Goal: Transaction & Acquisition: Purchase product/service

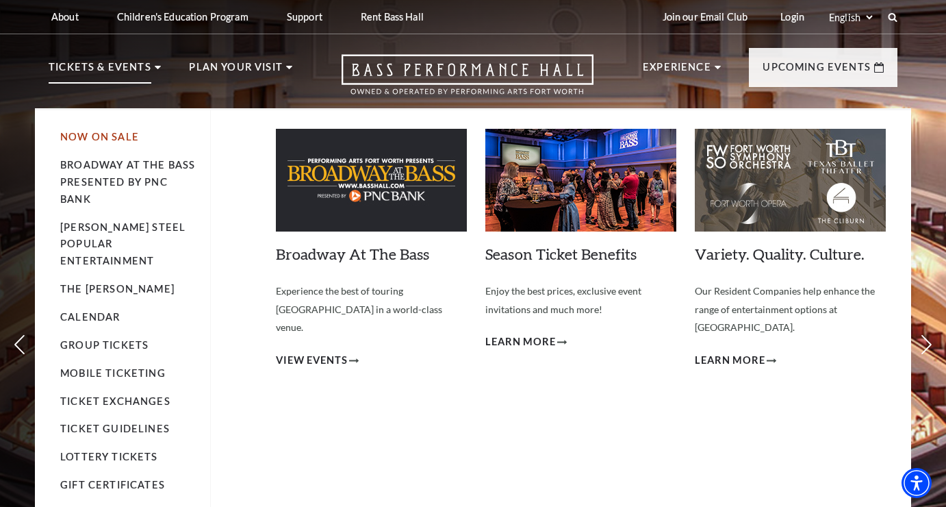
click at [86, 139] on link "Now On Sale" at bounding box center [99, 137] width 79 height 12
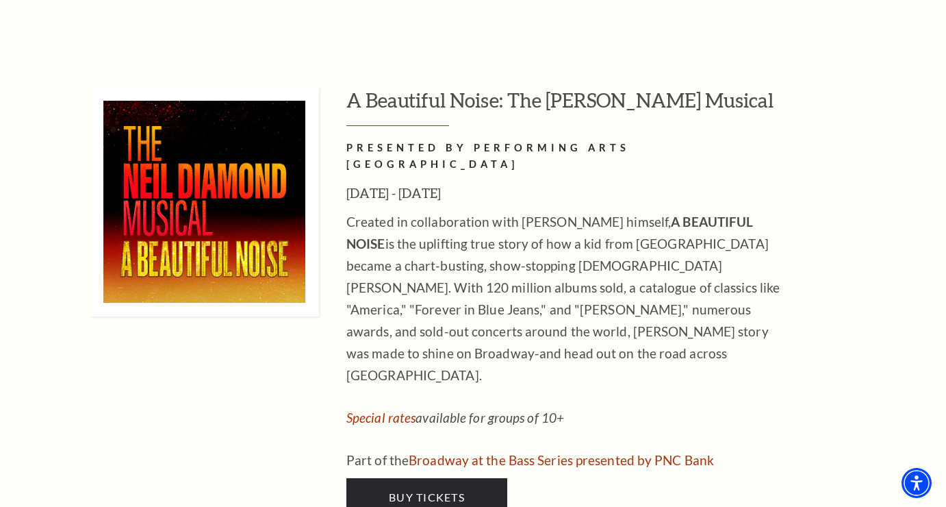
scroll to position [2636, 0]
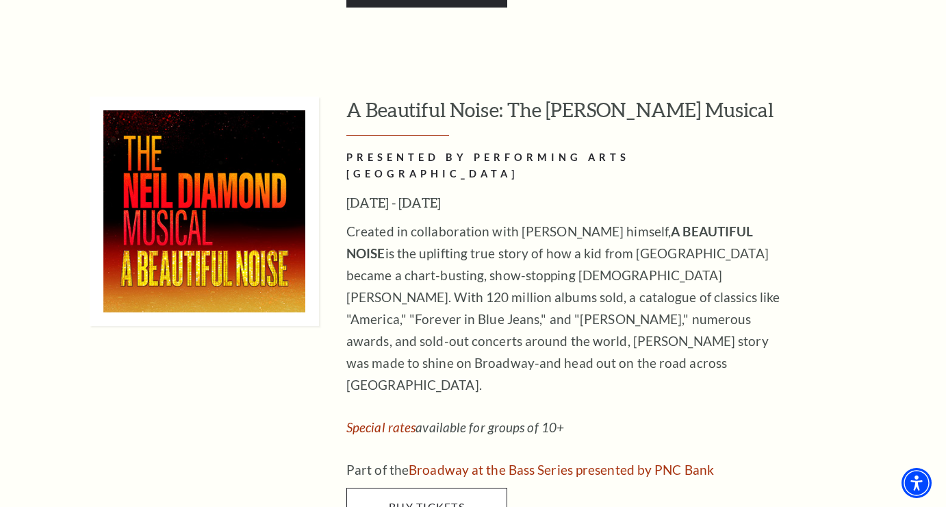
click at [474, 488] on link "Buy Tickets" at bounding box center [427, 507] width 161 height 38
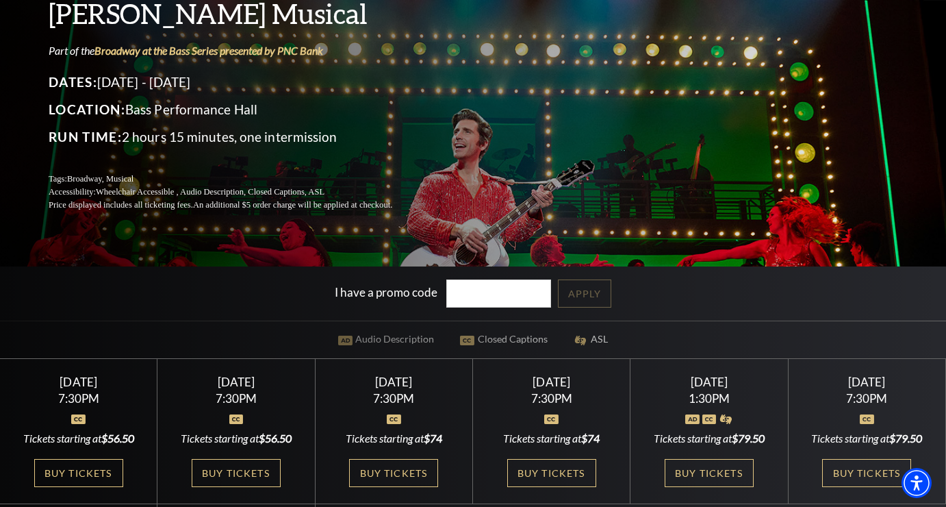
scroll to position [175, 0]
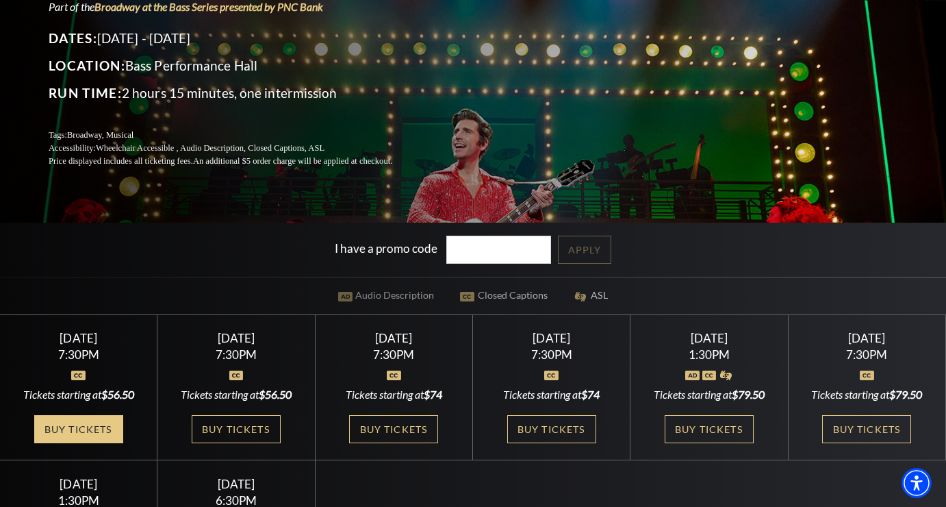
click at [99, 430] on link "Buy Tickets" at bounding box center [78, 429] width 89 height 28
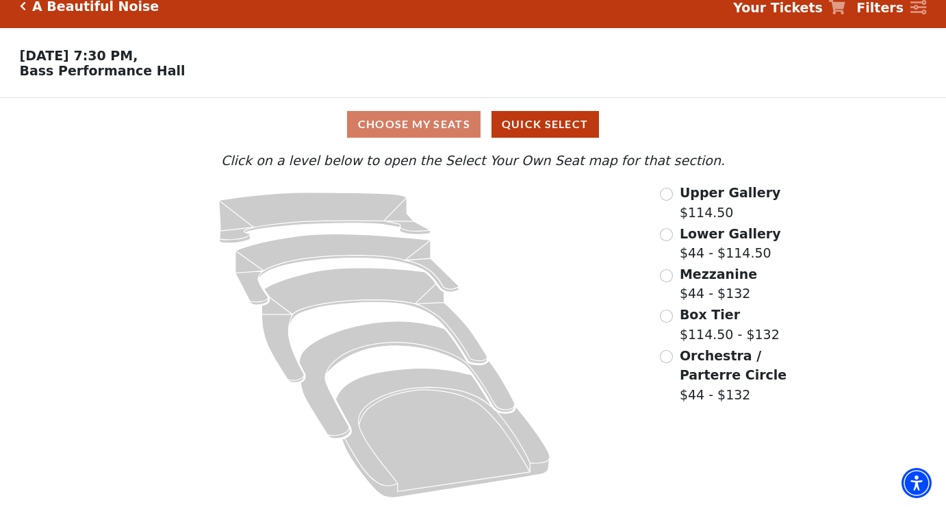
scroll to position [15, 0]
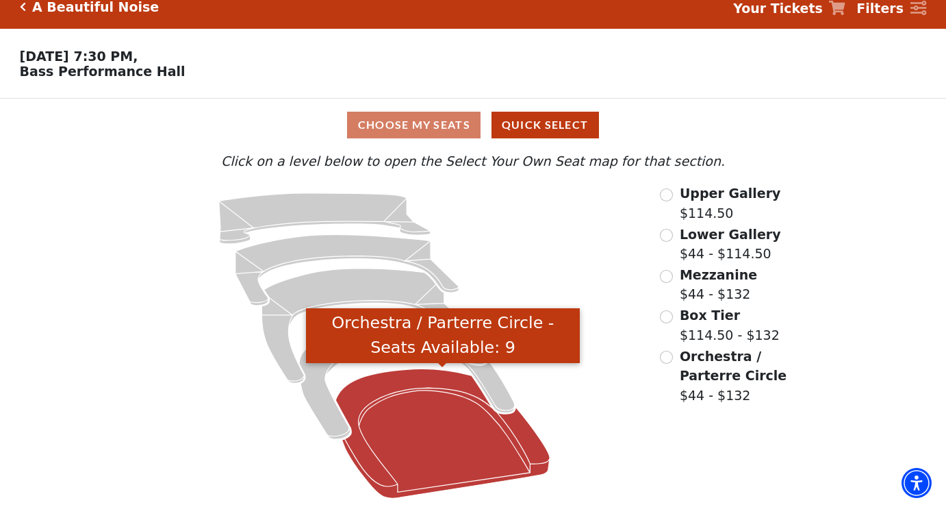
click at [454, 413] on icon "Orchestra / Parterre Circle - Seats Available: 9" at bounding box center [443, 433] width 214 height 129
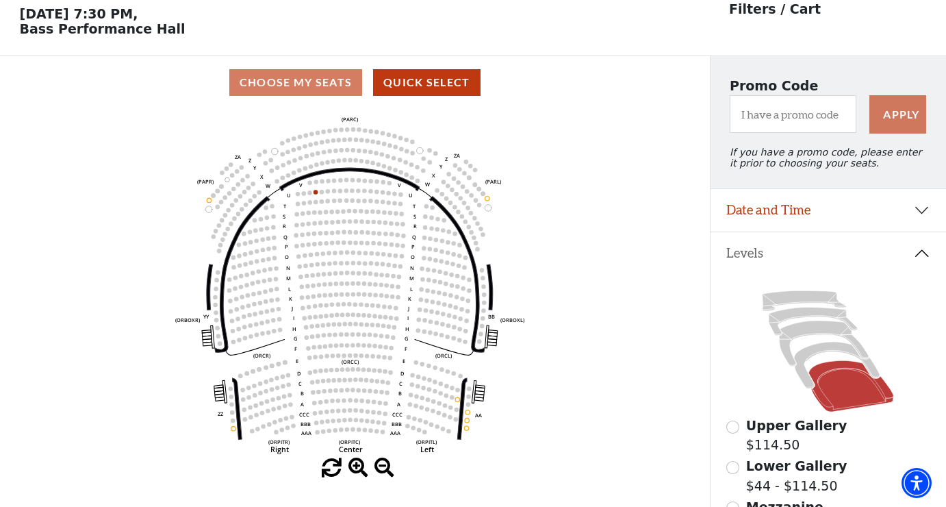
scroll to position [55, 0]
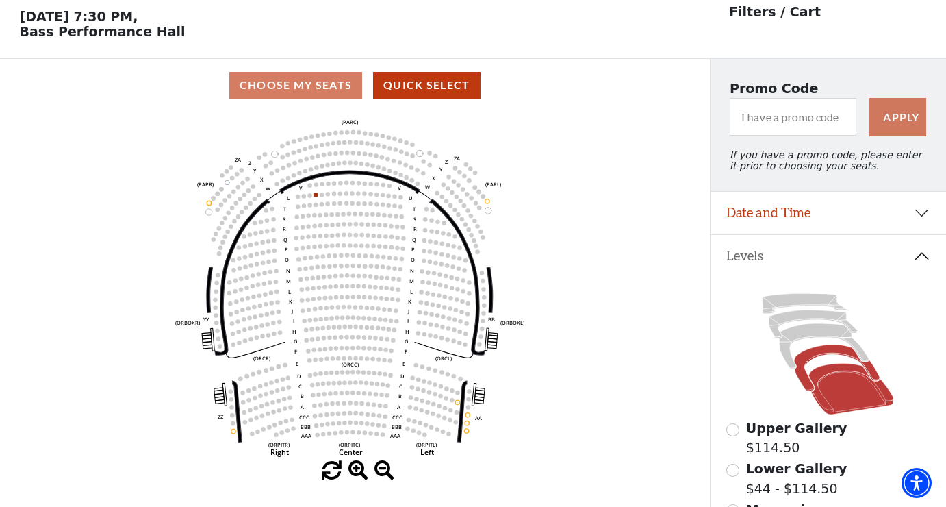
click at [824, 349] on icon at bounding box center [837, 367] width 86 height 47
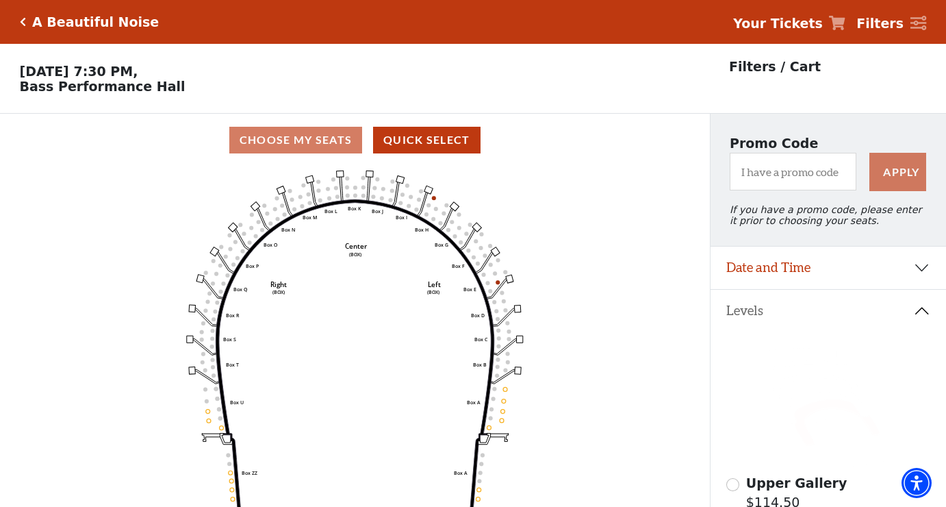
scroll to position [64, 0]
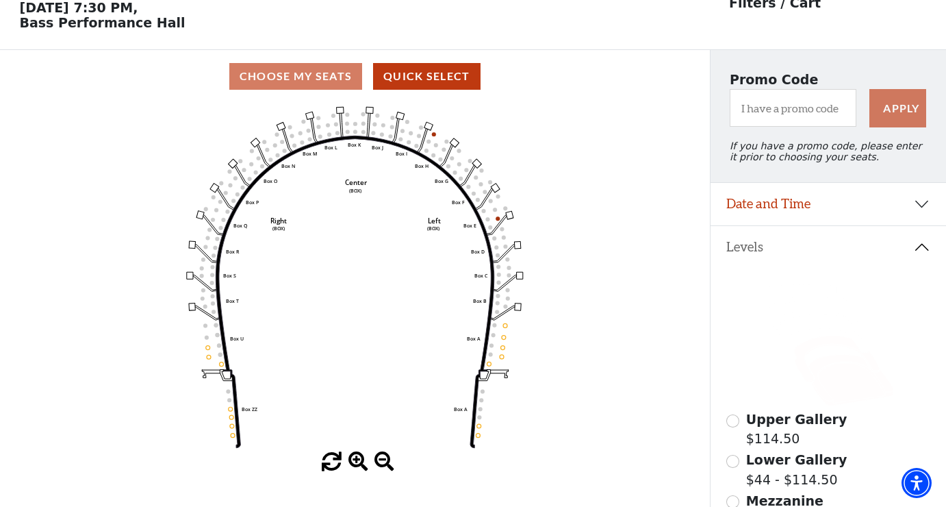
click at [838, 388] on icon at bounding box center [852, 380] width 85 height 51
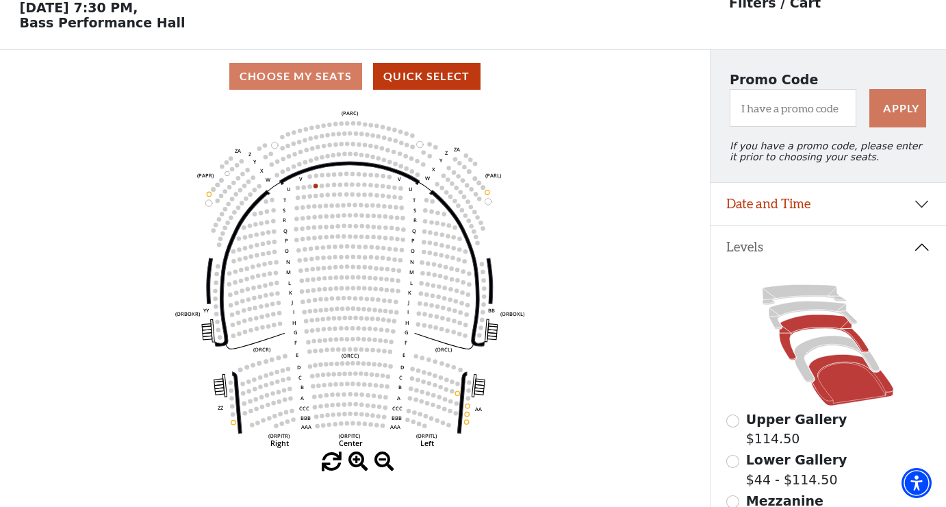
click at [816, 326] on icon at bounding box center [825, 337] width 90 height 45
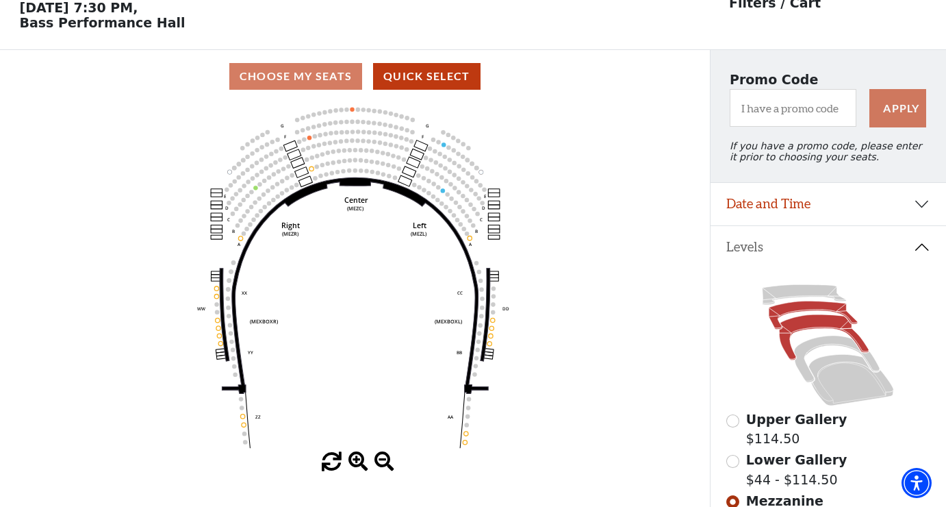
click at [799, 311] on icon at bounding box center [813, 315] width 88 height 28
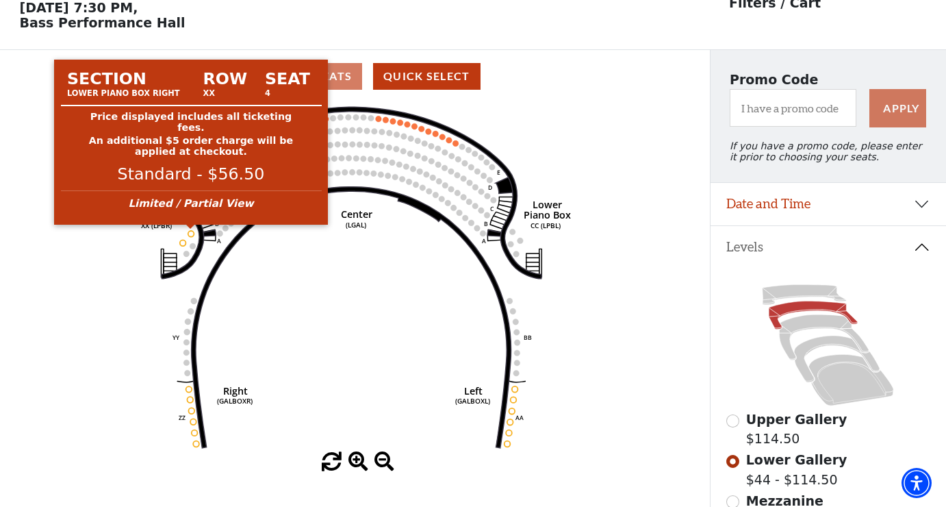
click at [192, 233] on circle at bounding box center [191, 234] width 6 height 6
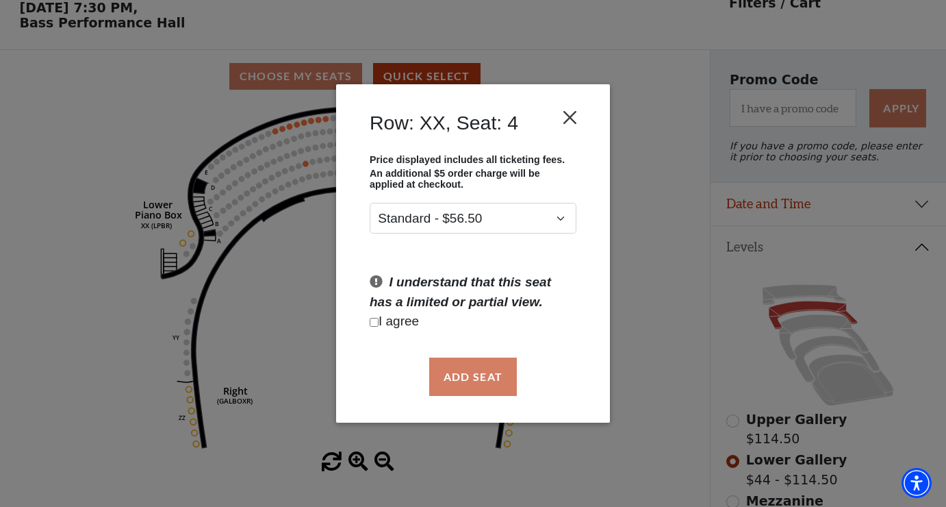
click at [576, 120] on button "Close" at bounding box center [570, 117] width 26 height 26
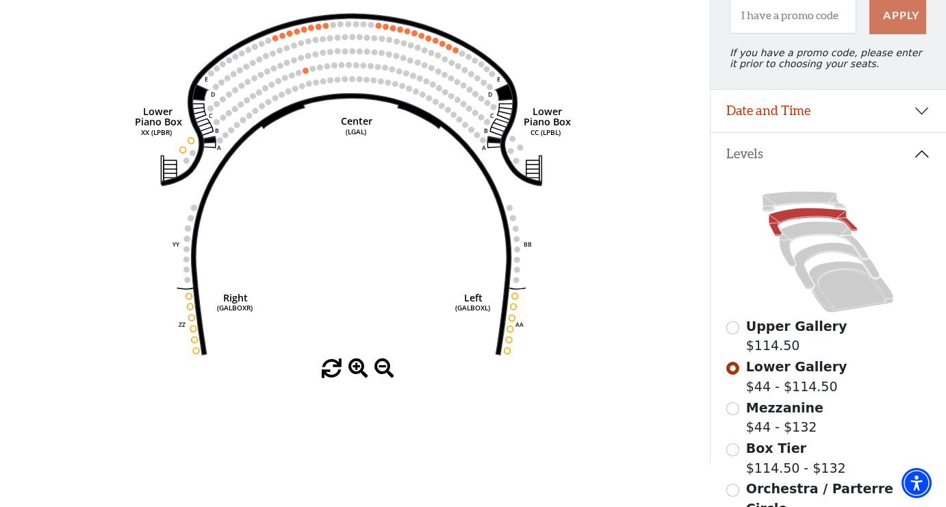
scroll to position [158, 0]
click at [833, 231] on icon at bounding box center [825, 243] width 90 height 45
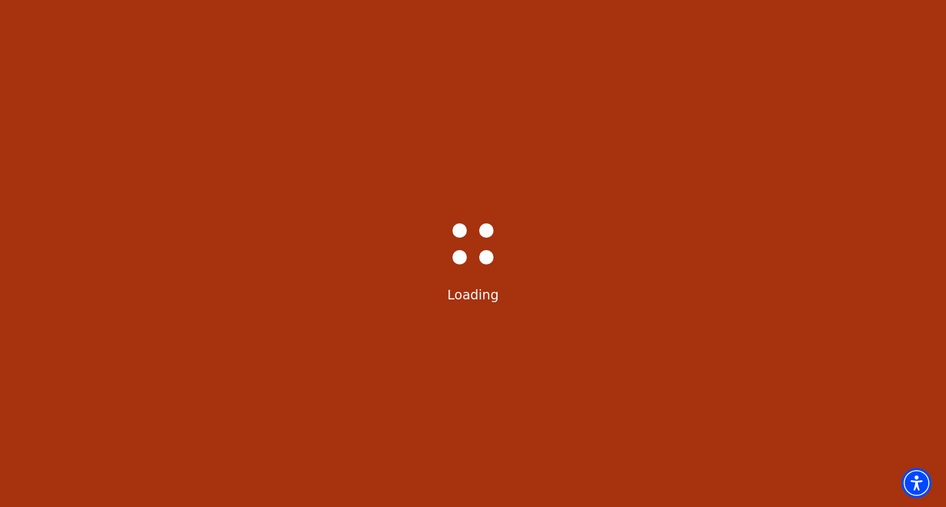
scroll to position [64, 0]
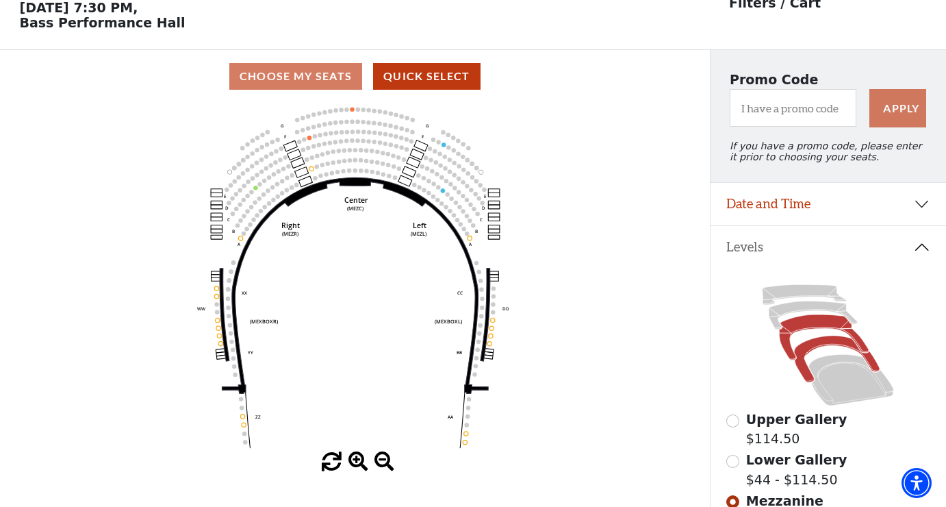
click at [826, 344] on icon at bounding box center [837, 359] width 86 height 47
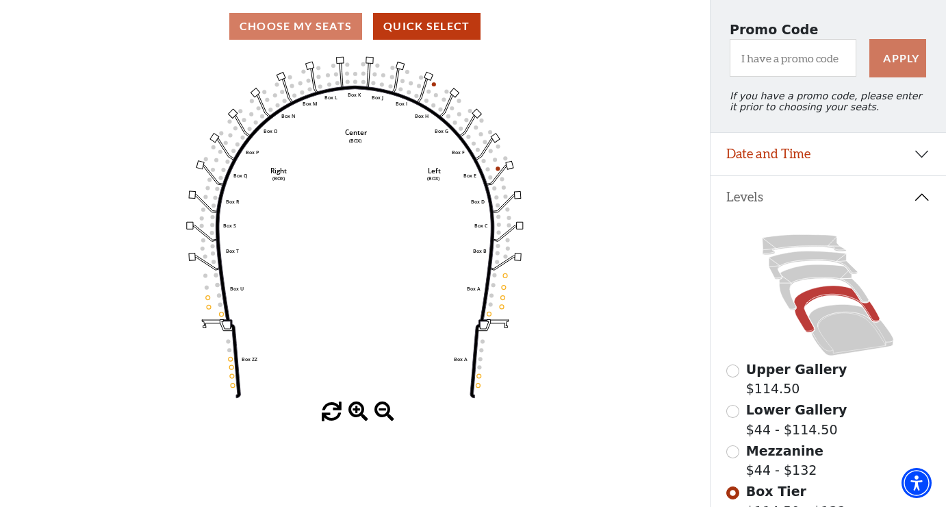
scroll to position [118, 0]
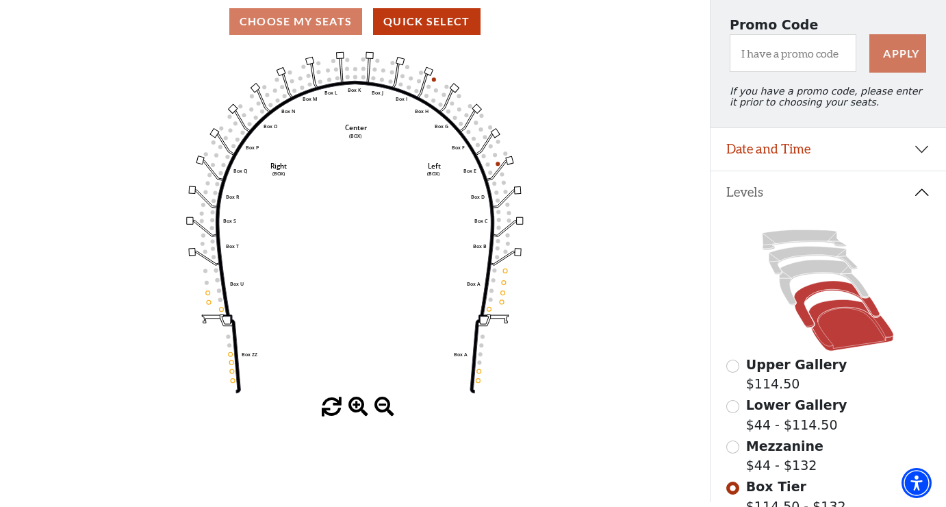
click at [853, 318] on icon at bounding box center [852, 325] width 85 height 51
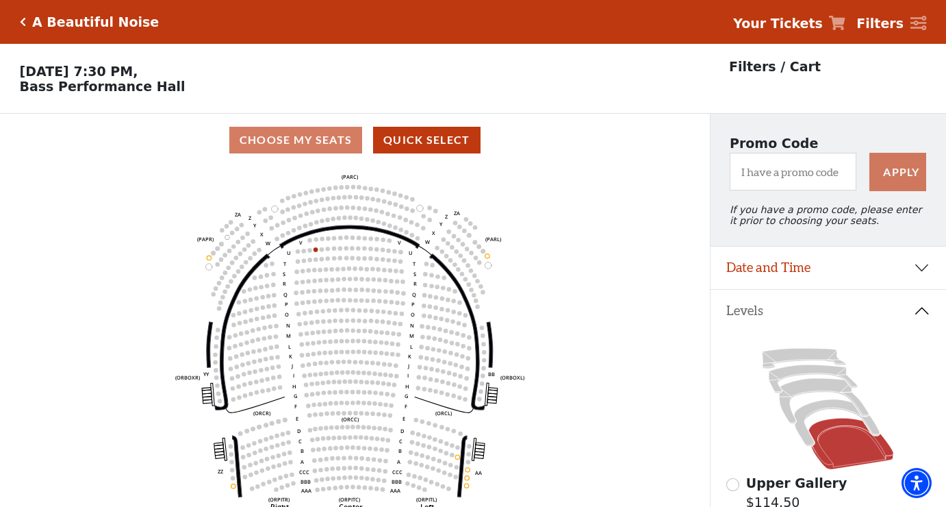
scroll to position [64, 0]
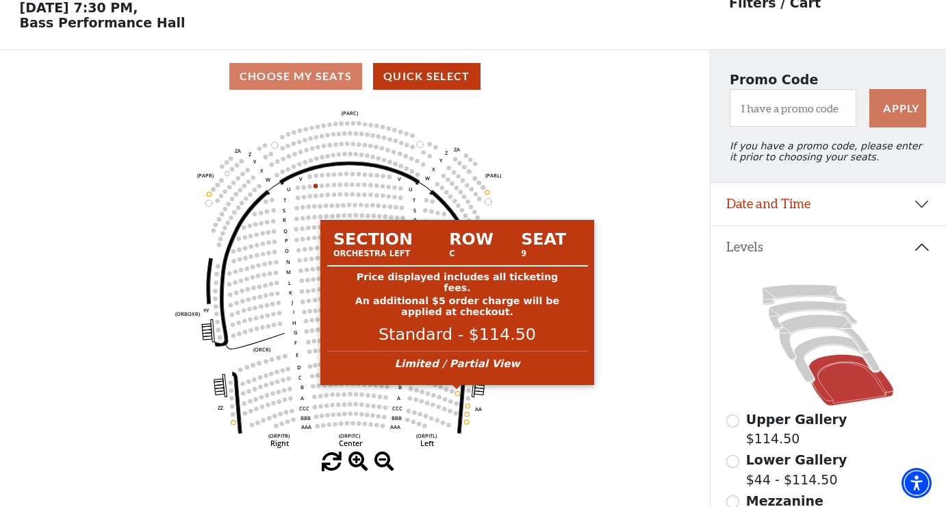
click at [456, 392] on circle at bounding box center [457, 393] width 4 height 4
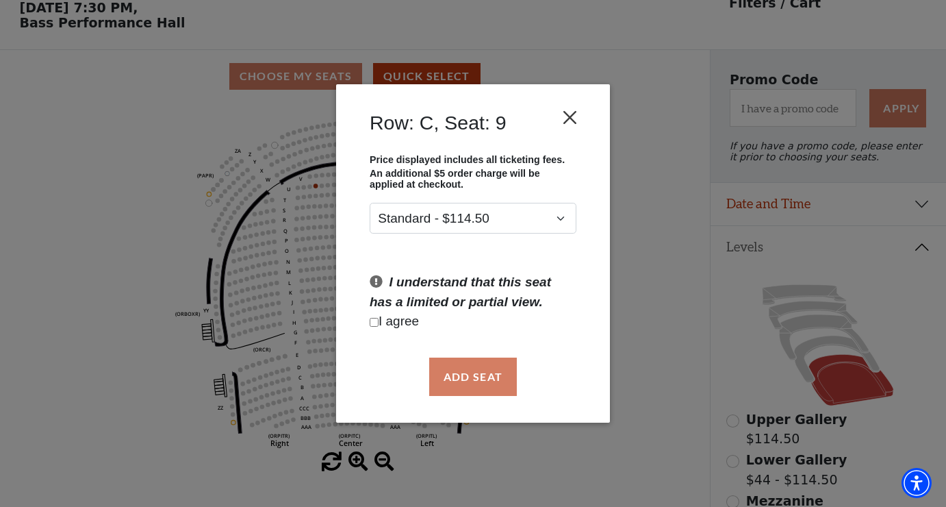
click at [572, 112] on button "Close" at bounding box center [570, 117] width 26 height 26
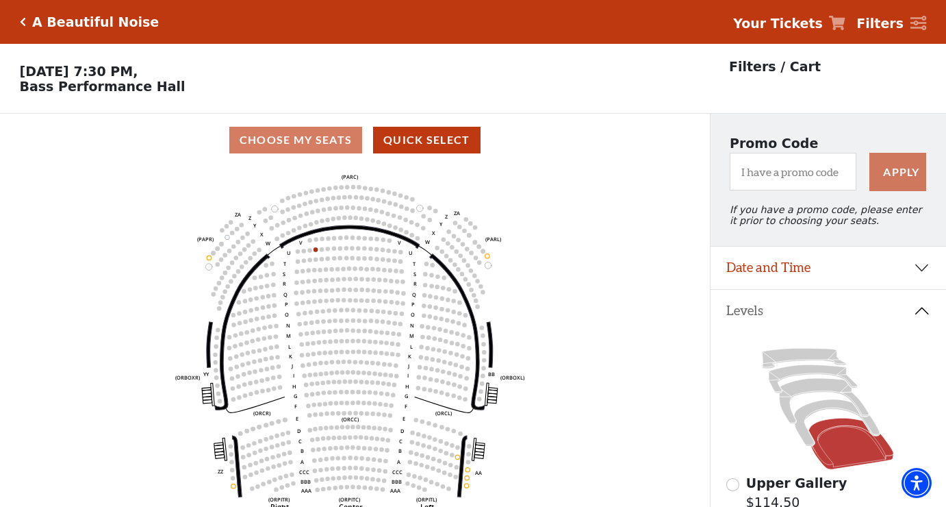
scroll to position [0, 0]
click at [800, 366] on icon at bounding box center [813, 379] width 88 height 28
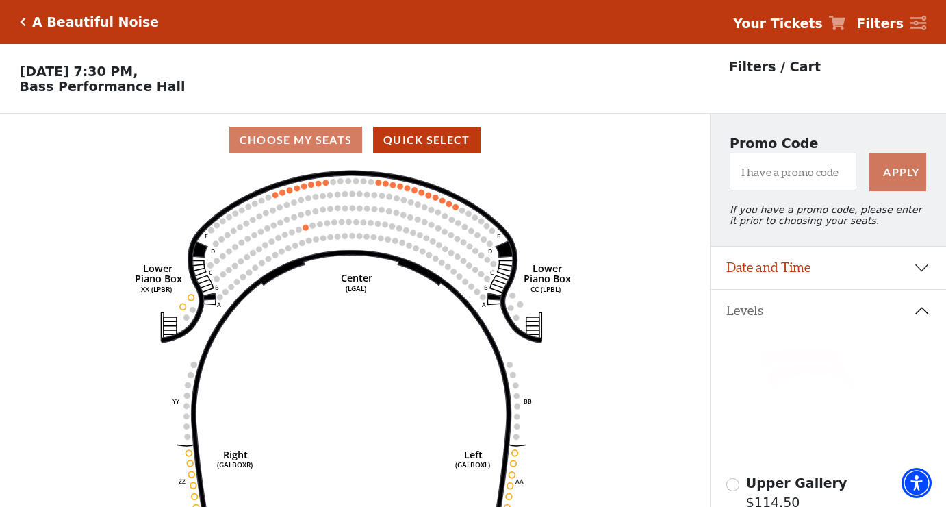
click at [828, 353] on icon at bounding box center [805, 359] width 84 height 20
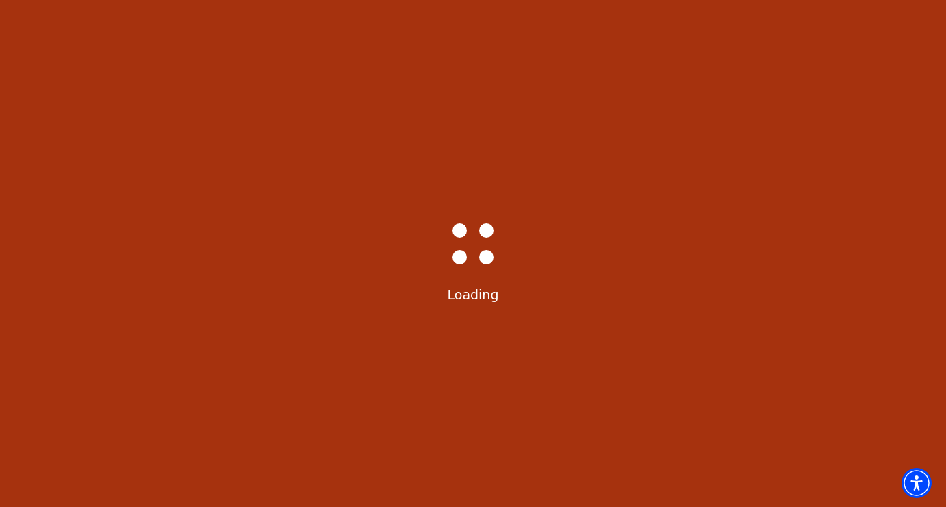
scroll to position [64, 0]
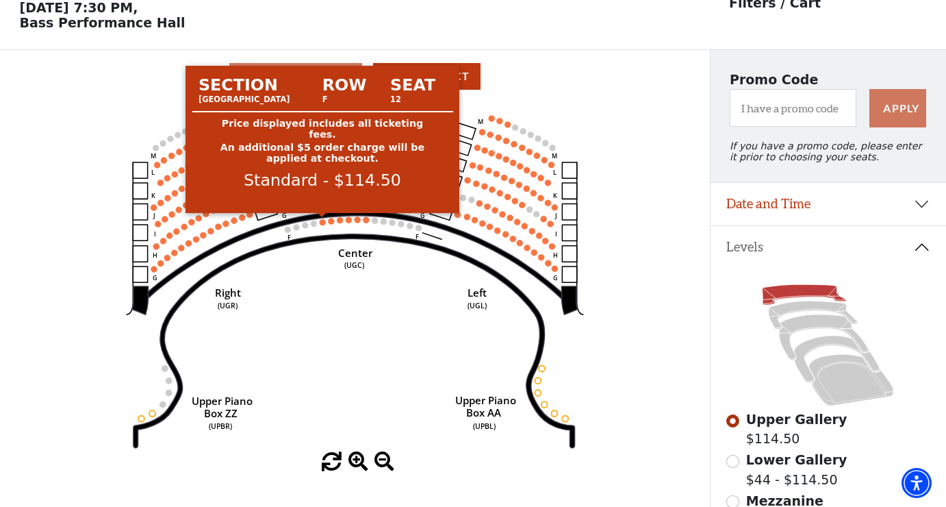
click at [322, 221] on circle at bounding box center [323, 222] width 6 height 6
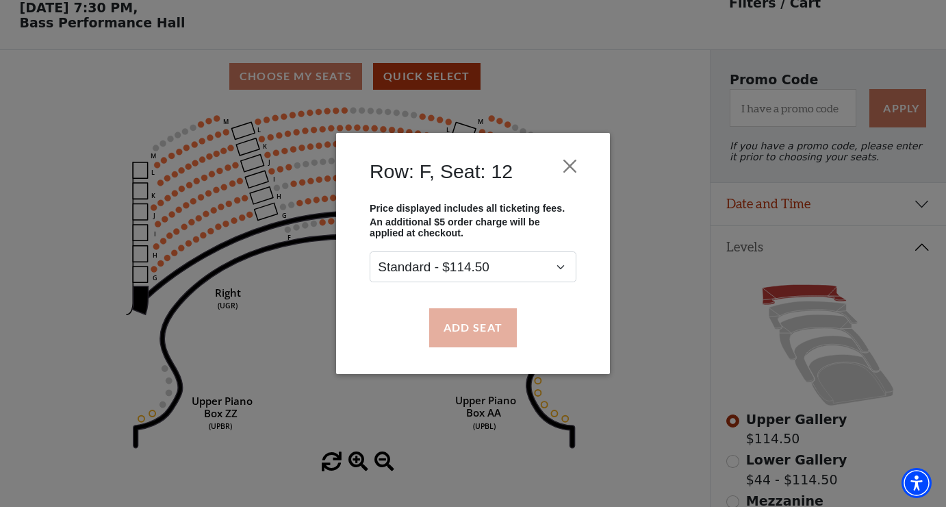
click at [475, 327] on button "Add Seat" at bounding box center [473, 327] width 88 height 38
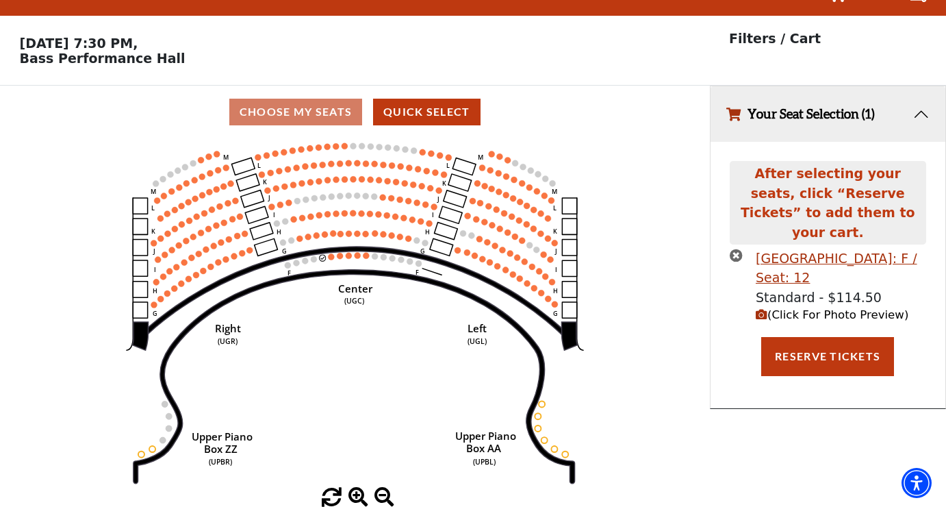
scroll to position [0, 0]
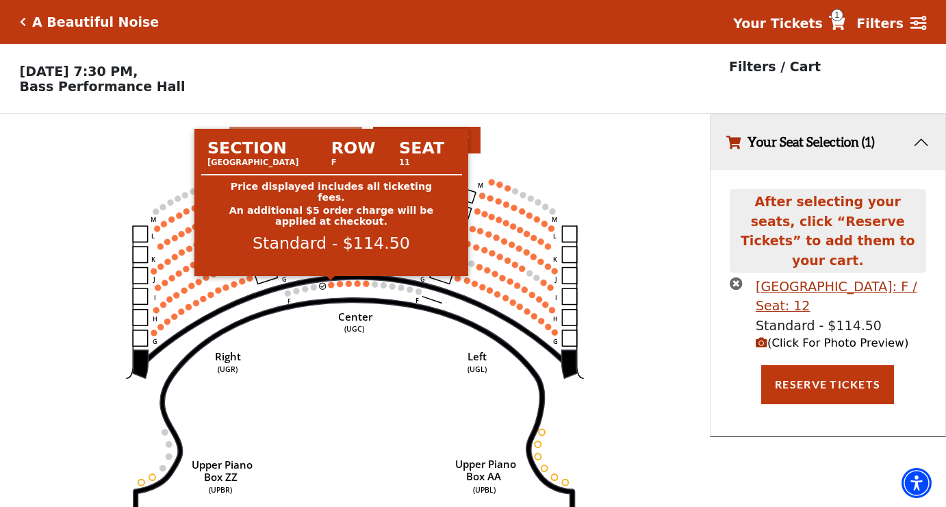
click at [334, 283] on circle at bounding box center [331, 284] width 6 height 6
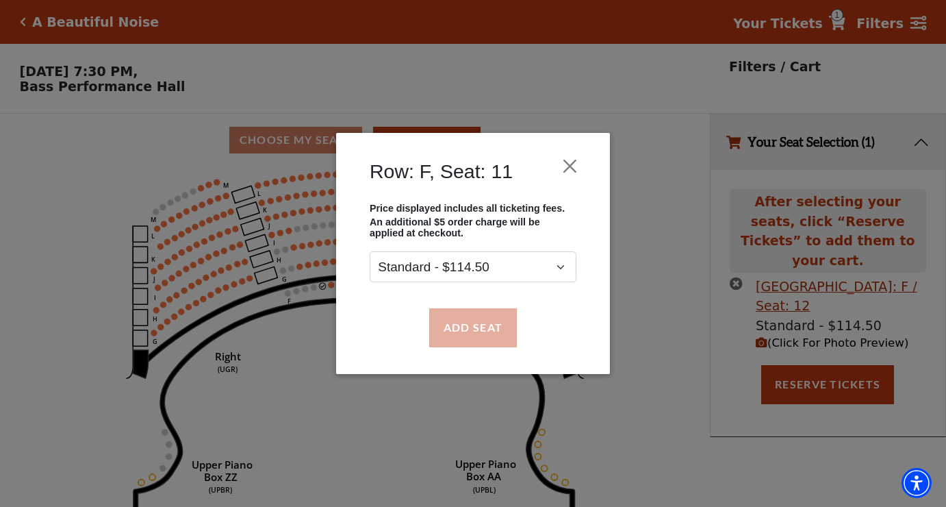
click at [468, 331] on button "Add Seat" at bounding box center [473, 327] width 88 height 38
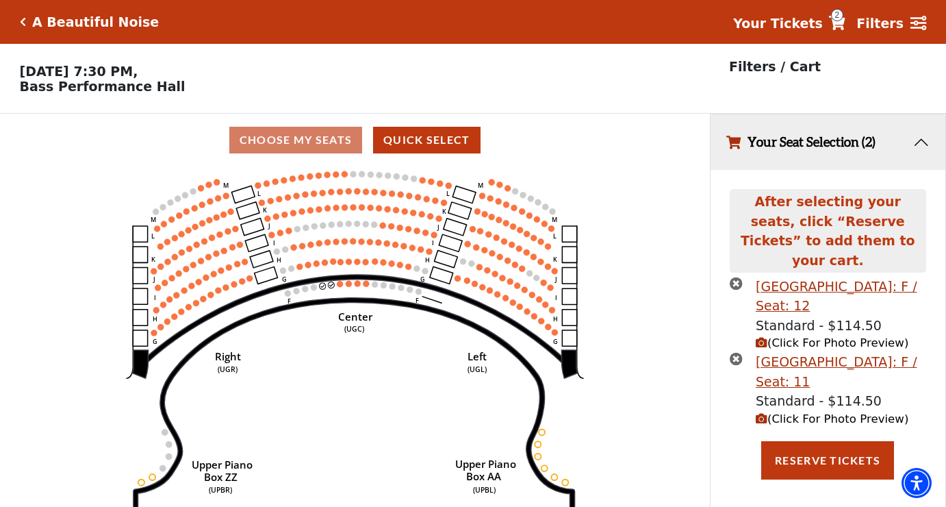
click at [803, 336] on span "(Click For Photo Preview)" at bounding box center [832, 342] width 153 height 13
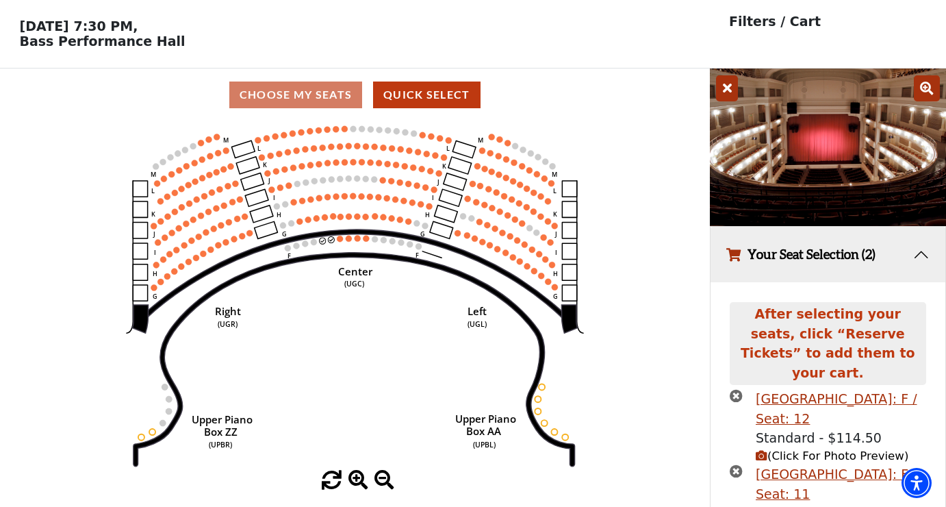
scroll to position [47, 0]
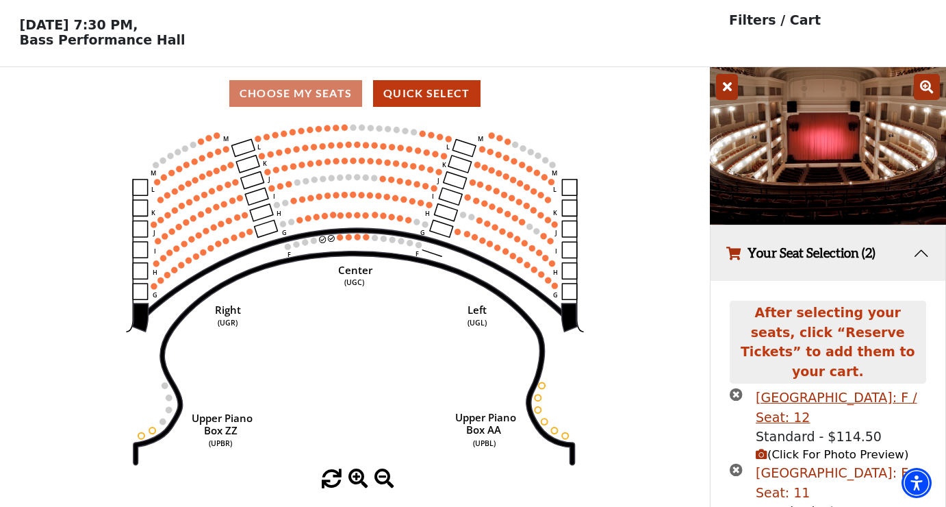
click at [791, 463] on div "Upper Gallery Center Row: F / Seat: 11" at bounding box center [841, 482] width 171 height 39
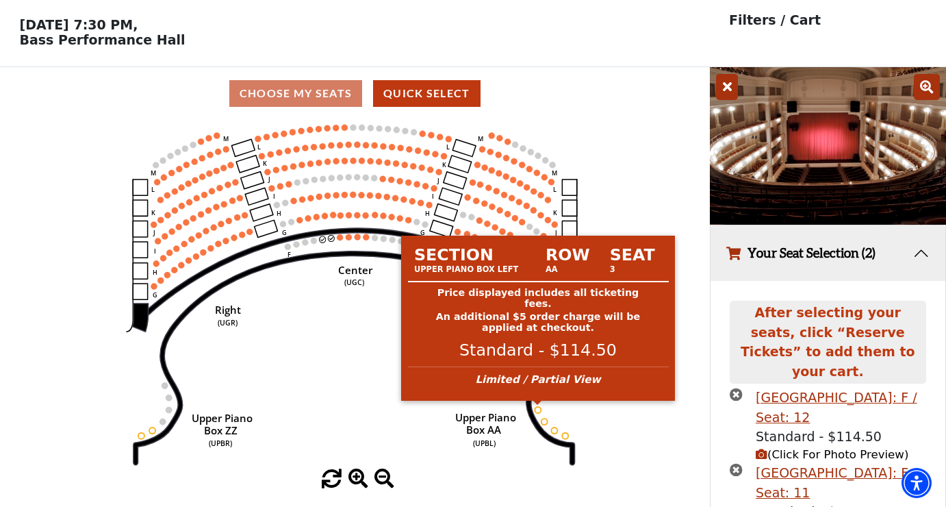
click at [538, 410] on circle at bounding box center [538, 410] width 6 height 6
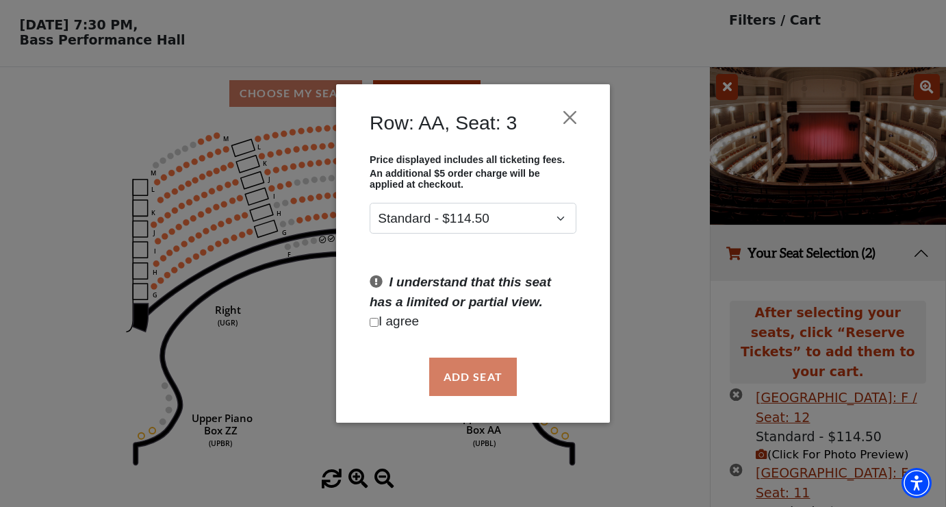
click at [467, 381] on div "Add Seat" at bounding box center [473, 376] width 233 height 64
click at [486, 379] on div "Add Seat" at bounding box center [473, 376] width 233 height 64
click at [575, 116] on button "Close" at bounding box center [570, 117] width 26 height 26
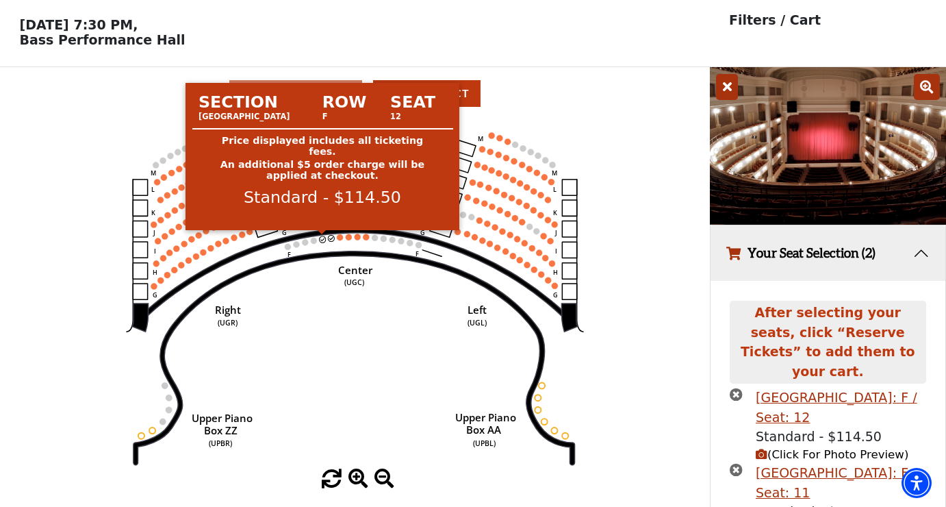
click at [321, 239] on circle at bounding box center [323, 239] width 6 height 6
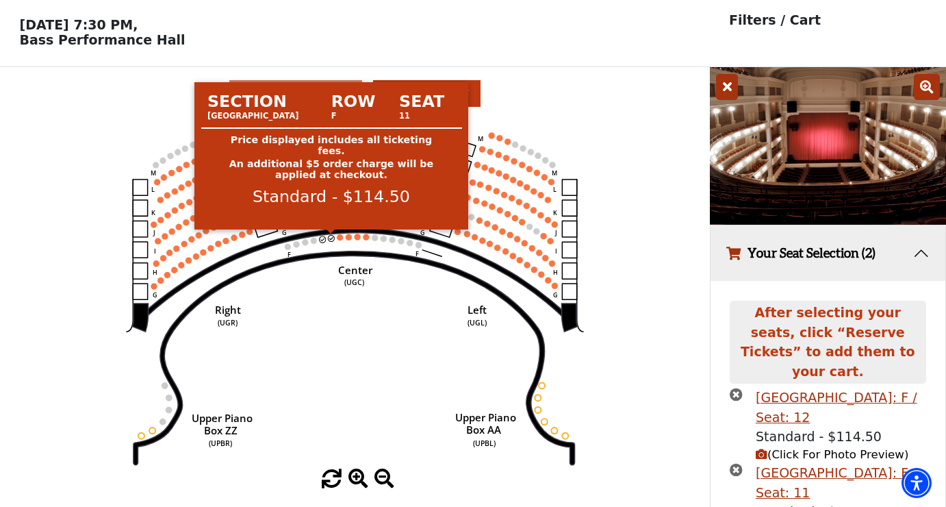
click at [330, 237] on circle at bounding box center [331, 238] width 6 height 6
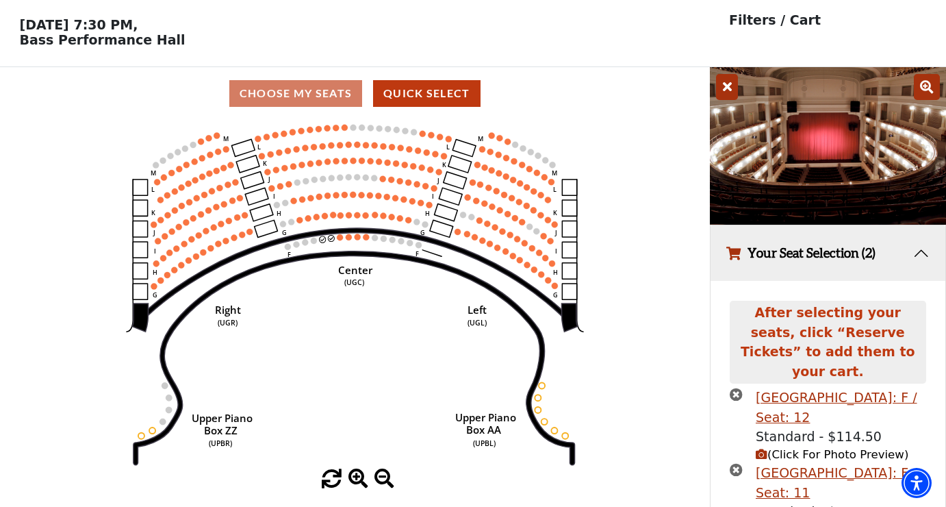
click at [323, 239] on circle at bounding box center [323, 239] width 6 height 6
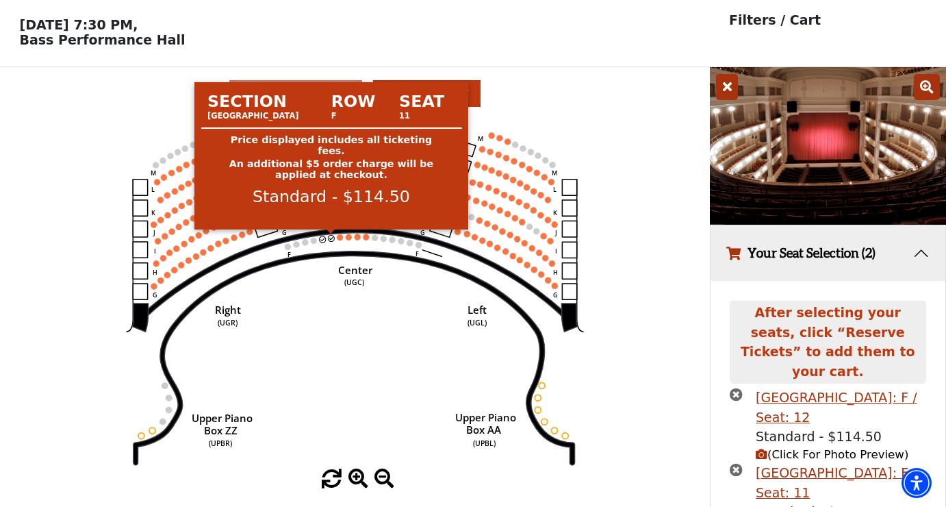
click at [332, 236] on circle at bounding box center [331, 238] width 6 height 6
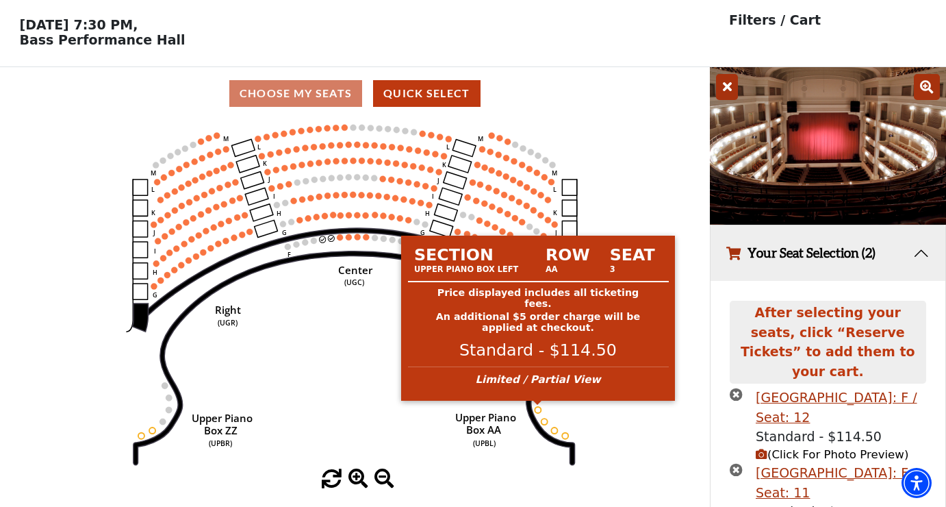
click at [540, 408] on circle at bounding box center [538, 410] width 6 height 6
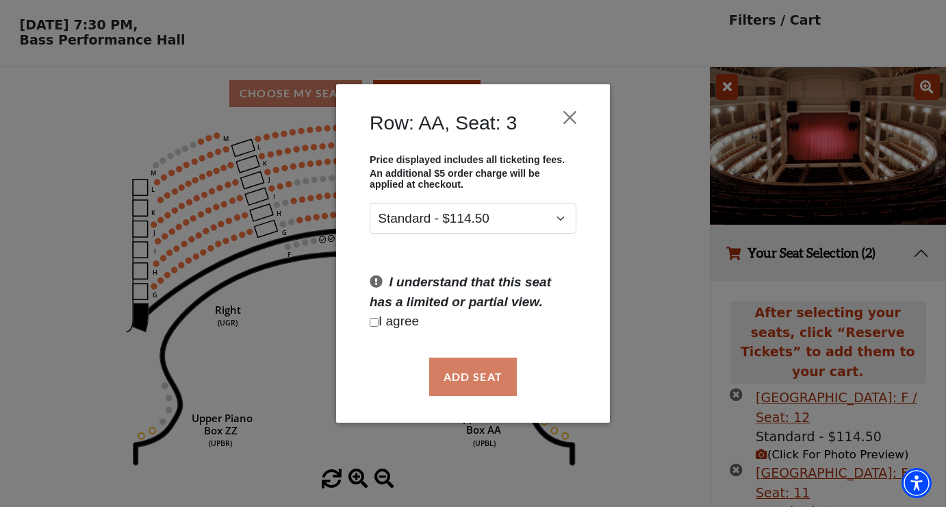
click at [488, 383] on div "Add Seat" at bounding box center [473, 376] width 233 height 64
click at [475, 371] on div "Add Seat" at bounding box center [473, 376] width 233 height 64
click at [642, 336] on div "Row: AA, Seat: 3 Price displayed includes all ticketing fees. An additional $5 …" at bounding box center [473, 253] width 946 height 507
click at [464, 383] on div "Add Seat" at bounding box center [473, 376] width 233 height 64
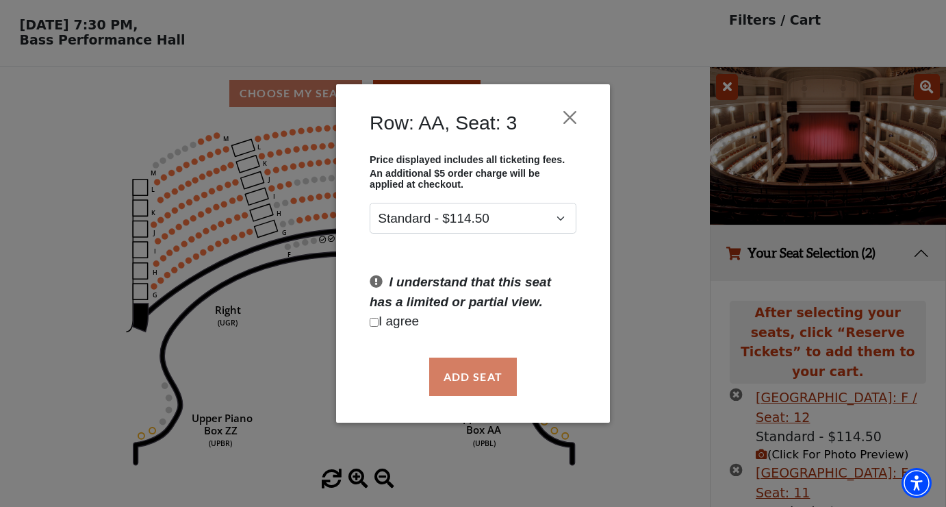
click at [678, 366] on div "Row: AA, Seat: 3 Price displayed includes all ticketing fees. An additional $5 …" at bounding box center [473, 253] width 946 height 507
click at [574, 121] on button "Close" at bounding box center [570, 117] width 26 height 26
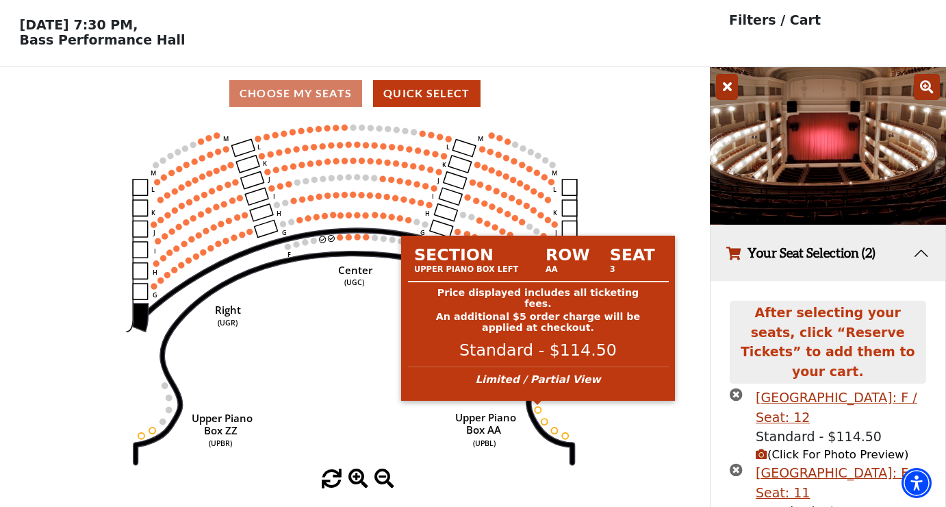
click at [540, 410] on circle at bounding box center [538, 410] width 6 height 6
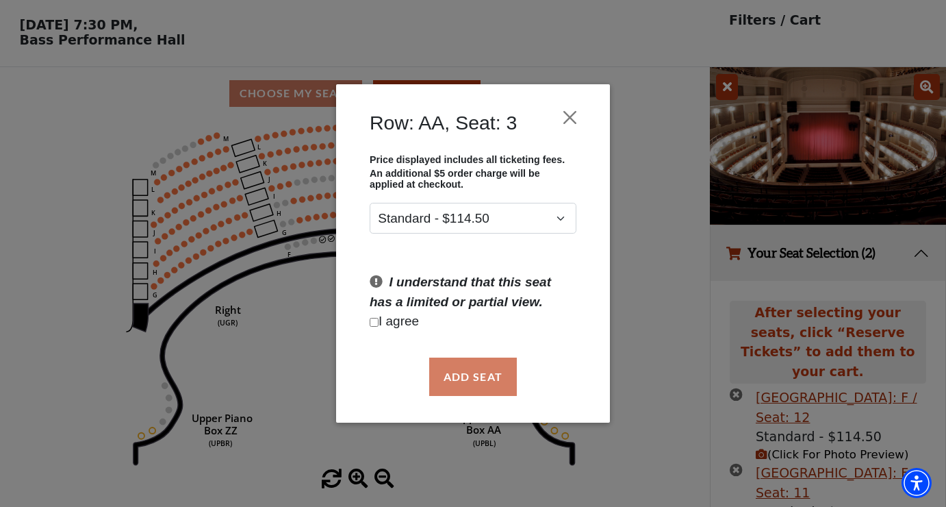
click at [375, 319] on input "Checkbox field" at bounding box center [374, 322] width 9 height 9
checkbox input "true"
click at [485, 364] on button "Add Seat" at bounding box center [473, 377] width 88 height 38
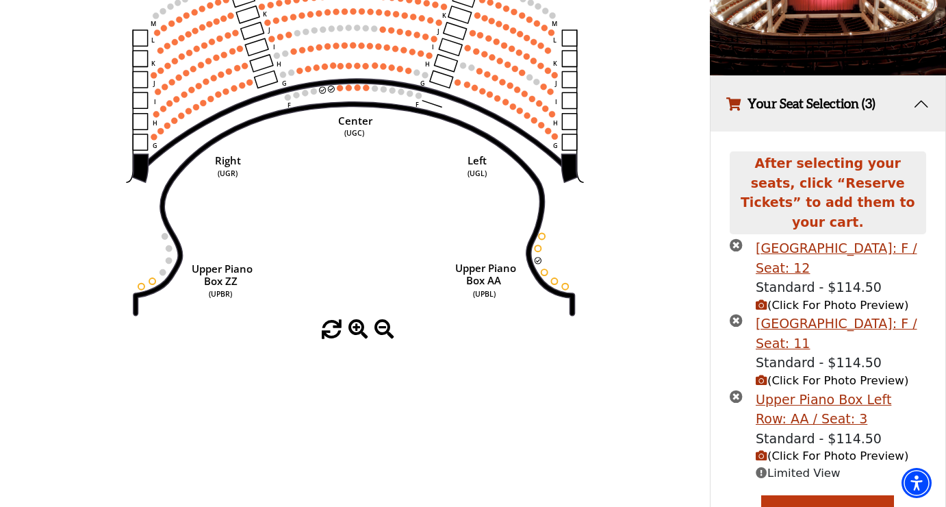
scroll to position [197, 0]
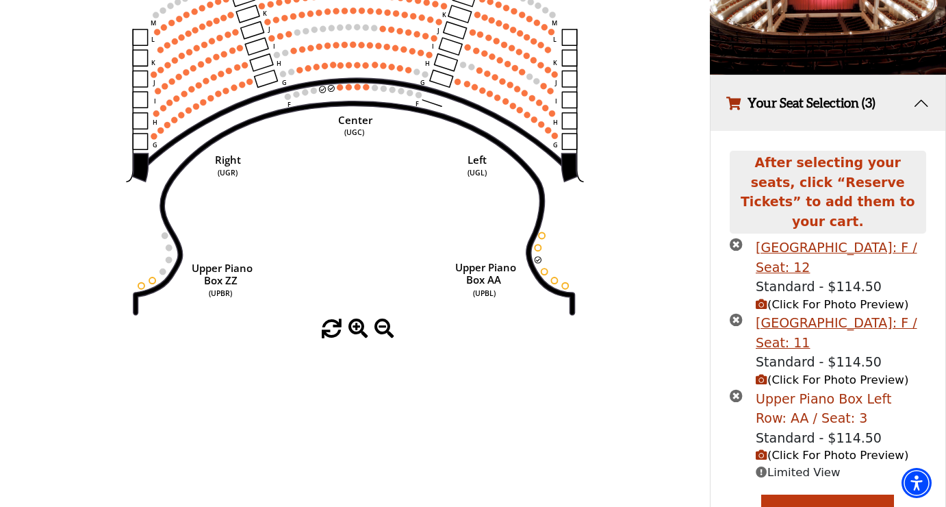
click at [794, 389] on div "Upper Piano Box Left Row: AA / Seat: 3" at bounding box center [841, 408] width 171 height 39
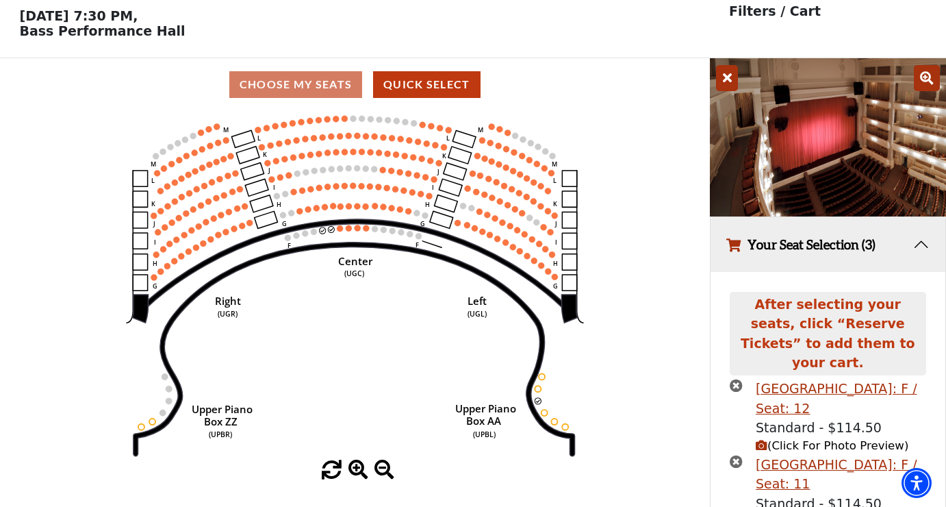
scroll to position [57, 0]
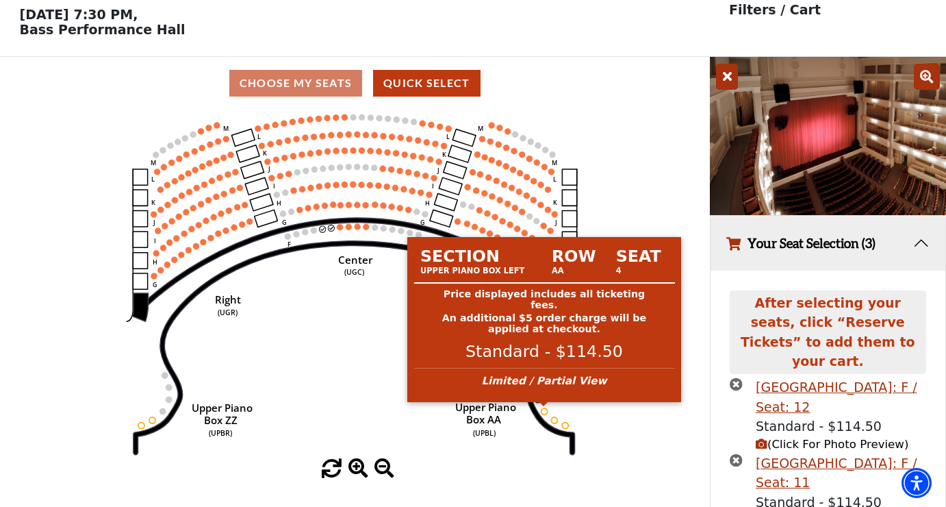
click at [545, 412] on circle at bounding box center [545, 411] width 6 height 6
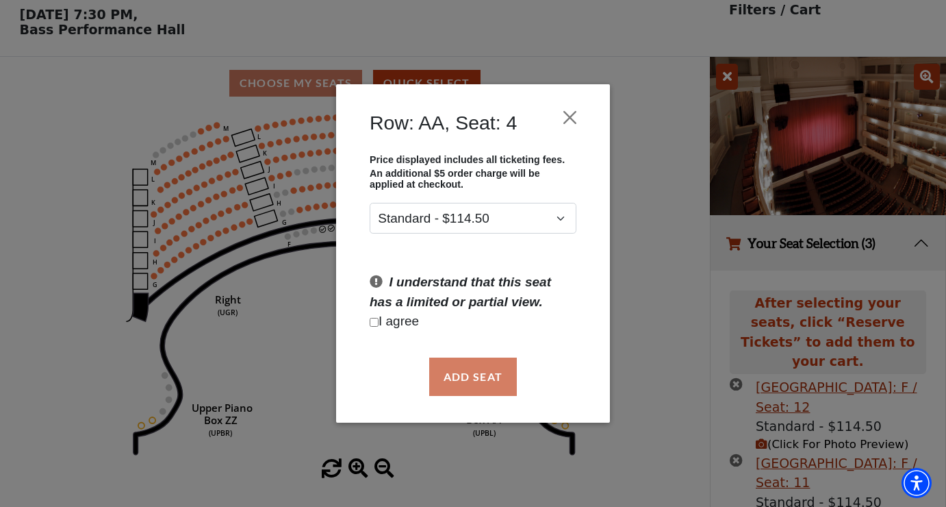
click at [379, 322] on p "I agree" at bounding box center [473, 322] width 207 height 20
click at [376, 322] on input "Checkbox field" at bounding box center [374, 322] width 9 height 9
checkbox input "true"
click at [472, 373] on button "Add Seat" at bounding box center [473, 377] width 88 height 38
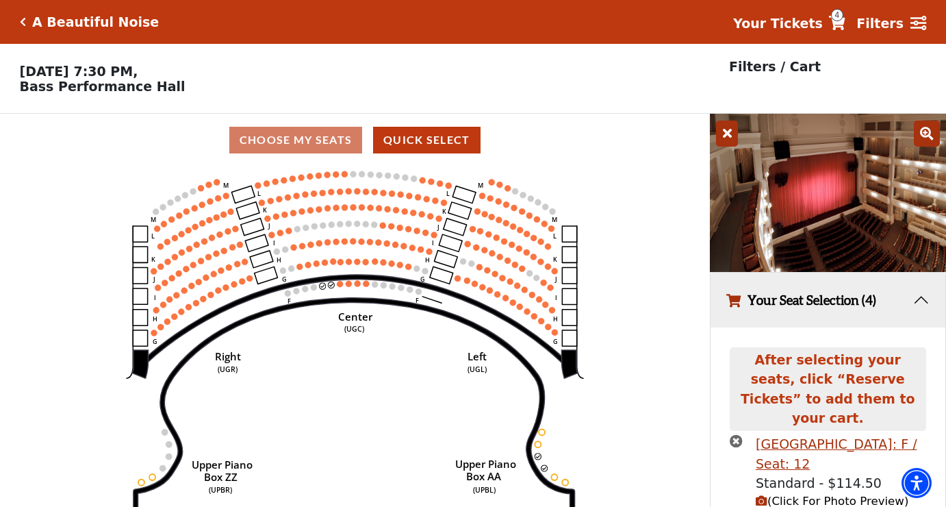
scroll to position [0, 0]
click at [310, 139] on div "Choose My Seats Quick Select" at bounding box center [355, 140] width 710 height 27
click at [819, 434] on div "Upper Gallery Center Row: F / Seat: 12" at bounding box center [841, 453] width 171 height 39
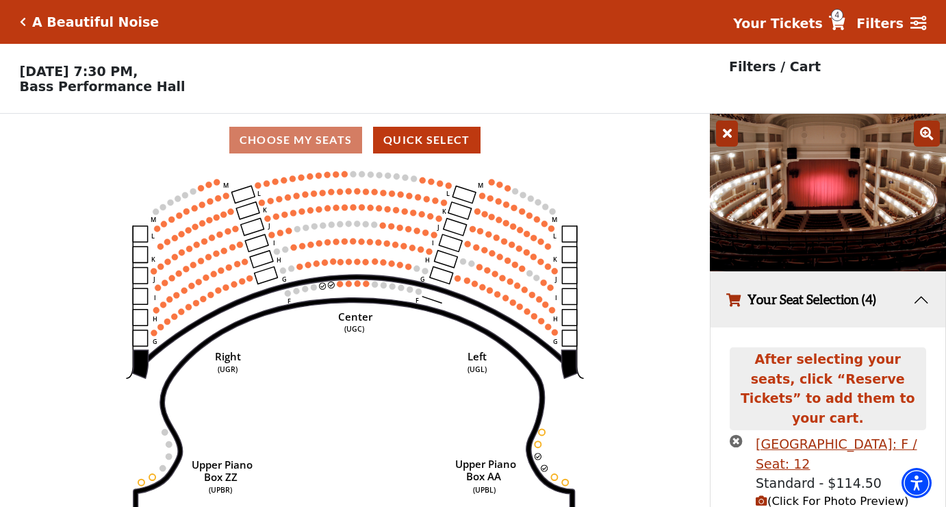
click at [54, 22] on h5 "A Beautiful Noise" at bounding box center [95, 22] width 127 height 16
click at [902, 27] on strong "Filters" at bounding box center [880, 23] width 47 height 15
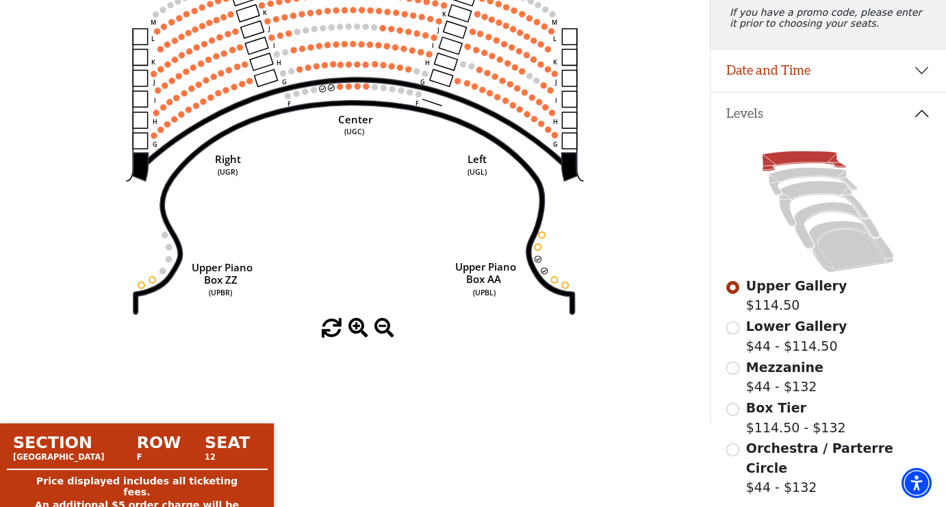
scroll to position [247, 0]
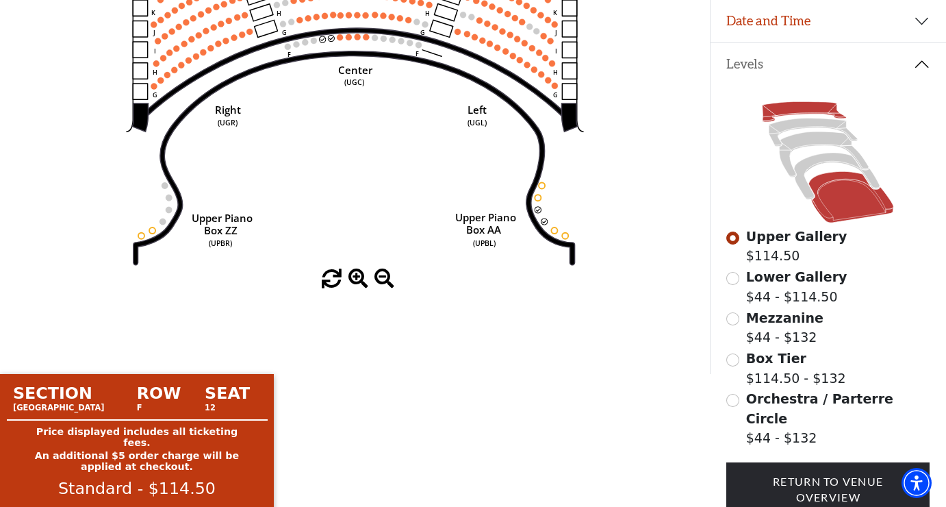
click at [868, 201] on icon at bounding box center [852, 197] width 85 height 51
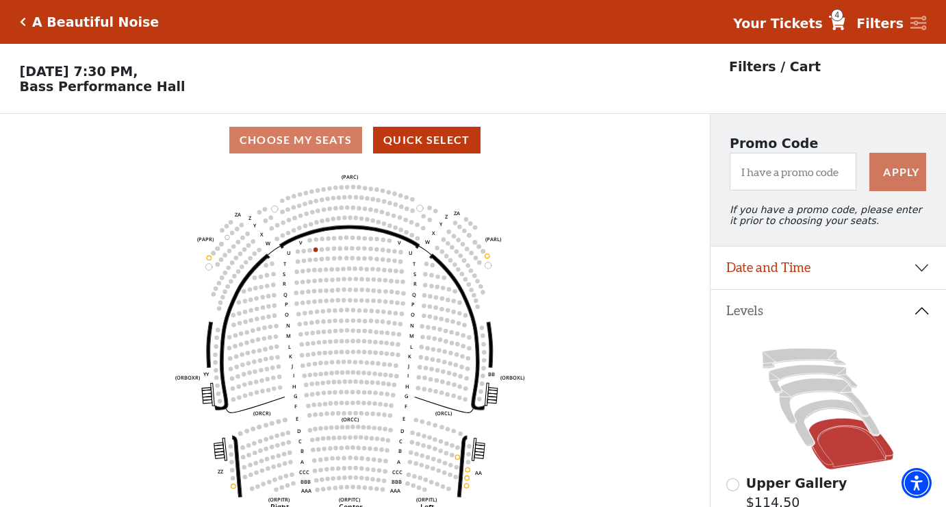
scroll to position [64, 0]
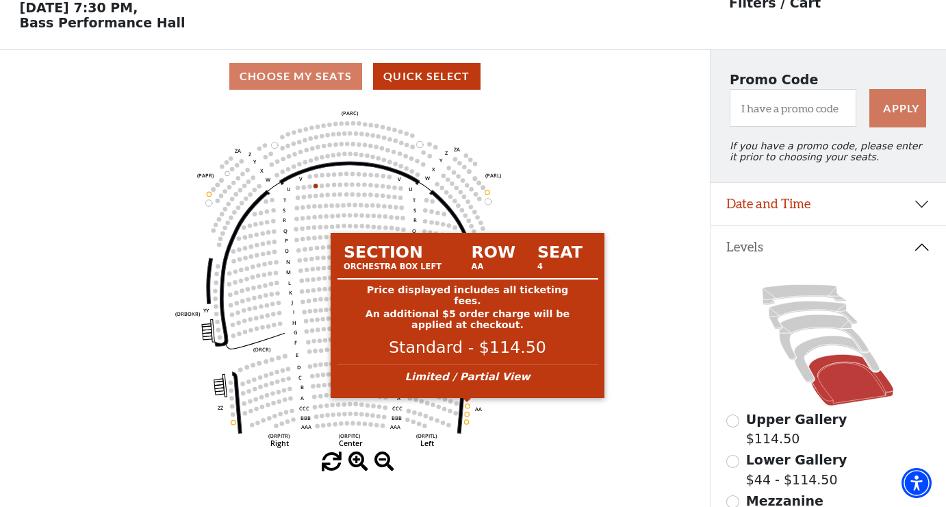
click at [468, 406] on circle at bounding box center [468, 405] width 4 height 4
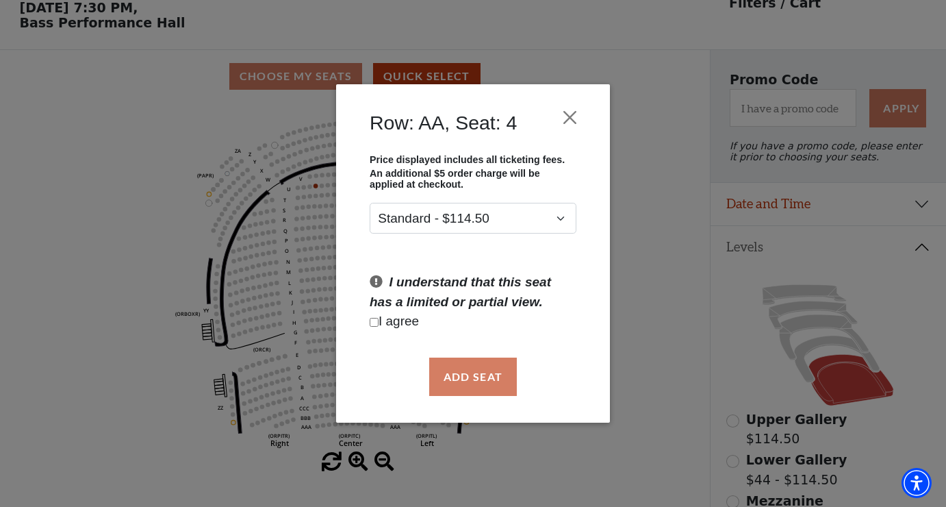
click at [375, 323] on input "Checkbox field" at bounding box center [374, 322] width 9 height 9
checkbox input "true"
click at [457, 373] on button "Add Seat" at bounding box center [473, 377] width 88 height 38
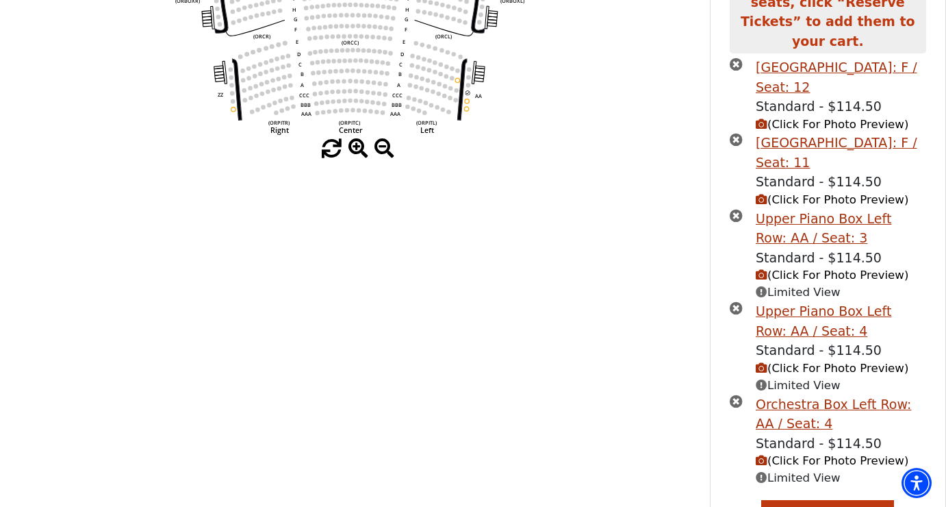
scroll to position [377, 0]
click at [811, 453] on span "(Click For Photo Preview)" at bounding box center [832, 459] width 153 height 13
click at [766, 454] on icon "button" at bounding box center [762, 460] width 12 height 12
click at [764, 454] on icon "button" at bounding box center [762, 460] width 12 height 12
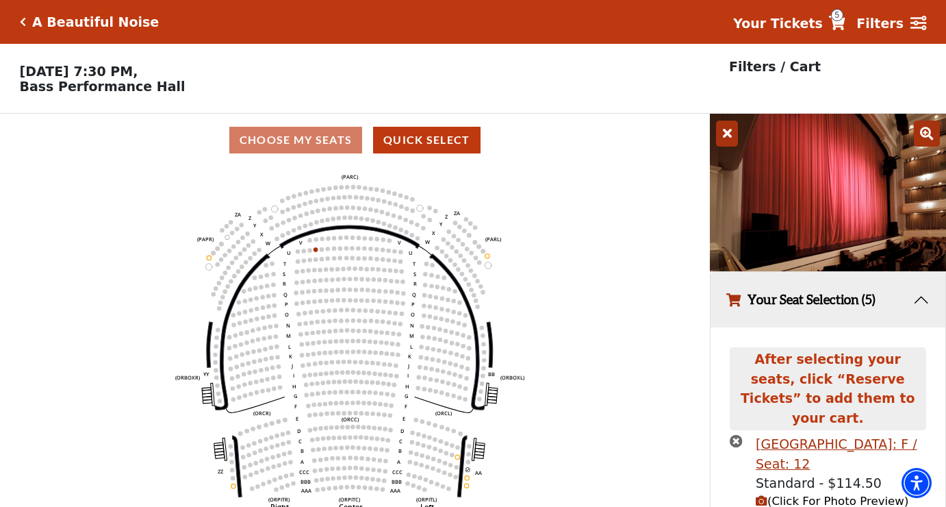
scroll to position [0, 0]
click at [933, 134] on icon at bounding box center [927, 134] width 26 height 26
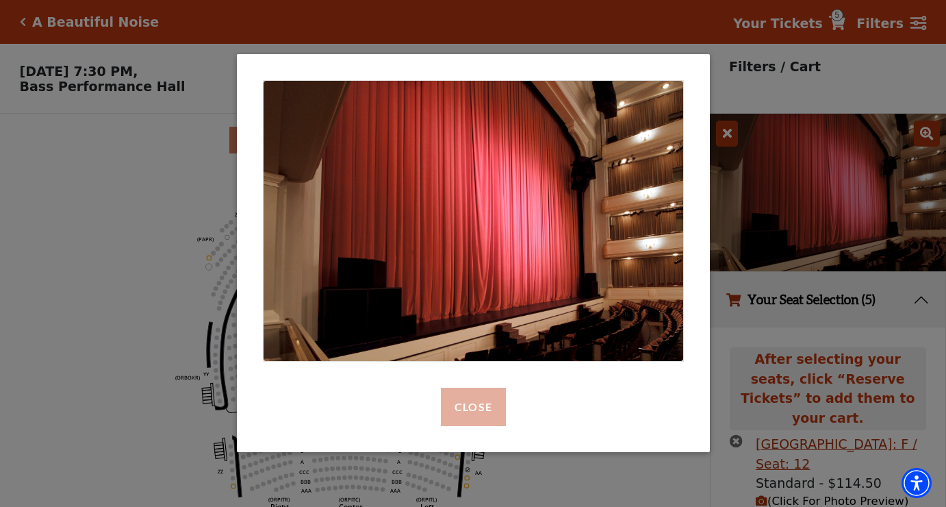
click at [473, 413] on button "Close" at bounding box center [472, 407] width 65 height 38
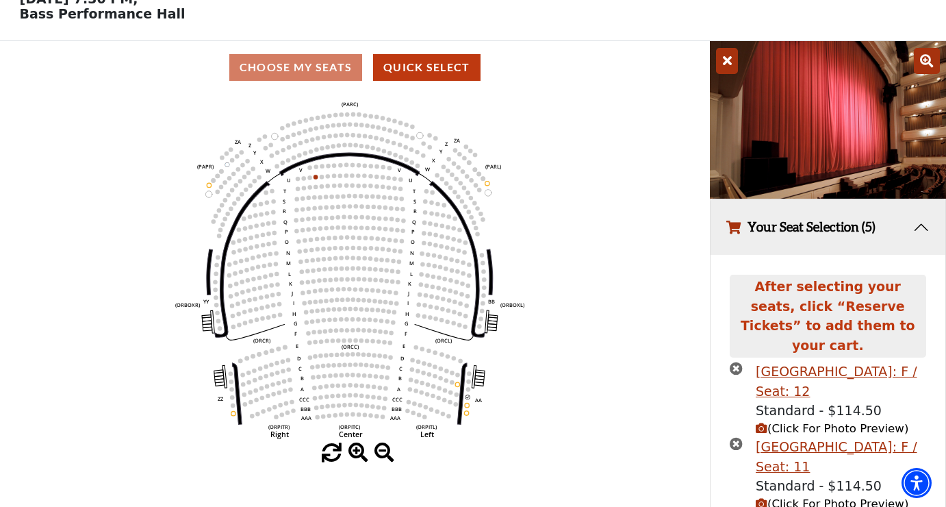
scroll to position [90, 0]
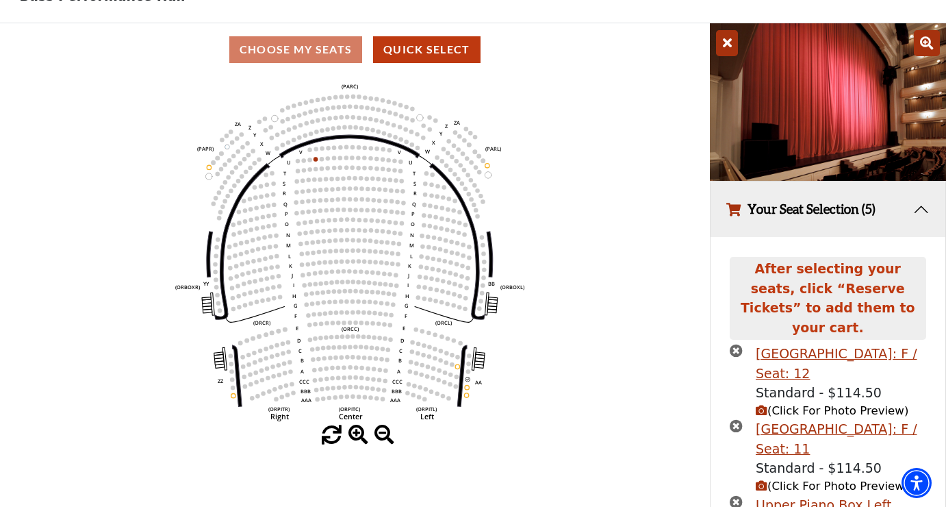
click at [739, 344] on icon "times-circle" at bounding box center [736, 350] width 13 height 13
click at [739, 419] on icon "times-circle" at bounding box center [736, 425] width 13 height 13
click at [733, 344] on icon "times-circle" at bounding box center [736, 350] width 13 height 13
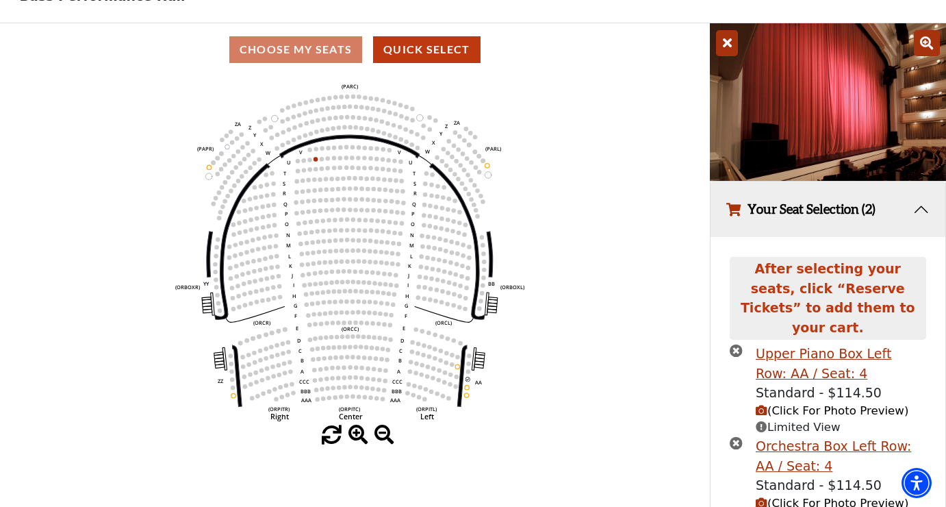
click at [736, 344] on icon "times-circle" at bounding box center [736, 350] width 13 height 13
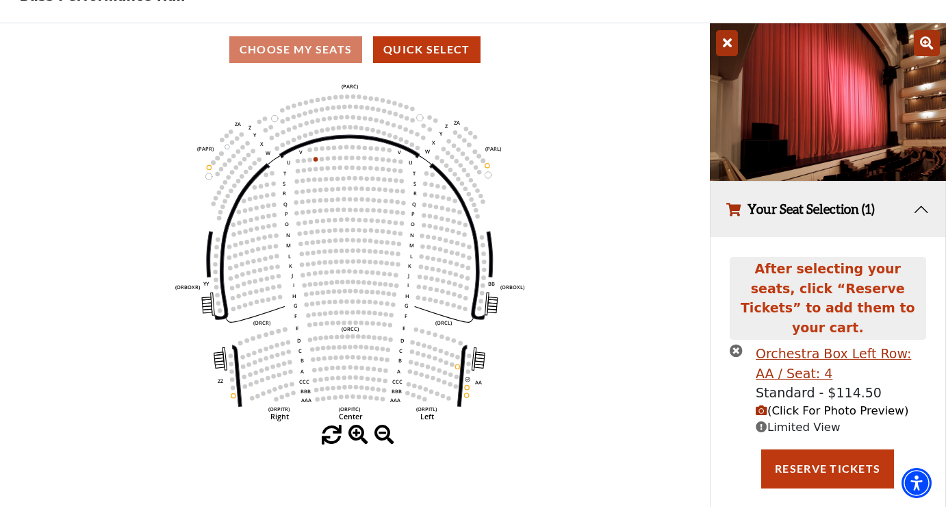
scroll to position [81, 0]
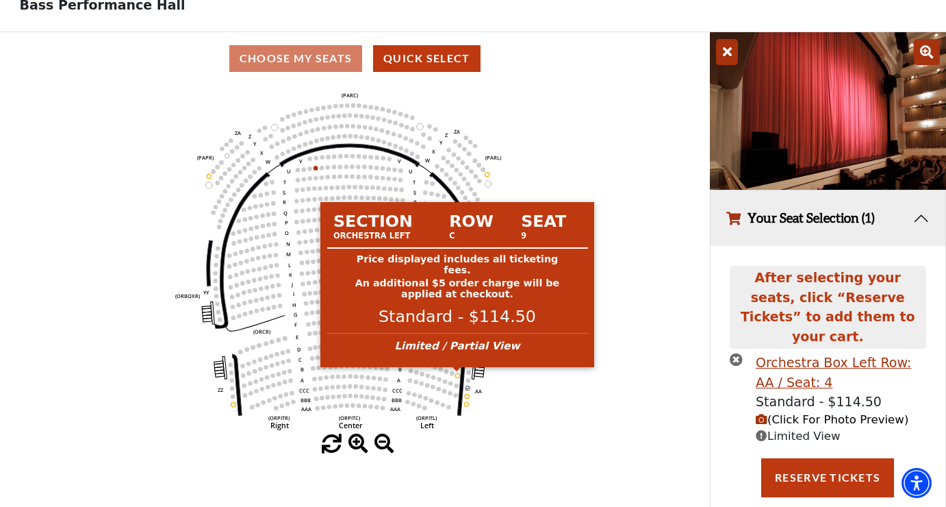
click at [458, 374] on circle at bounding box center [457, 375] width 4 height 4
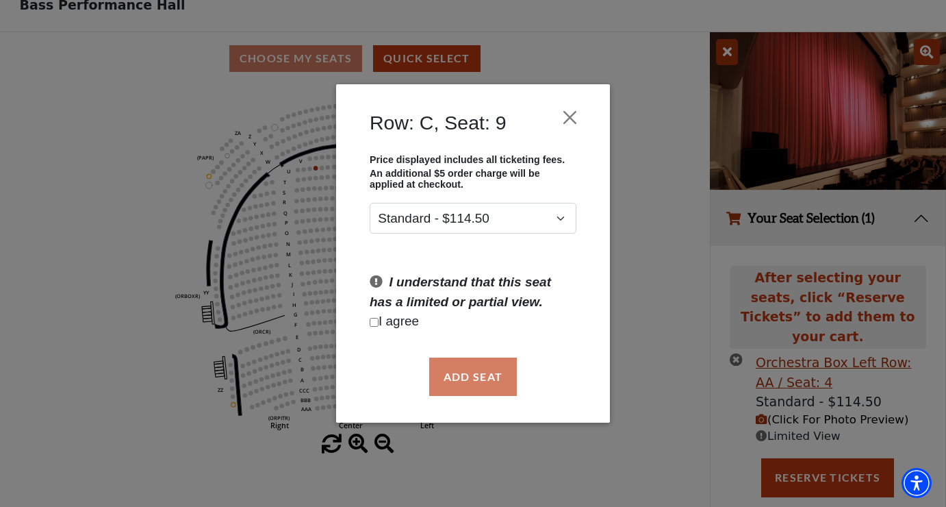
click at [373, 322] on input "Checkbox field" at bounding box center [374, 322] width 9 height 9
checkbox input "true"
click at [464, 384] on button "Add Seat" at bounding box center [473, 377] width 88 height 38
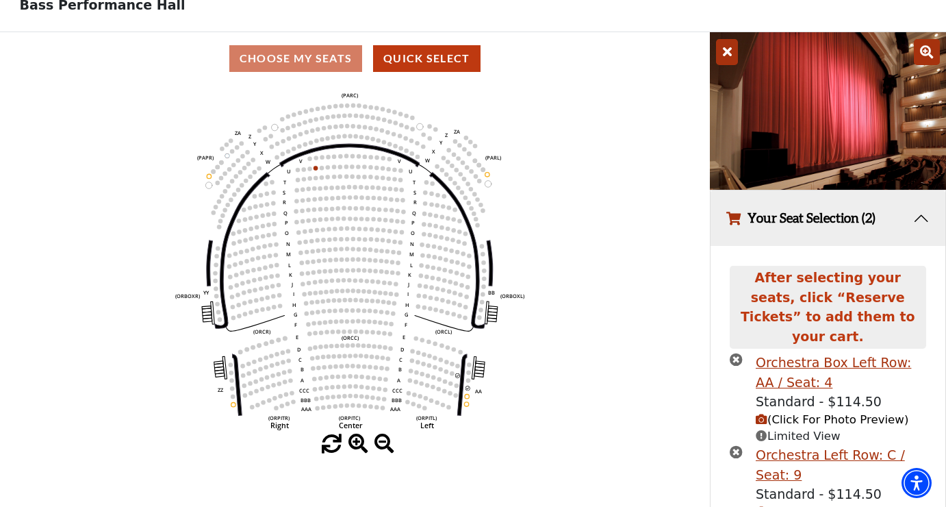
scroll to position [139, 0]
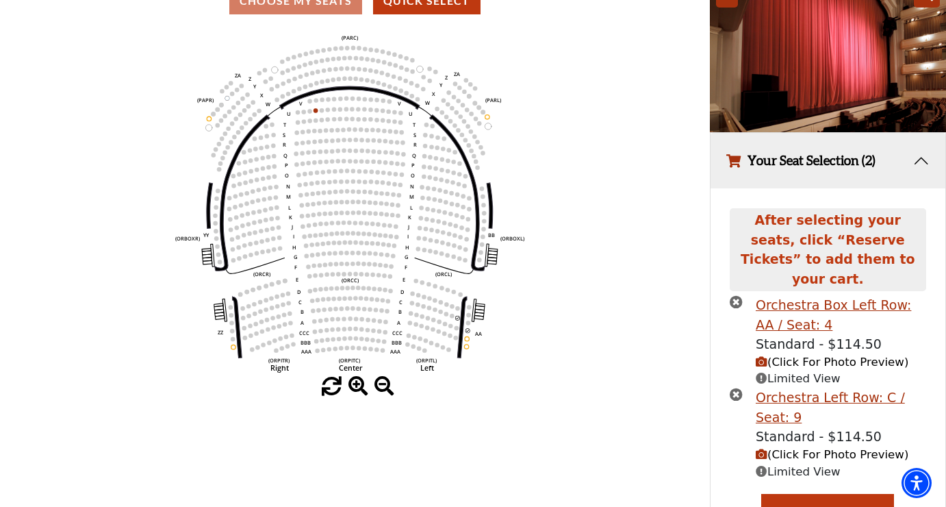
click at [768, 448] on span "(Click For Photo Preview)" at bounding box center [832, 454] width 153 height 13
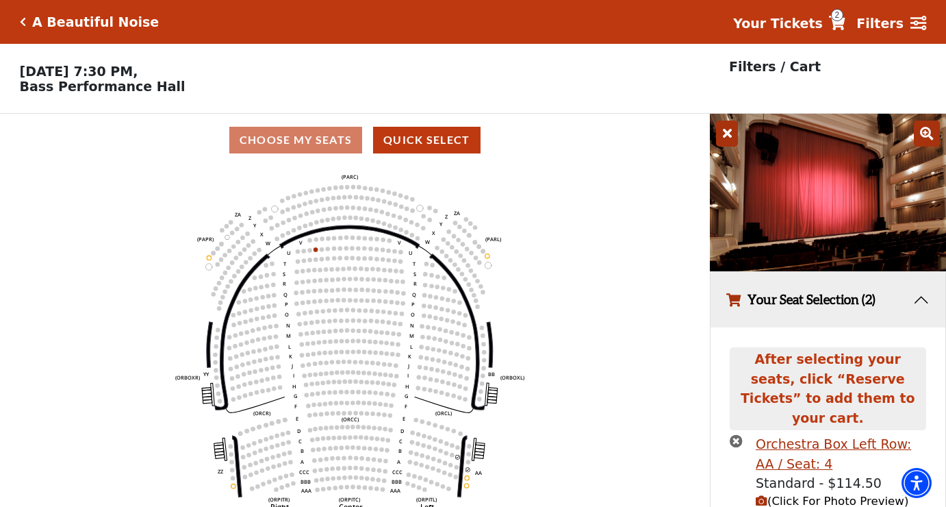
scroll to position [0, 0]
click at [897, 25] on strong "Filters" at bounding box center [880, 23] width 47 height 15
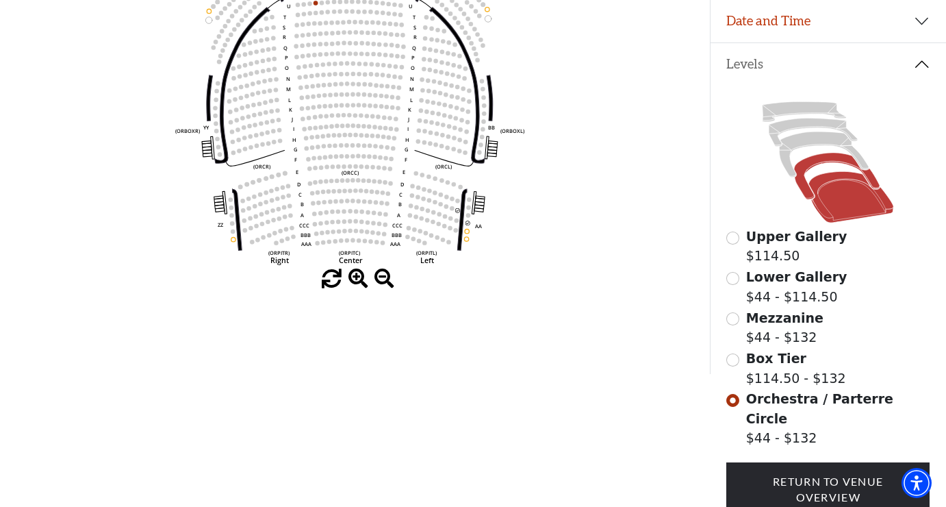
click at [805, 172] on icon at bounding box center [837, 176] width 86 height 47
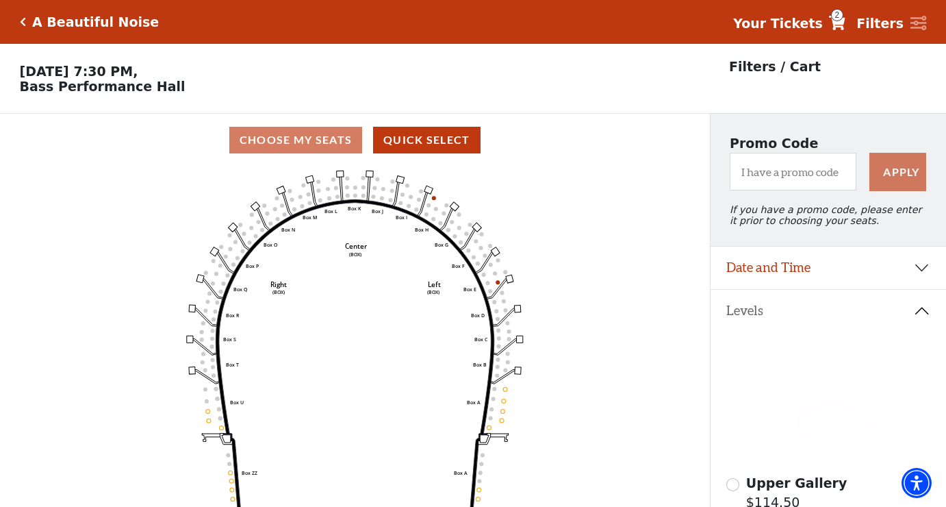
scroll to position [64, 0]
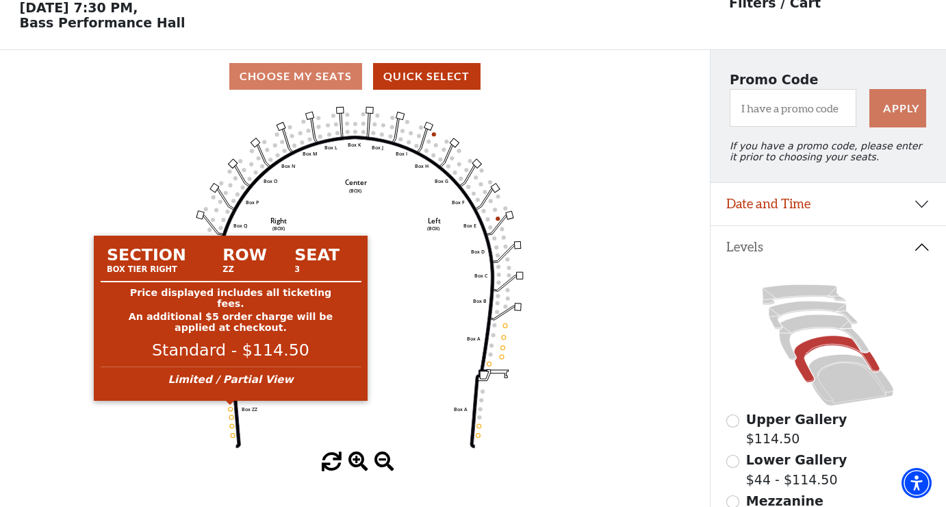
click at [232, 408] on circle at bounding box center [231, 409] width 4 height 4
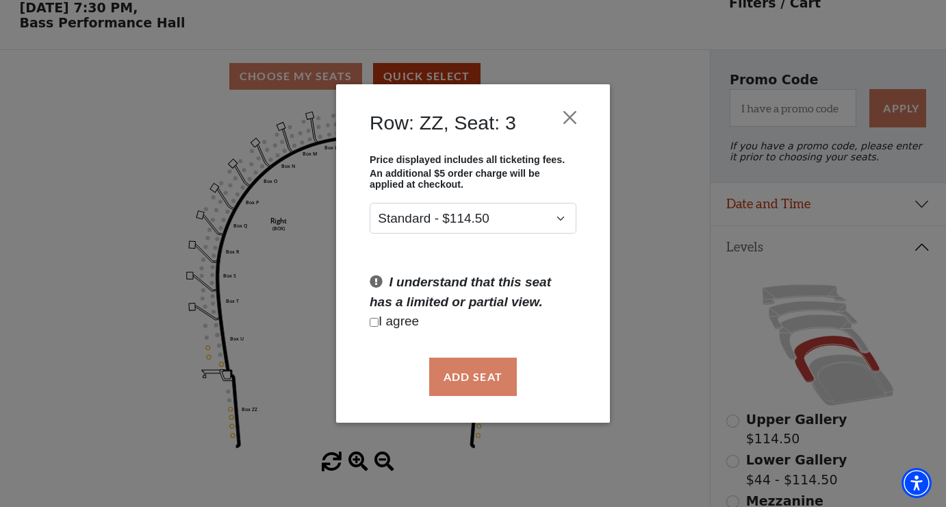
click at [374, 320] on input "Checkbox field" at bounding box center [374, 322] width 9 height 9
checkbox input "true"
click at [466, 373] on button "Add Seat" at bounding box center [473, 377] width 88 height 38
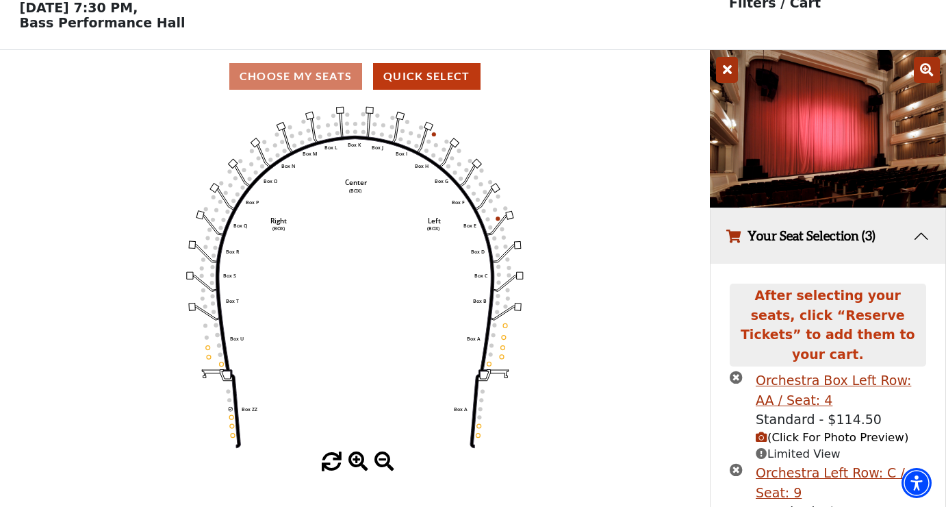
scroll to position [229, 0]
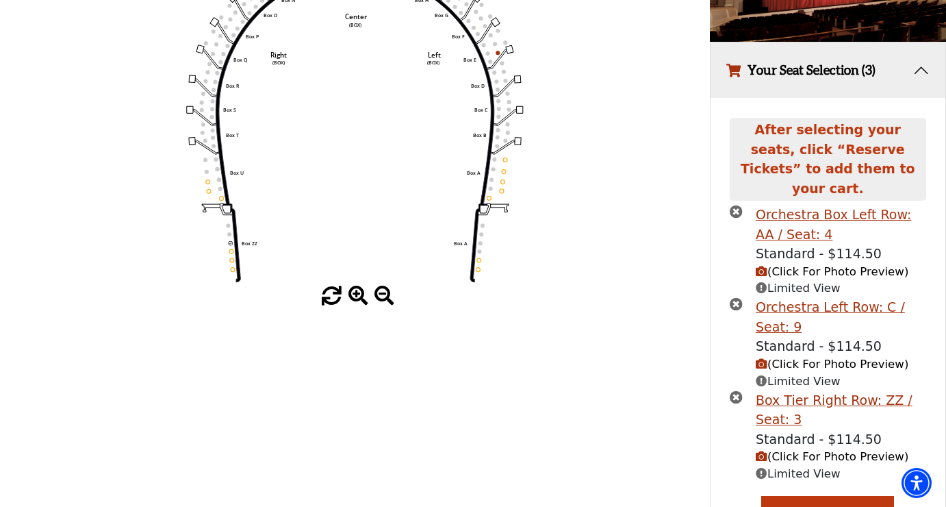
click at [762, 451] on icon "button" at bounding box center [762, 457] width 12 height 12
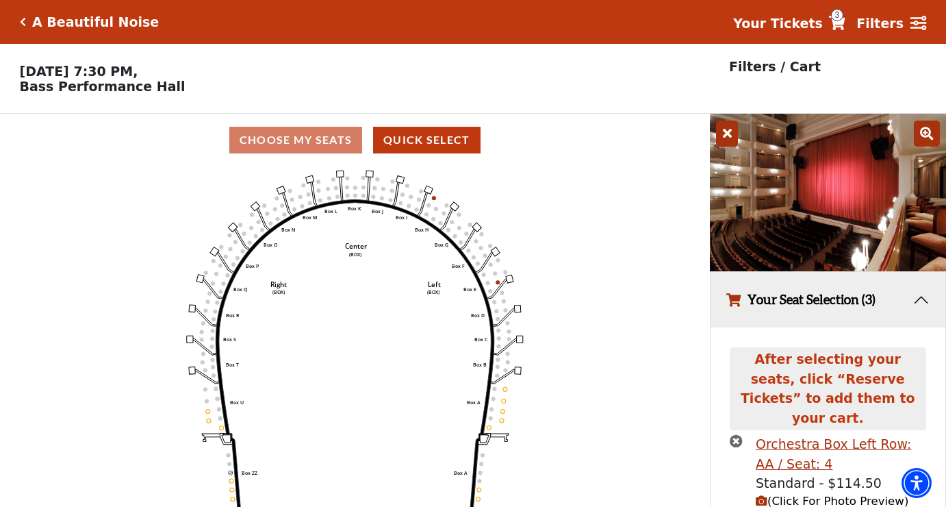
scroll to position [0, 0]
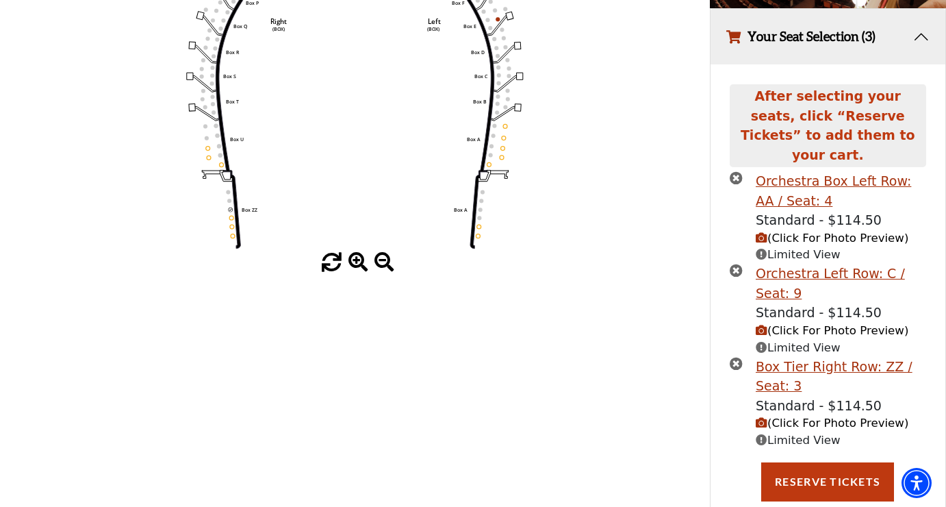
scroll to position [262, 0]
click at [735, 172] on icon "times-circle" at bounding box center [736, 178] width 13 height 13
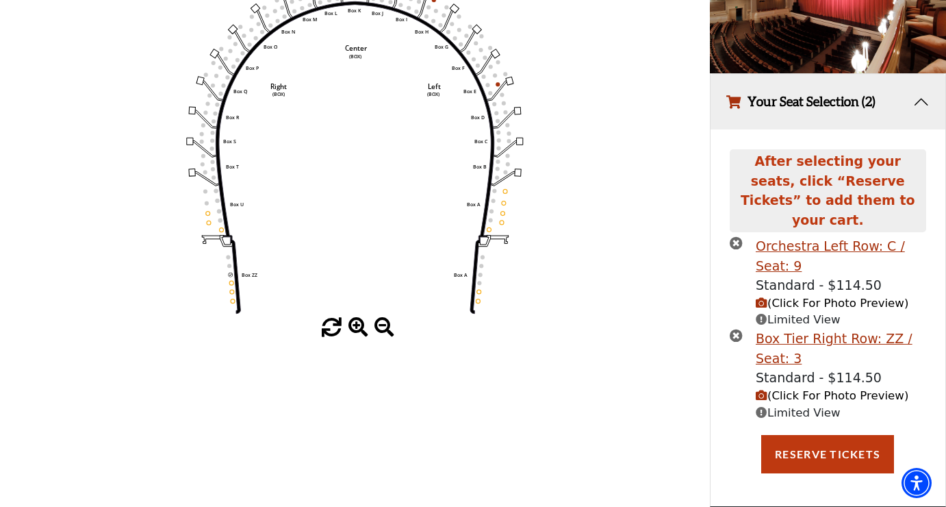
scroll to position [172, 0]
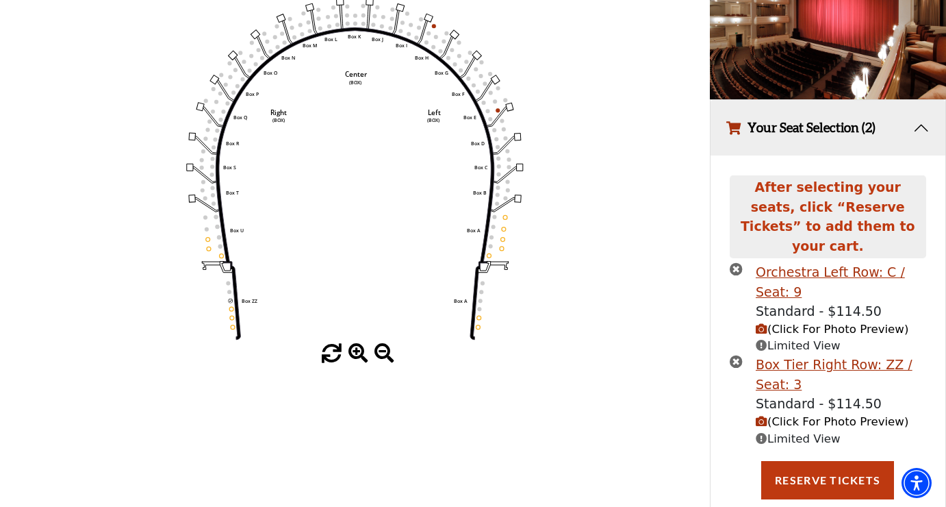
click at [733, 262] on icon "times-circle" at bounding box center [736, 268] width 13 height 13
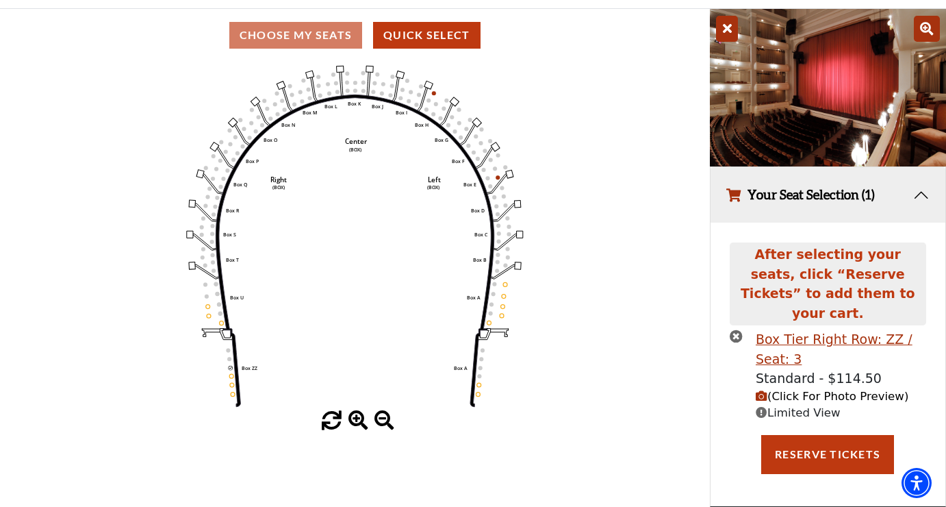
scroll to position [81, 0]
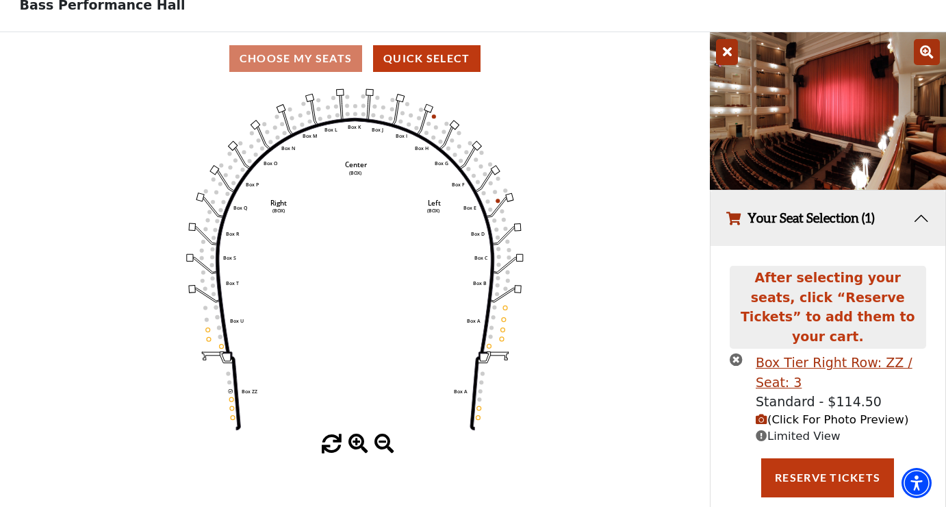
click at [742, 353] on icon "times-circle" at bounding box center [736, 359] width 13 height 13
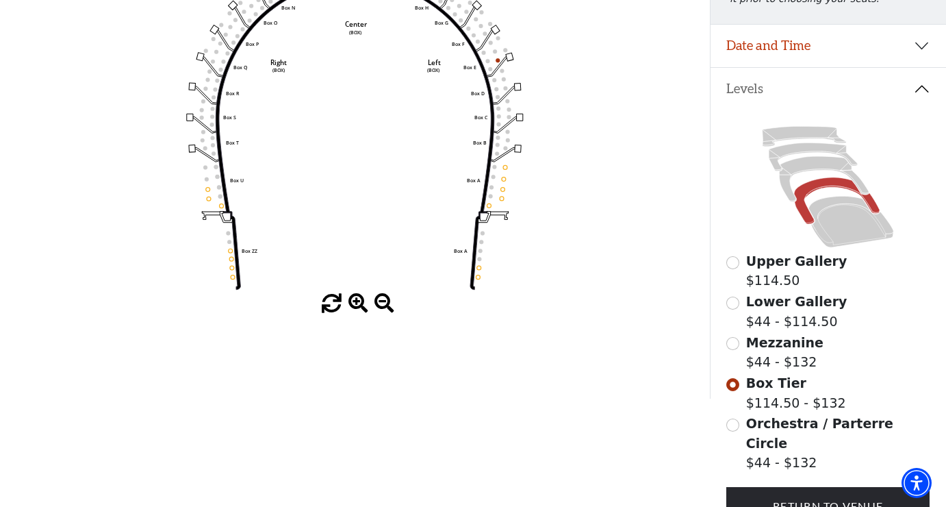
scroll to position [225, 0]
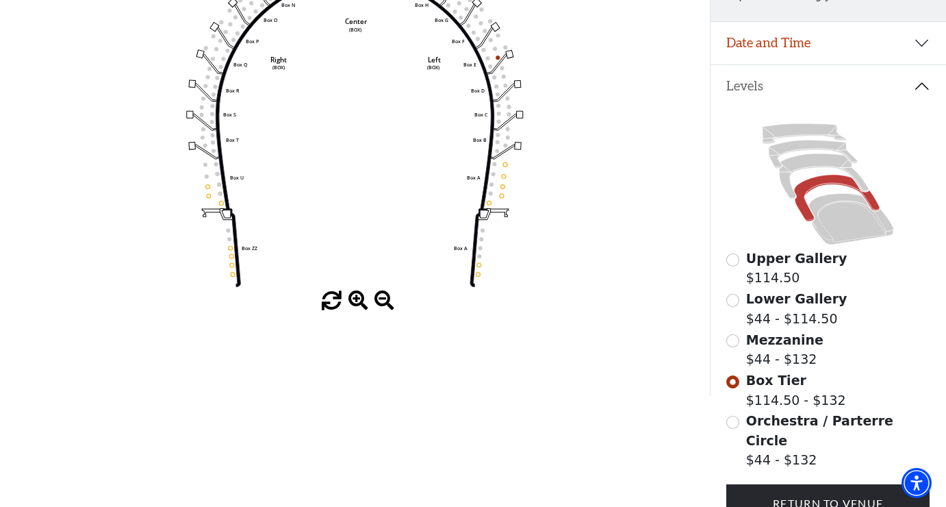
click at [733, 342] on input "Mezzanine$44 - $132\a" at bounding box center [733, 340] width 13 height 13
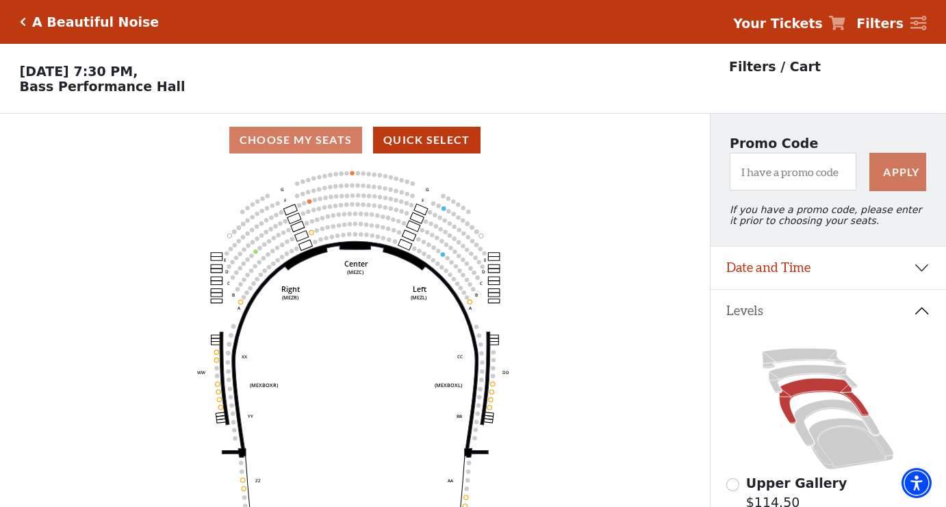
scroll to position [64, 0]
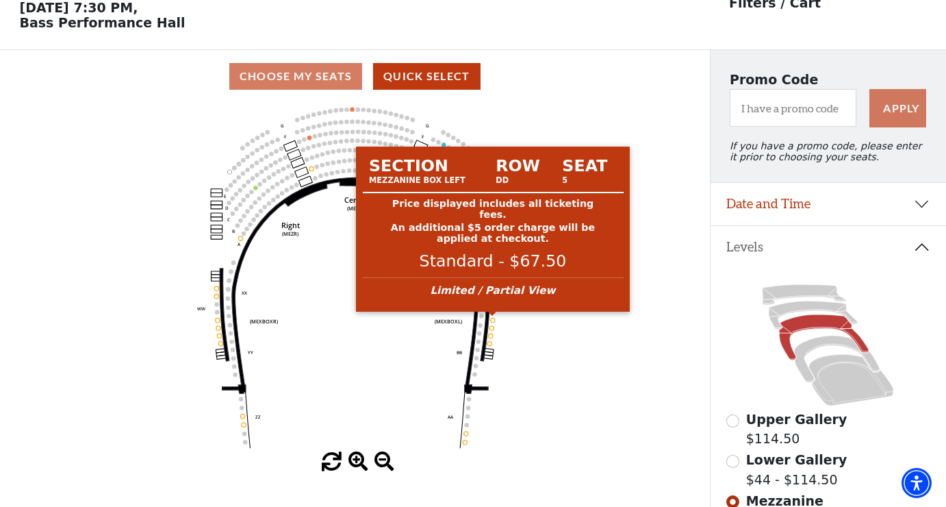
click at [493, 320] on circle at bounding box center [492, 320] width 4 height 4
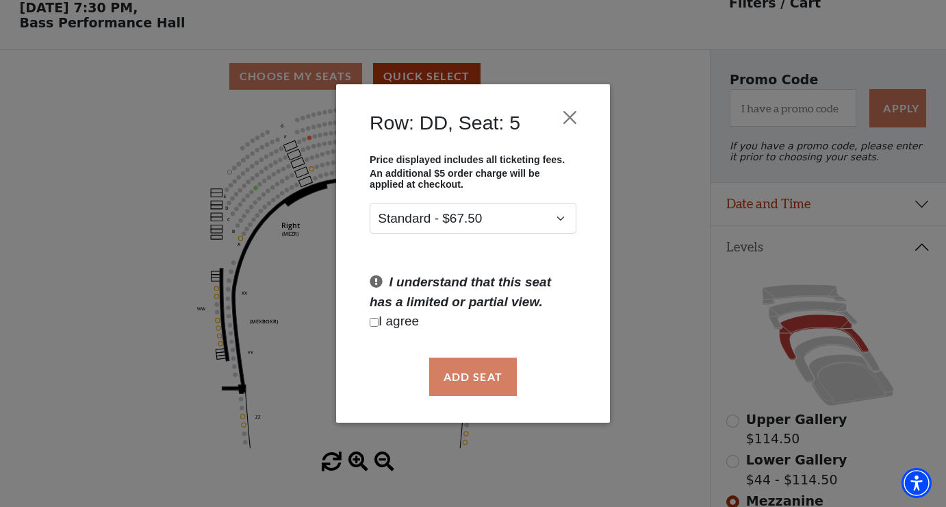
click at [374, 319] on input "Checkbox field" at bounding box center [374, 322] width 9 height 9
checkbox input "true"
click at [475, 372] on button "Add Seat" at bounding box center [473, 377] width 88 height 38
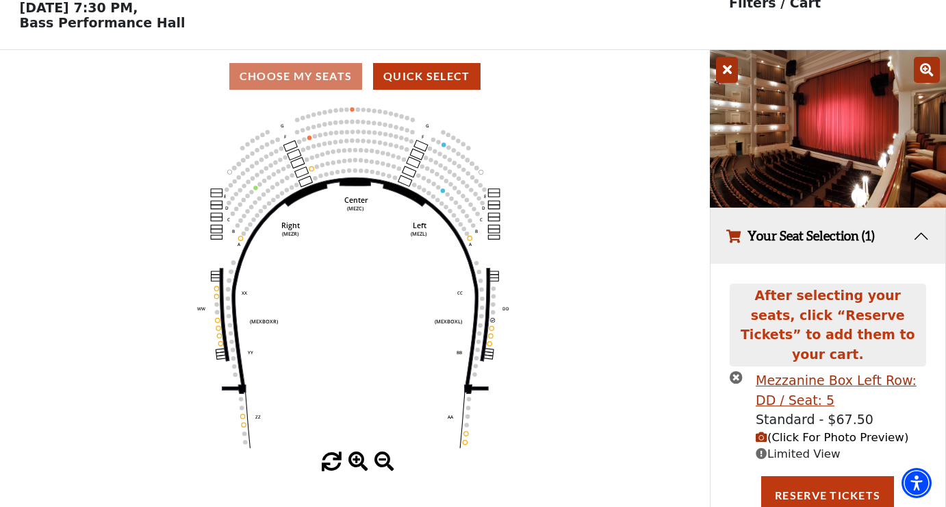
scroll to position [49, 0]
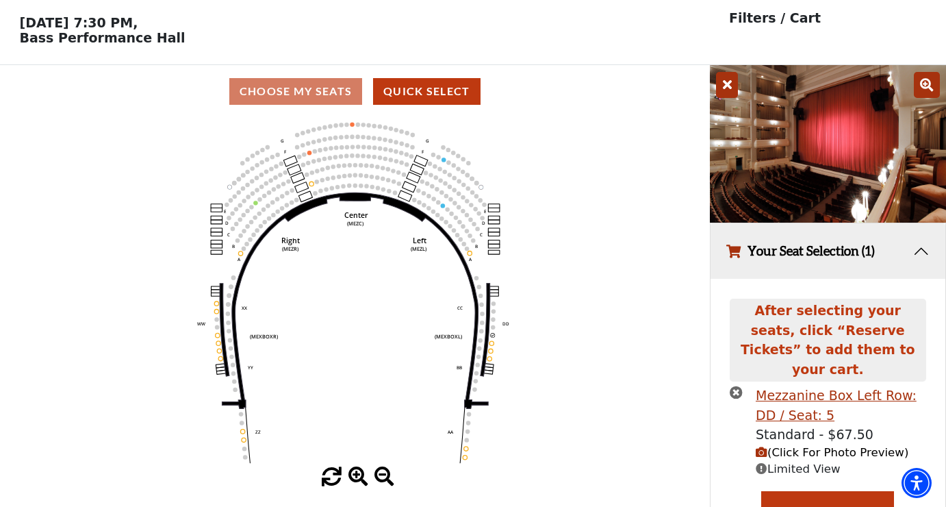
click at [771, 446] on span "(Click For Photo Preview)" at bounding box center [832, 452] width 153 height 13
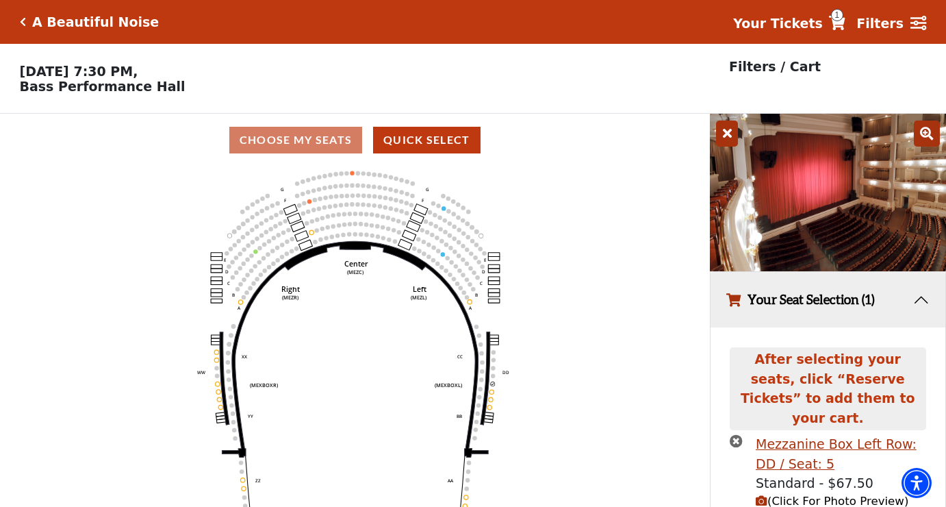
scroll to position [0, 0]
click at [738, 434] on icon "times-circle" at bounding box center [736, 440] width 13 height 13
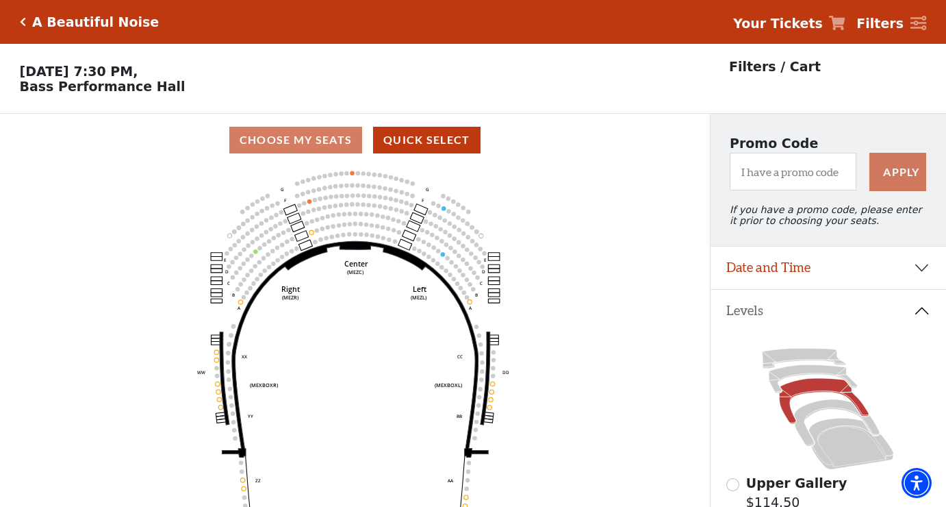
scroll to position [247, 0]
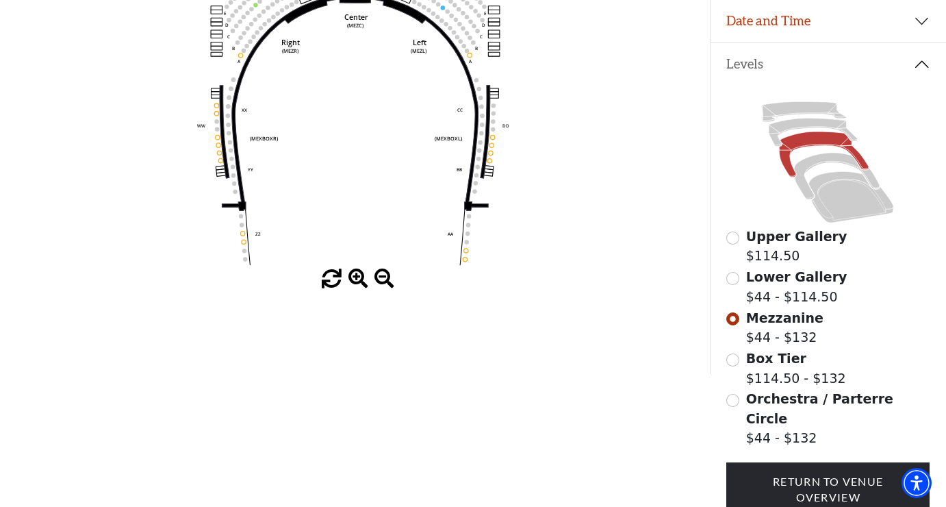
click at [267, 110] on icon "Center (MEZC) Right (MEZR) Left (MEZL) (MEXBOXR) (MEXBOXL) XX WW CC DD YY BB ZZ…" at bounding box center [355, 94] width 639 height 349
click at [736, 279] on input "Lower Gallery$44 - $114.50\a" at bounding box center [733, 278] width 13 height 13
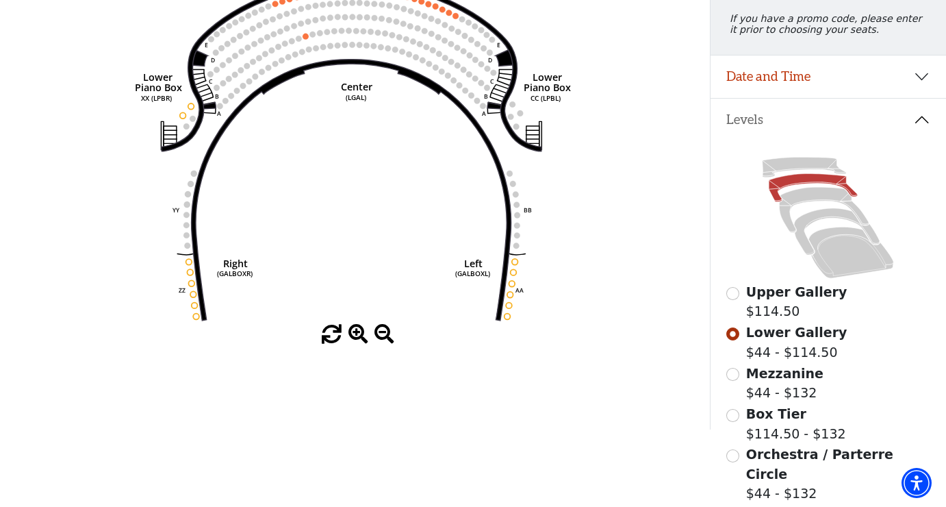
scroll to position [195, 0]
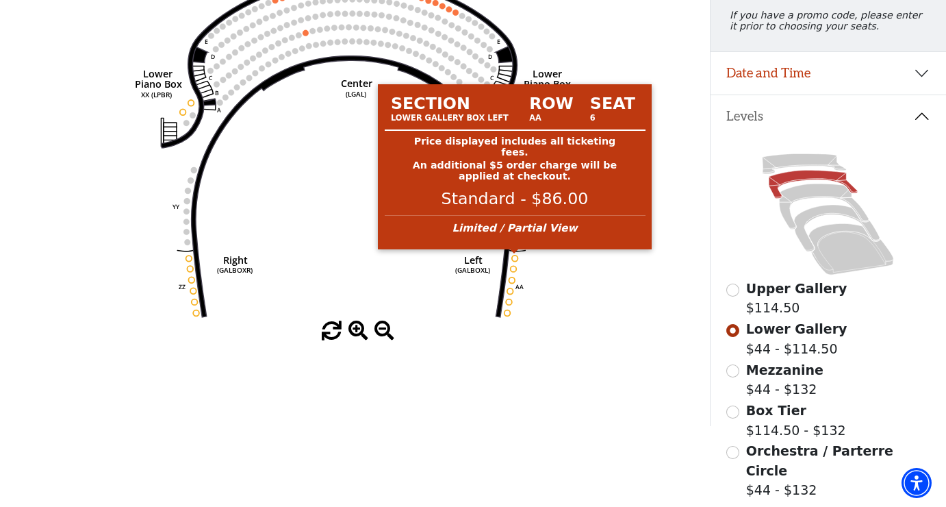
click at [514, 258] on circle at bounding box center [515, 258] width 6 height 6
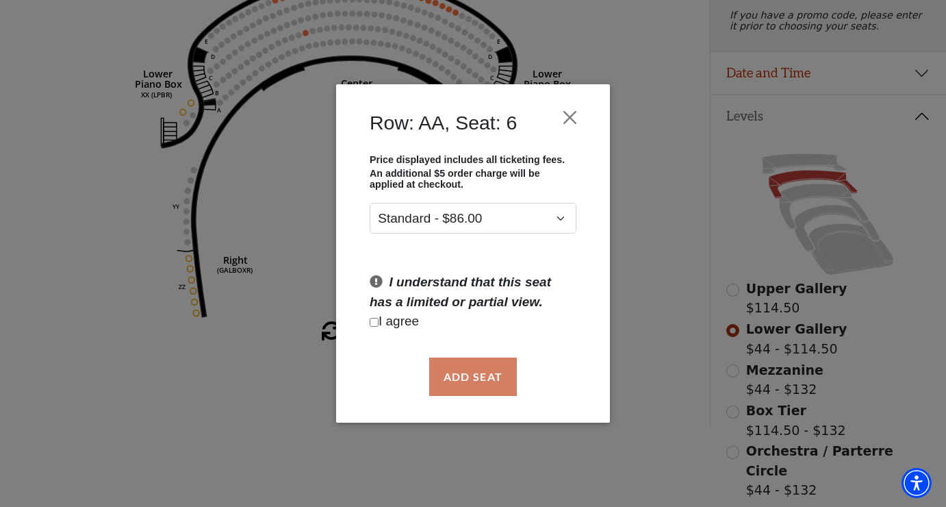
click at [370, 321] on input "Checkbox field" at bounding box center [374, 322] width 9 height 9
checkbox input "true"
click at [450, 367] on button "Add Seat" at bounding box center [473, 377] width 88 height 38
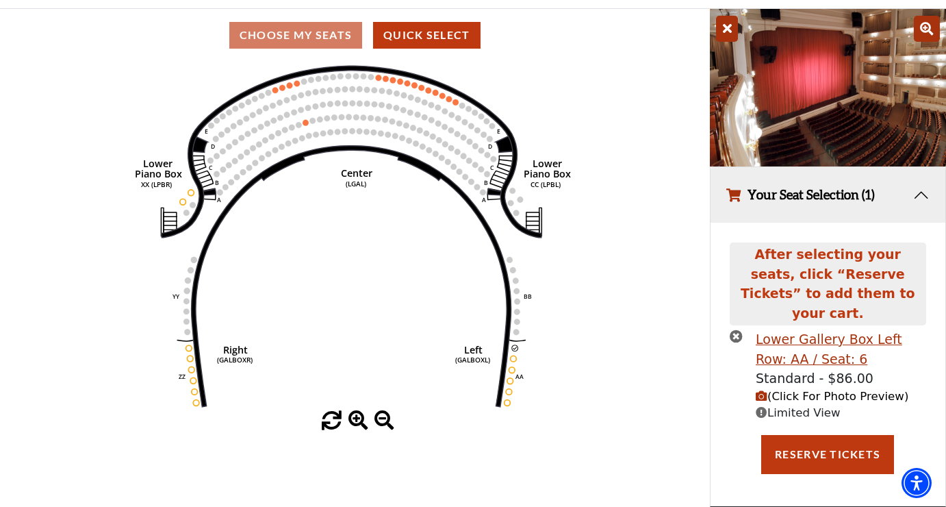
scroll to position [49, 0]
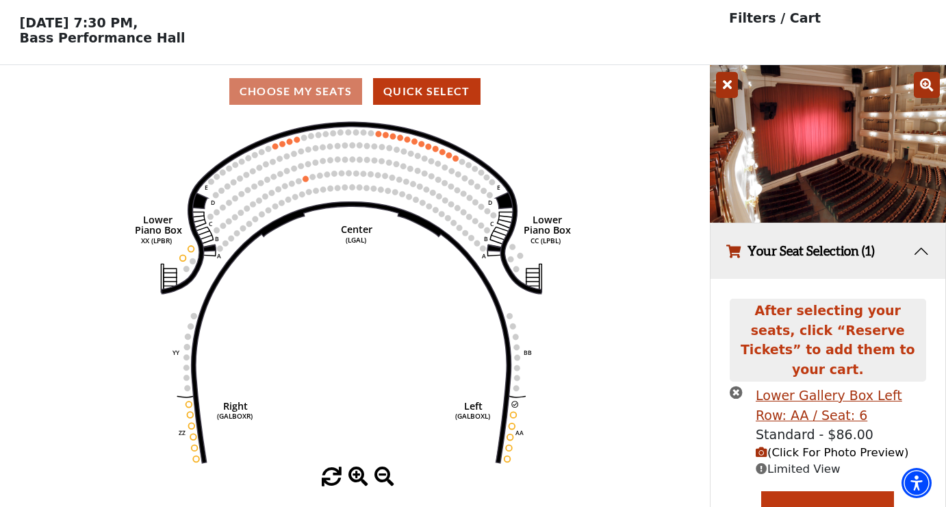
click at [927, 80] on icon at bounding box center [927, 85] width 26 height 26
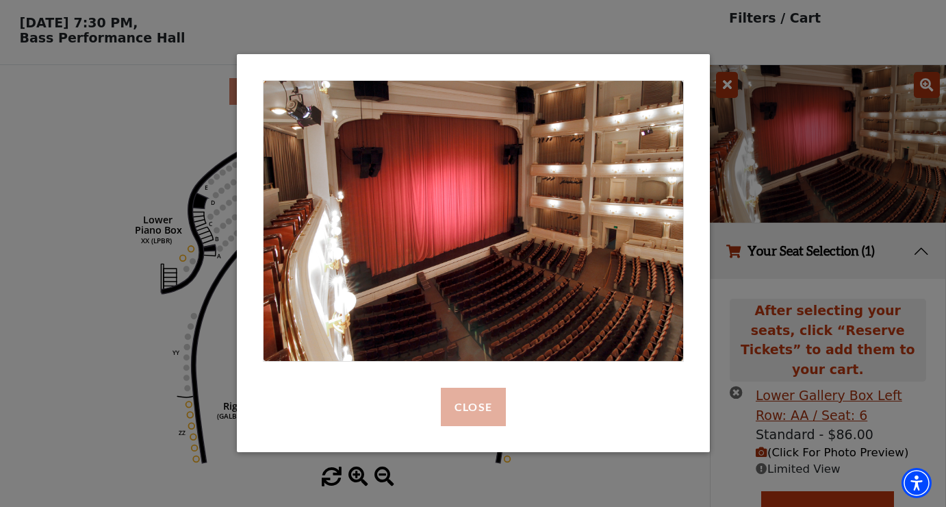
click at [485, 400] on button "Close" at bounding box center [472, 407] width 65 height 38
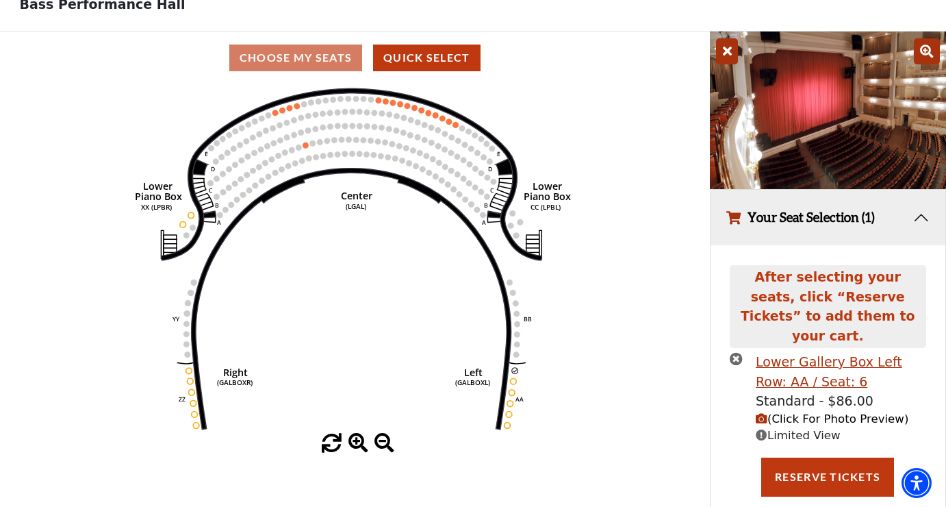
scroll to position [81, 0]
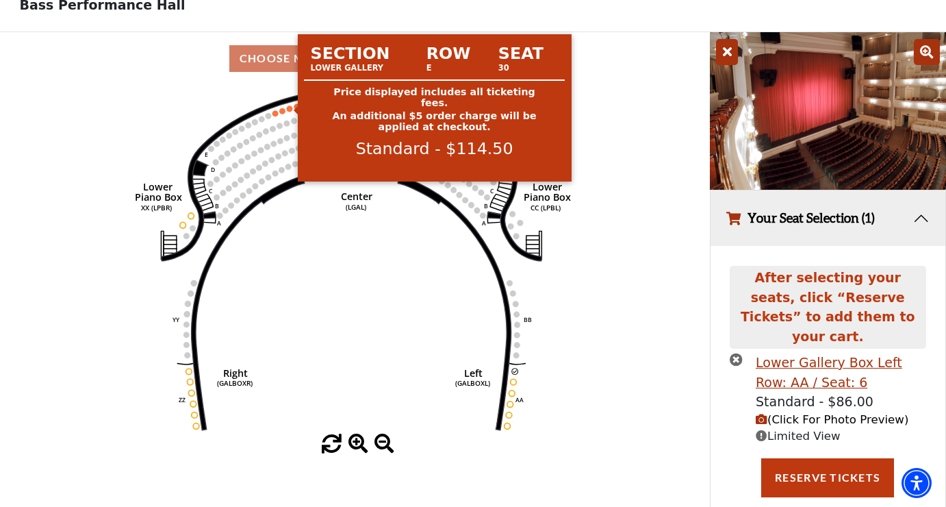
click at [289, 108] on circle at bounding box center [289, 108] width 6 height 6
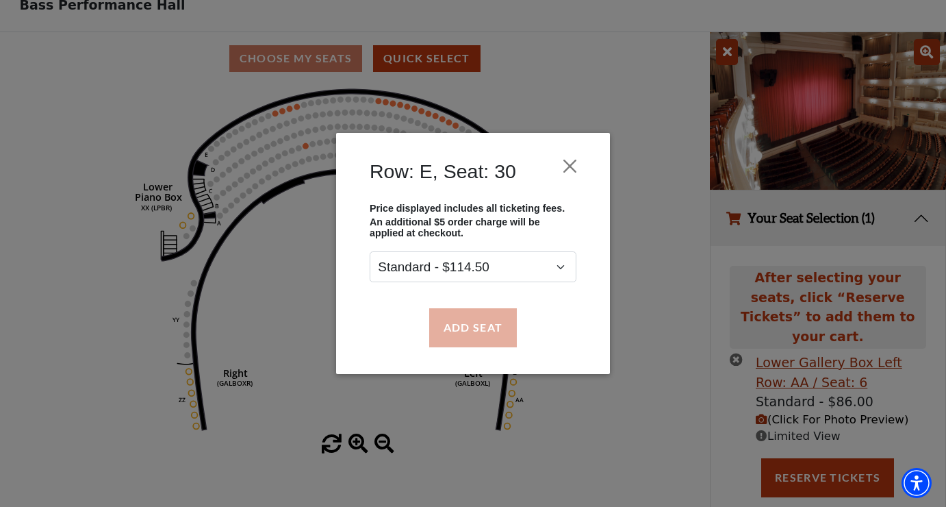
click at [489, 338] on button "Add Seat" at bounding box center [473, 327] width 88 height 38
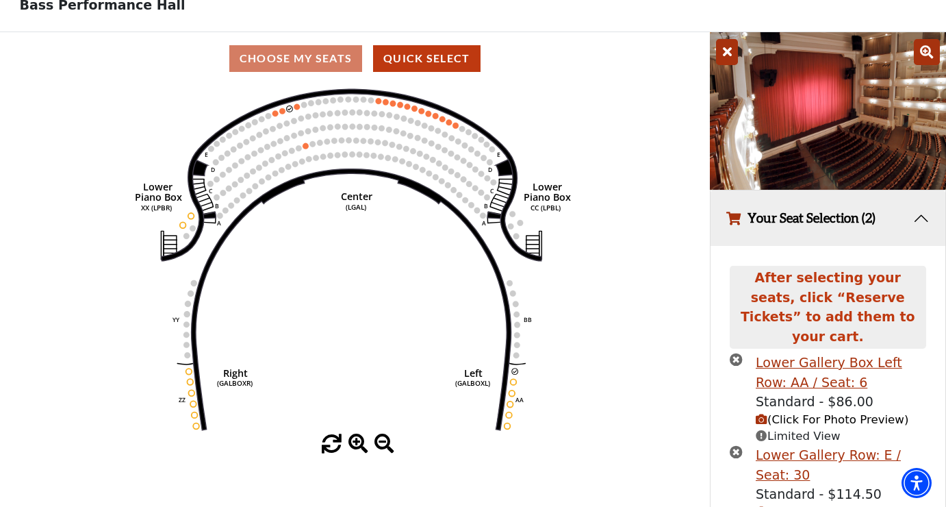
scroll to position [123, 0]
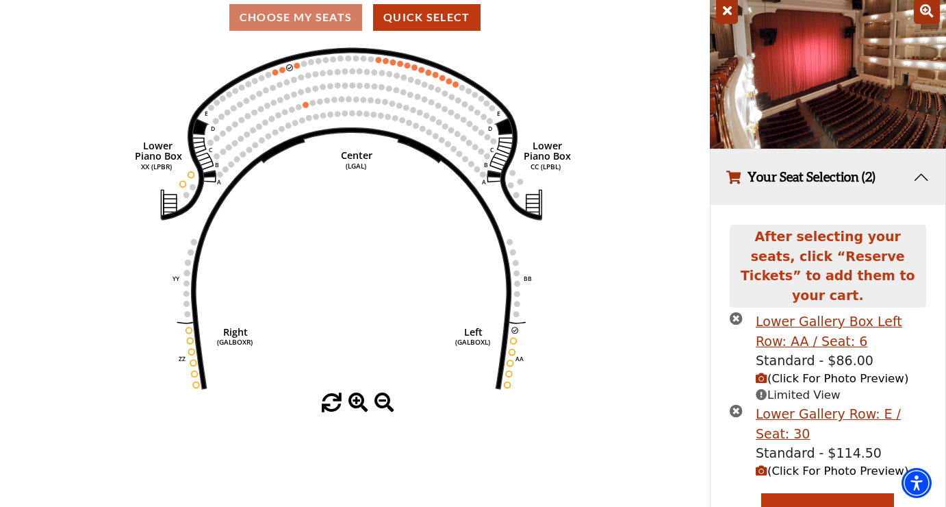
click at [779, 464] on span "(Click For Photo Preview)" at bounding box center [832, 470] width 153 height 13
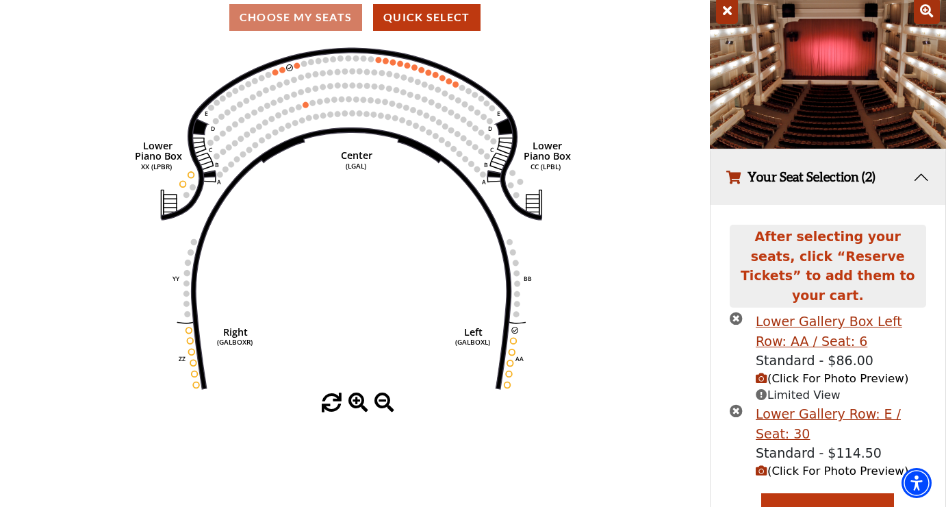
click at [787, 372] on span "(Click For Photo Preview)" at bounding box center [832, 378] width 153 height 13
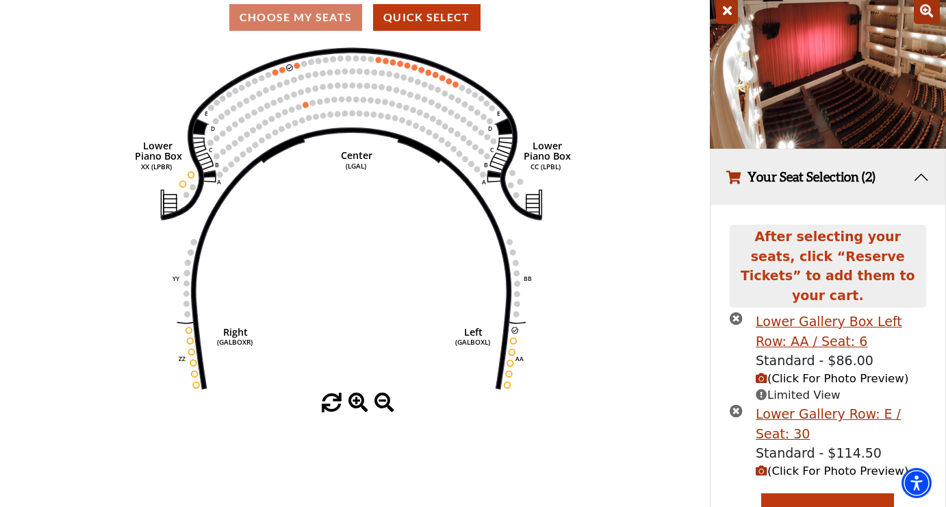
click at [799, 464] on span "(Click For Photo Preview)" at bounding box center [832, 470] width 153 height 13
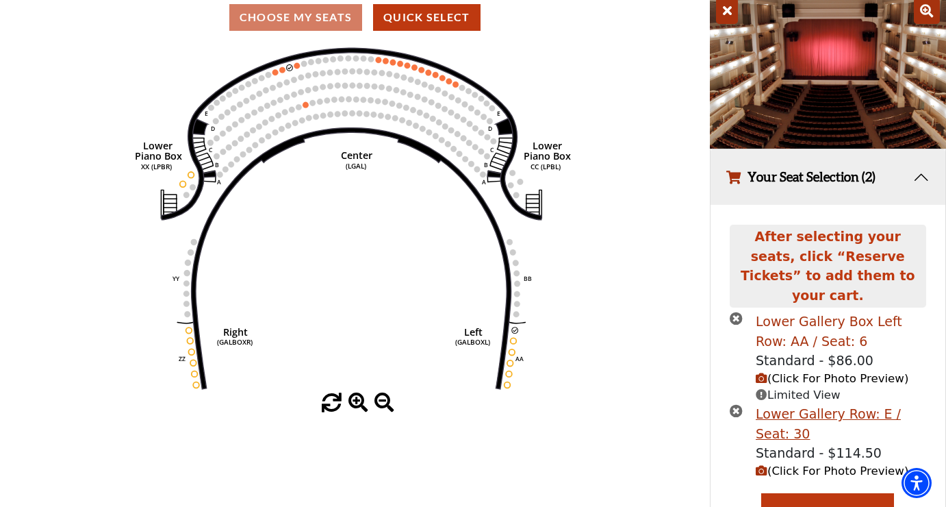
click at [794, 321] on div "Lower Gallery Box Left Row: AA / Seat: 6" at bounding box center [841, 331] width 171 height 39
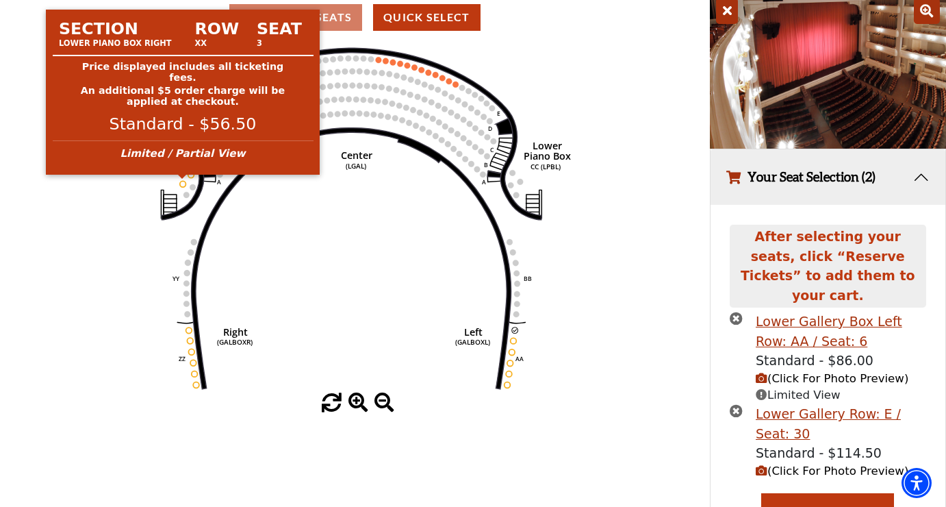
click at [186, 184] on circle at bounding box center [183, 184] width 6 height 6
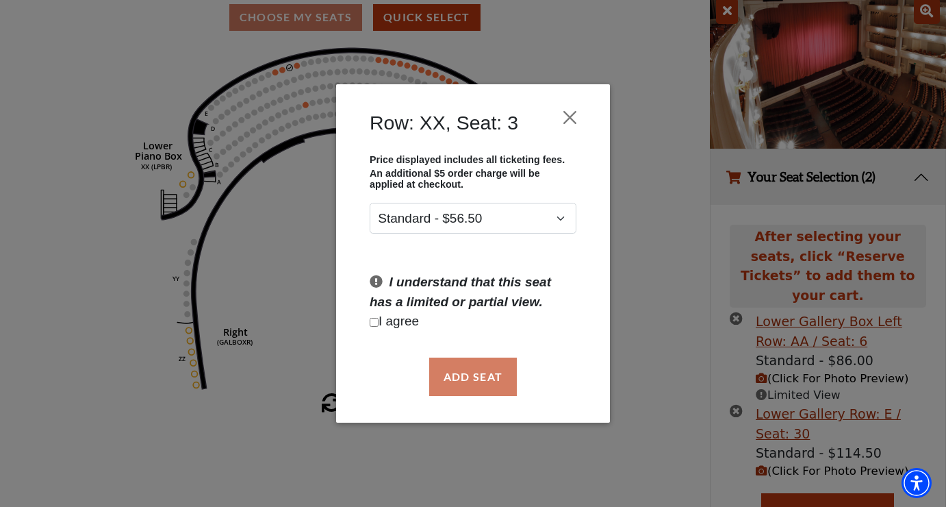
click at [373, 321] on input "Checkbox field" at bounding box center [374, 322] width 9 height 9
checkbox input "true"
click at [470, 374] on button "Add Seat" at bounding box center [473, 377] width 88 height 38
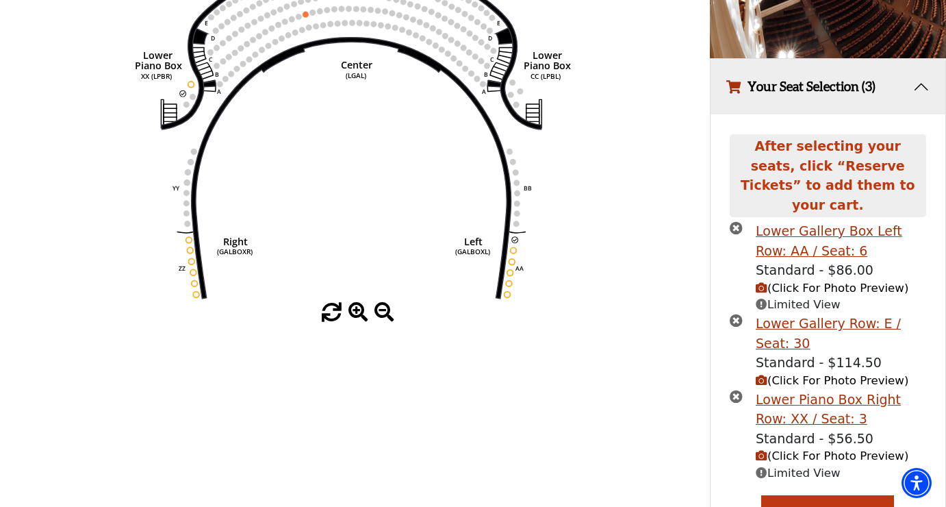
click at [768, 449] on span "(Click For Photo Preview)" at bounding box center [832, 455] width 153 height 13
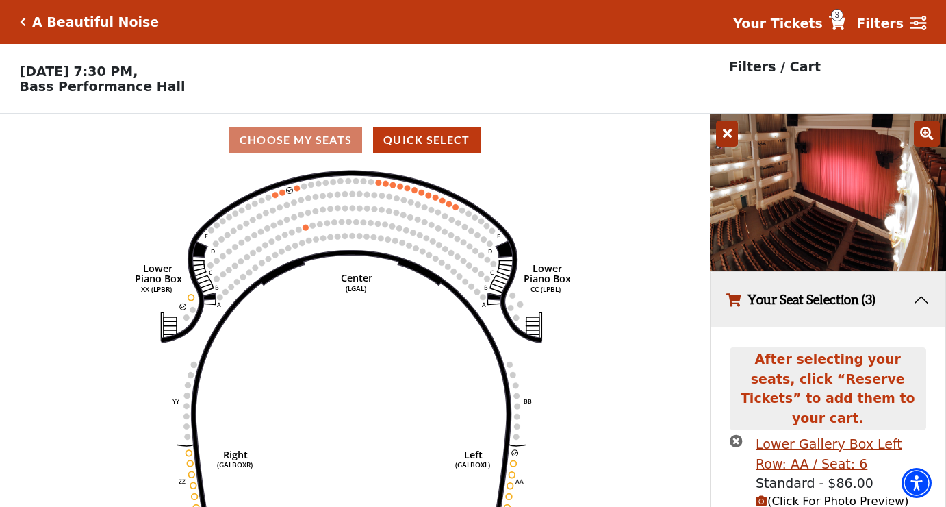
scroll to position [0, 0]
click at [784, 66] on p "Filters / Cart" at bounding box center [775, 67] width 92 height 20
click at [748, 69] on p "Filters / Cart" at bounding box center [775, 67] width 92 height 20
click at [736, 66] on p "Filters / Cart" at bounding box center [775, 67] width 92 height 20
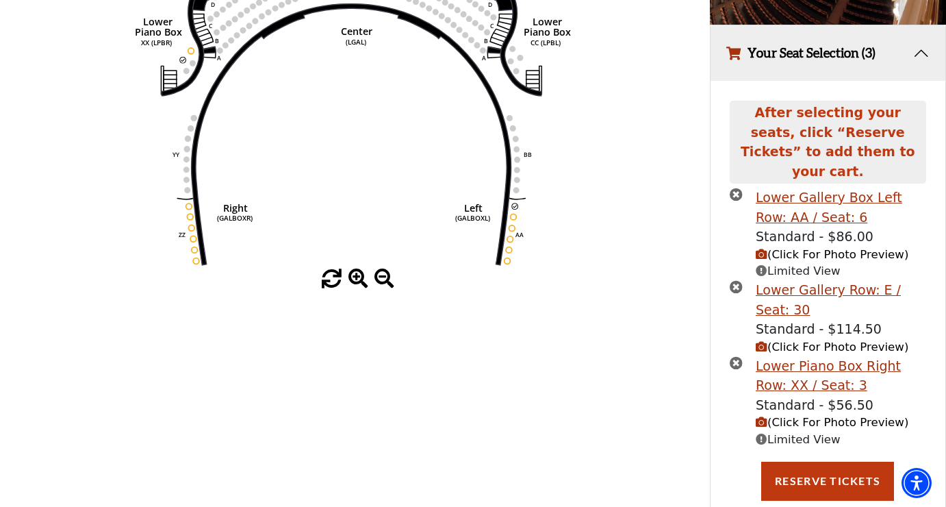
scroll to position [246, 0]
click at [736, 188] on icon "times-circle" at bounding box center [736, 194] width 13 height 13
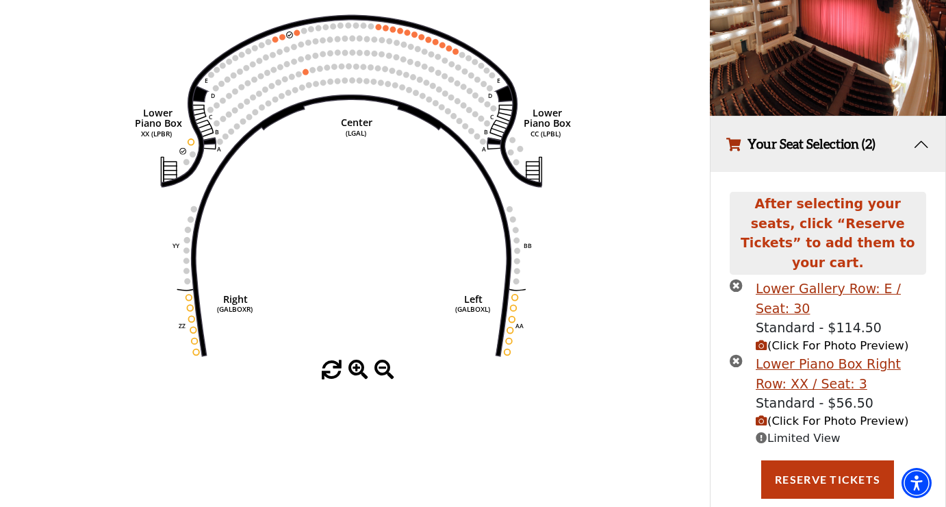
click at [737, 279] on icon "times-circle" at bounding box center [736, 285] width 13 height 13
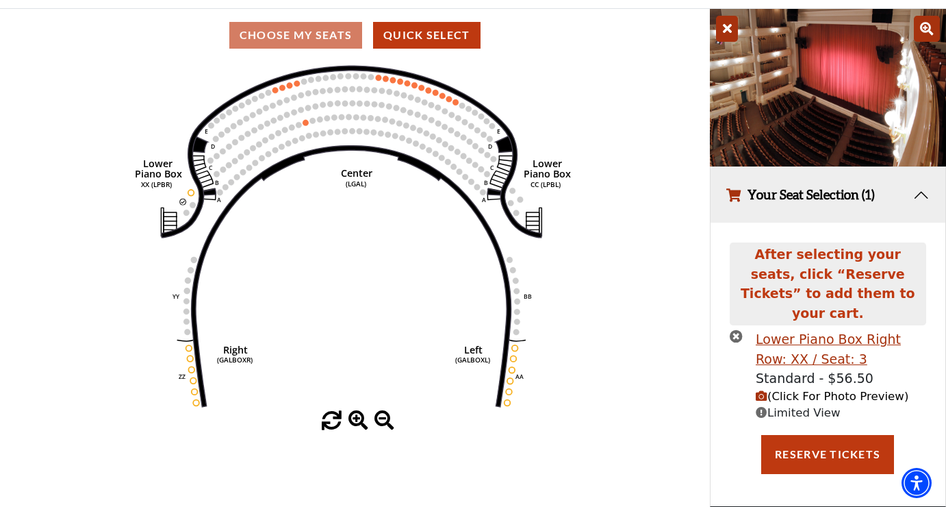
scroll to position [81, 0]
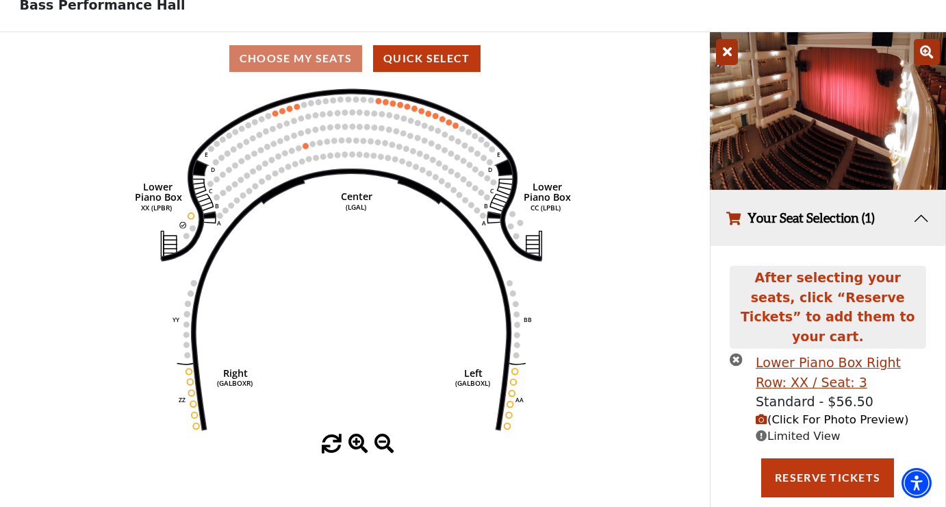
click at [740, 353] on icon "times-circle" at bounding box center [736, 359] width 13 height 13
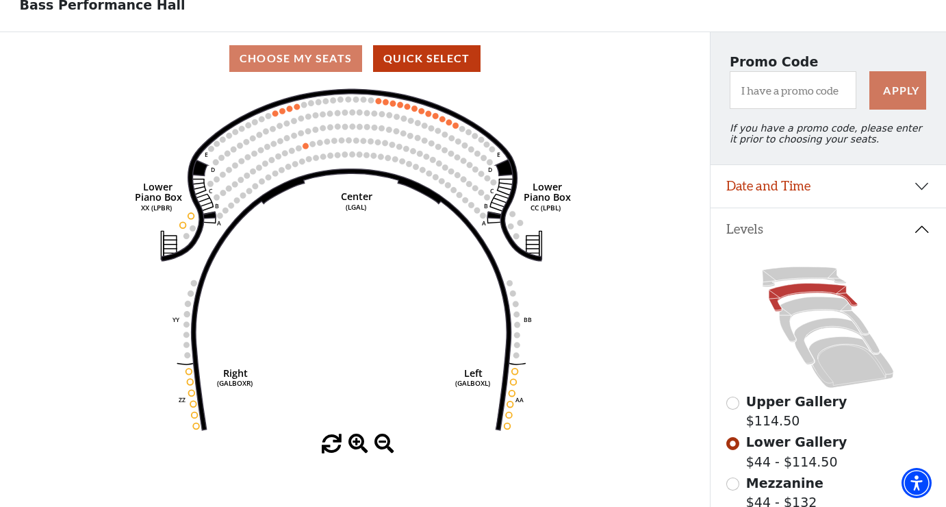
scroll to position [247, 0]
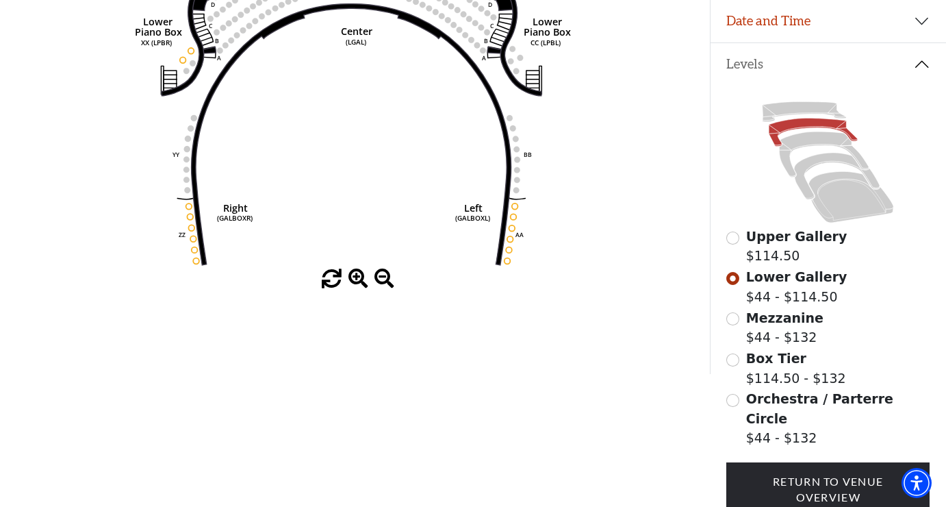
click at [736, 364] on input "Box Tier$114.50 - $132\a" at bounding box center [733, 359] width 13 height 13
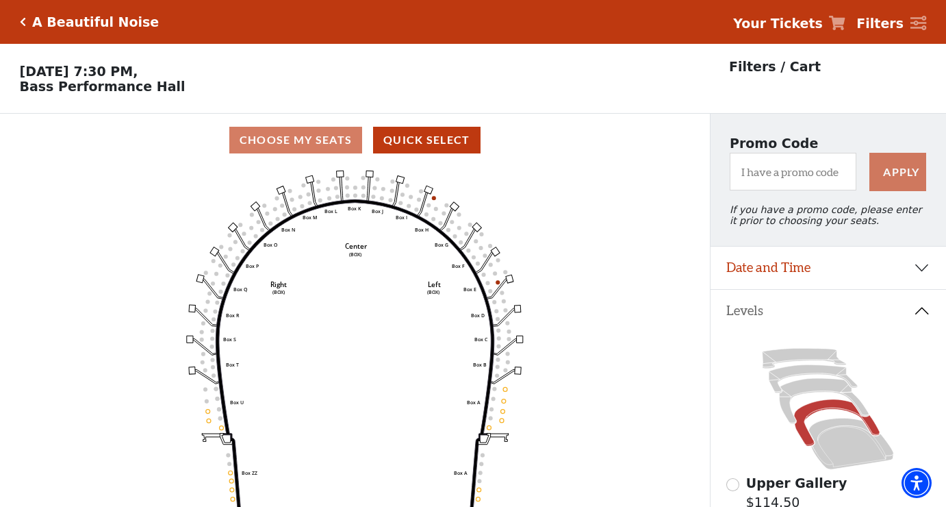
scroll to position [64, 0]
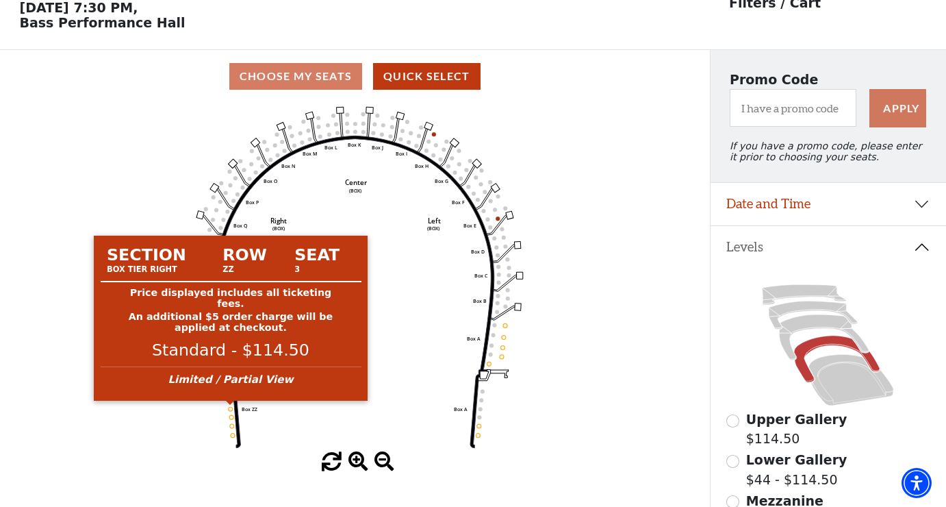
click at [231, 409] on circle at bounding box center [231, 409] width 4 height 4
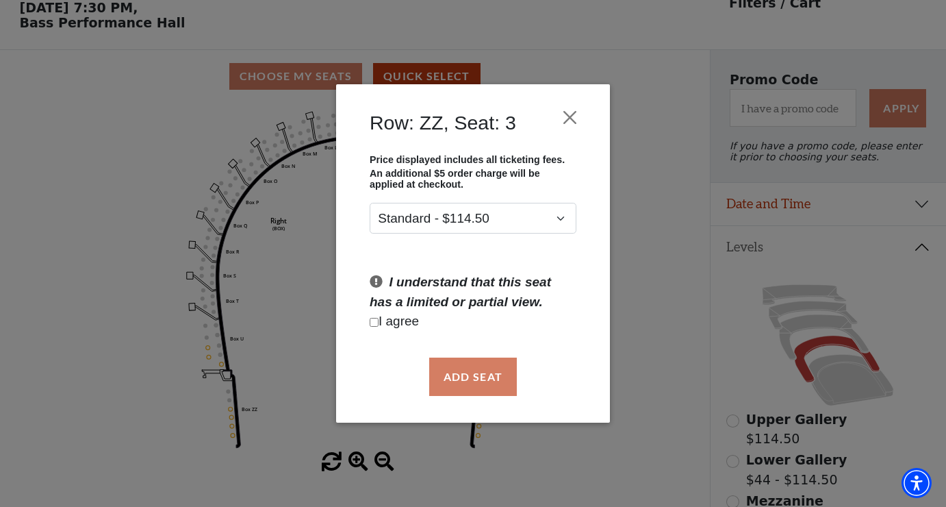
click at [372, 318] on p "I agree" at bounding box center [473, 322] width 207 height 20
click at [372, 322] on input "Checkbox field" at bounding box center [374, 322] width 9 height 9
checkbox input "true"
click at [466, 368] on button "Add Seat" at bounding box center [473, 377] width 88 height 38
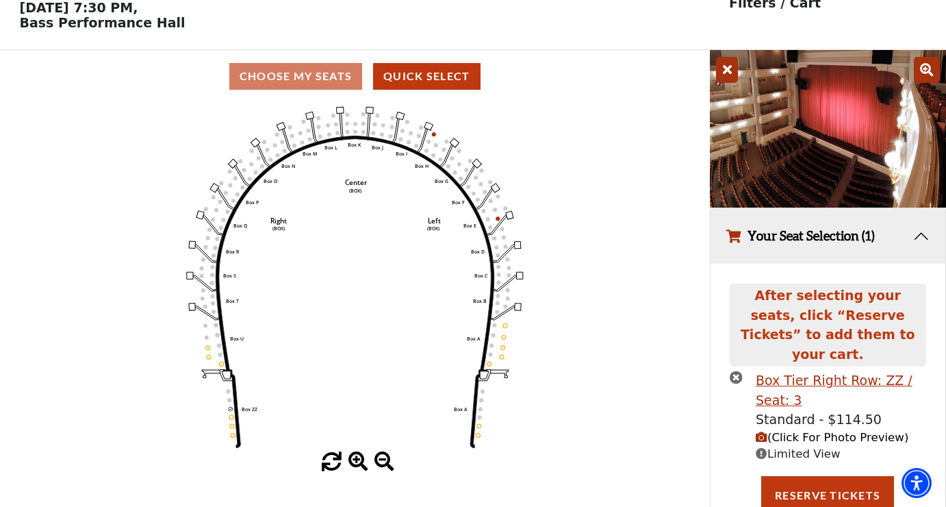
scroll to position [49, 0]
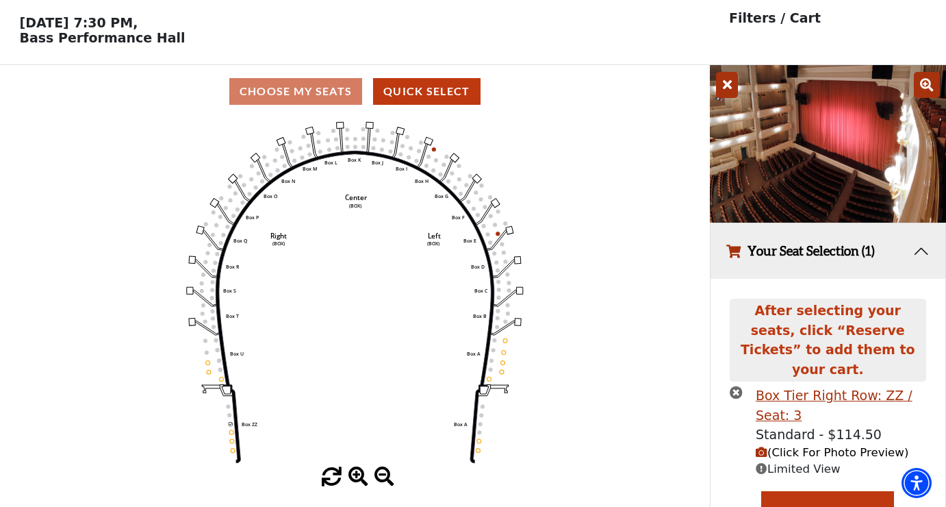
click at [770, 446] on span "(Click For Photo Preview)" at bounding box center [832, 452] width 153 height 13
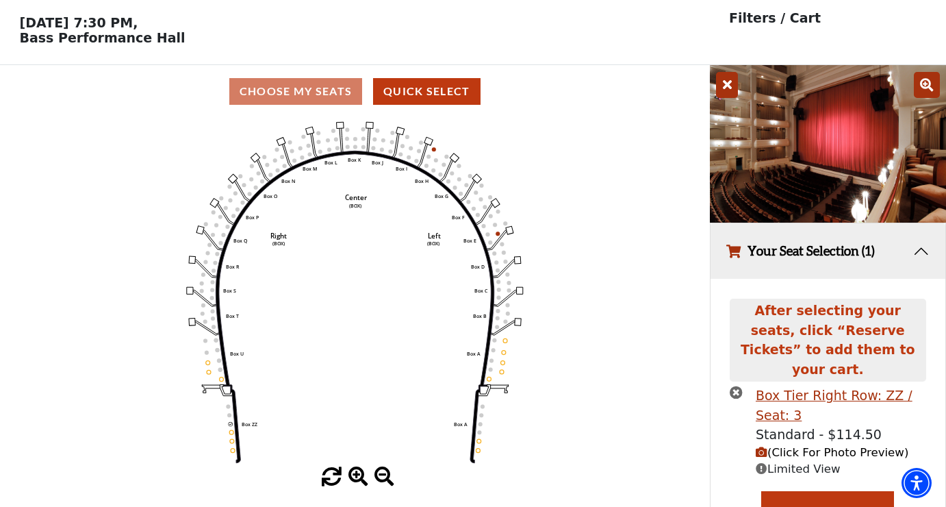
click at [740, 386] on icon "times-circle" at bounding box center [736, 392] width 13 height 13
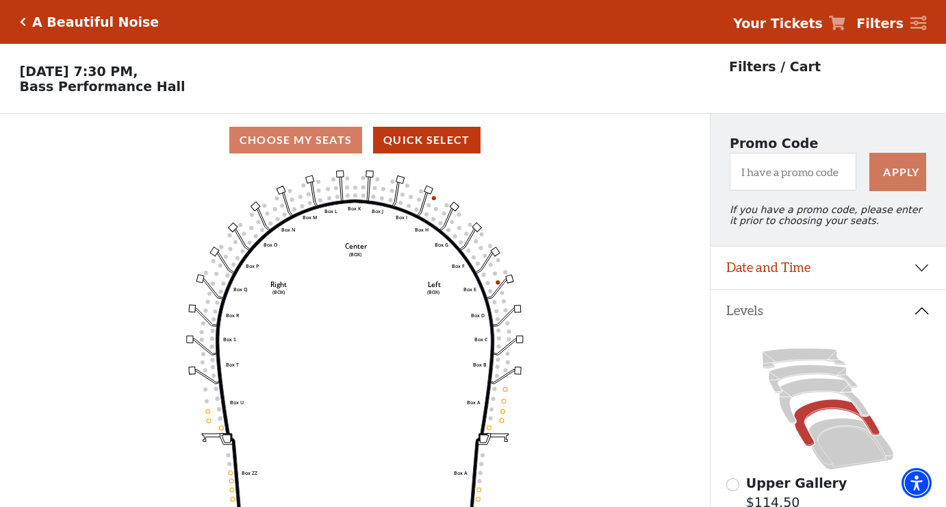
scroll to position [0, 0]
click at [829, 428] on icon at bounding box center [852, 443] width 85 height 51
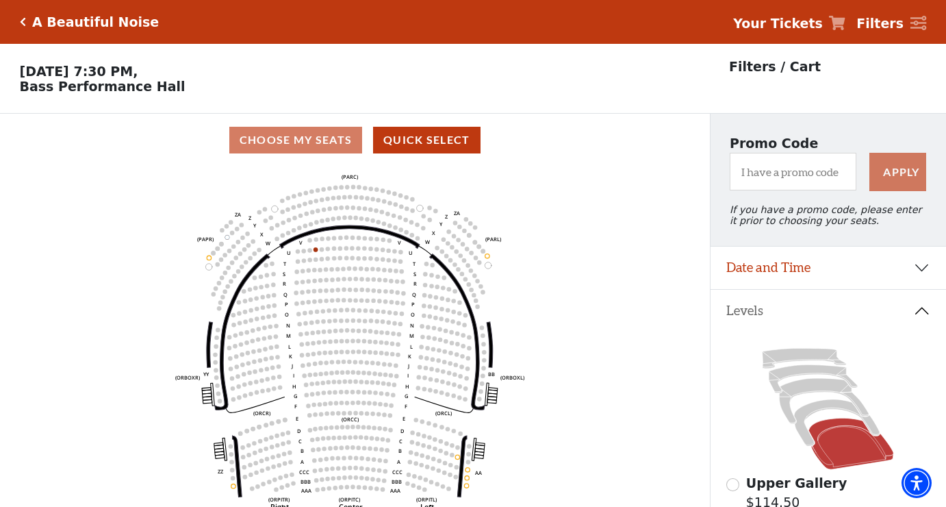
scroll to position [64, 0]
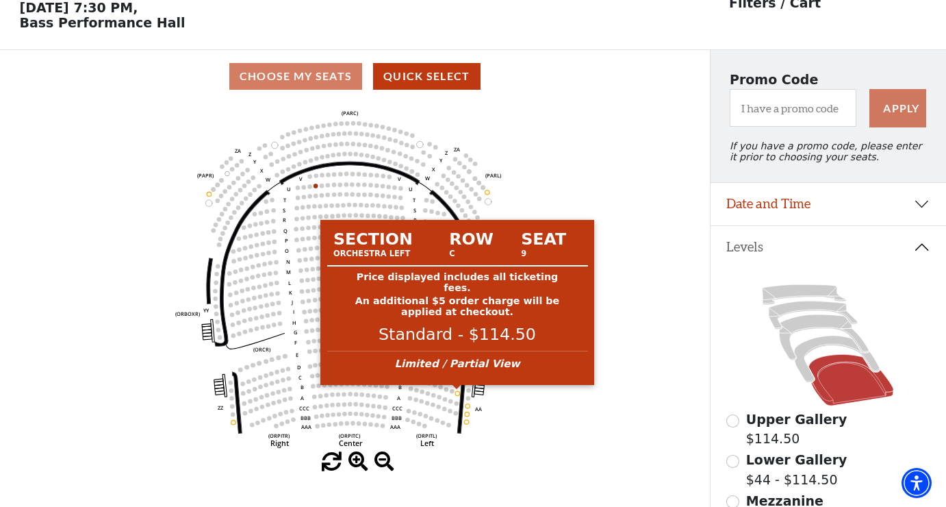
click at [458, 393] on circle at bounding box center [457, 393] width 4 height 4
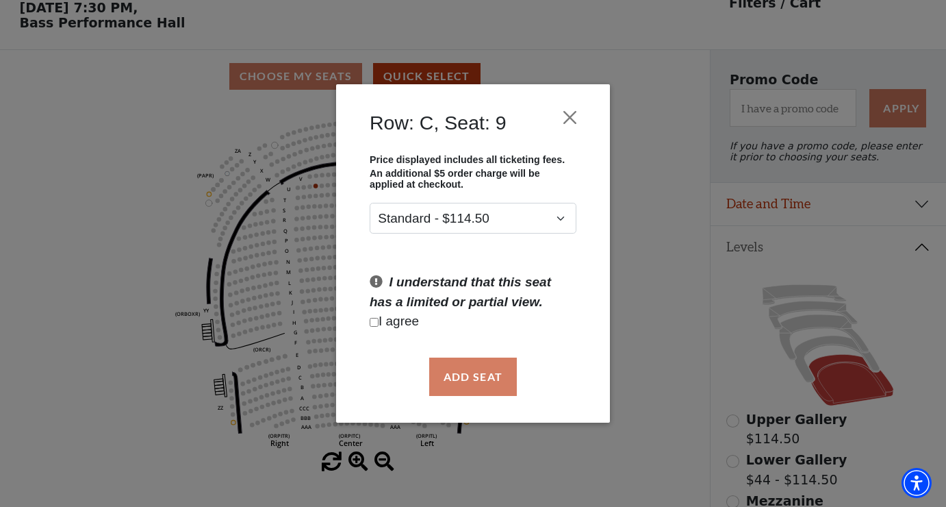
click at [376, 325] on input "Checkbox field" at bounding box center [374, 322] width 9 height 9
checkbox input "true"
click at [476, 371] on button "Add Seat" at bounding box center [473, 377] width 88 height 38
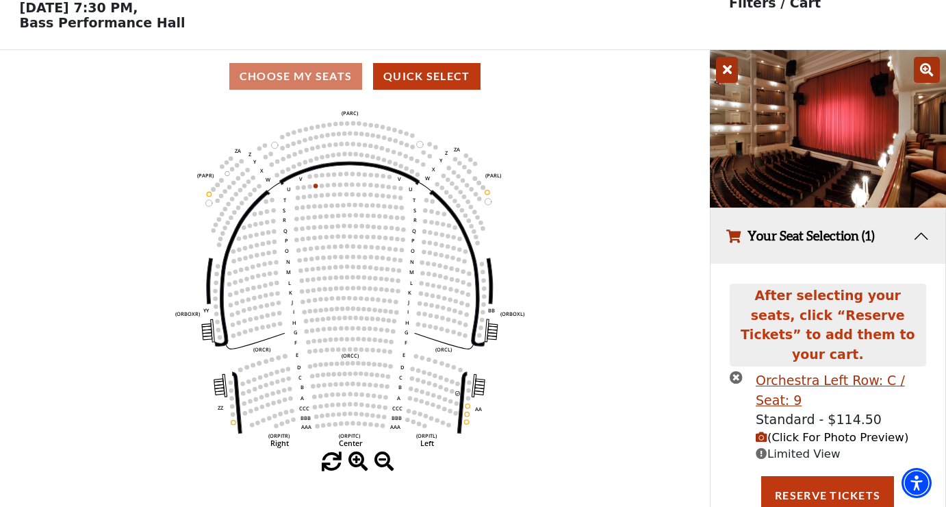
scroll to position [49, 0]
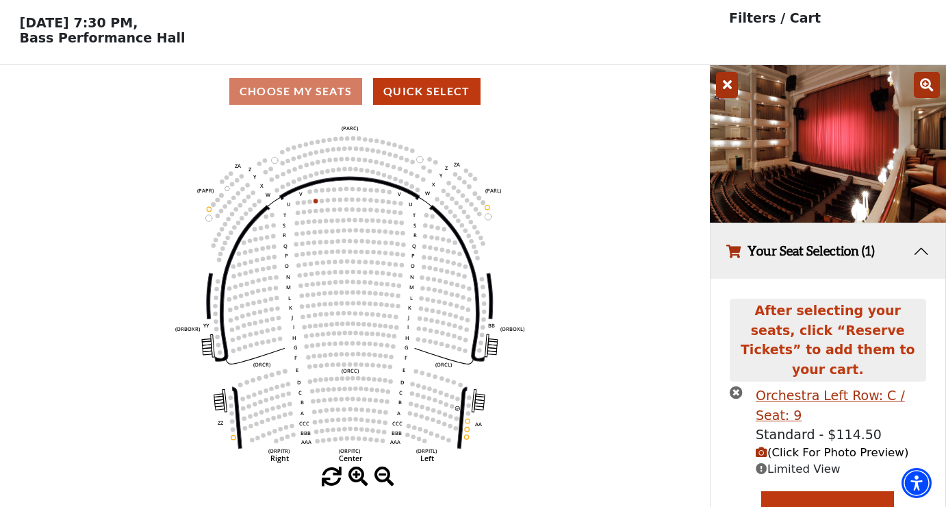
click at [764, 447] on icon "button" at bounding box center [762, 453] width 12 height 12
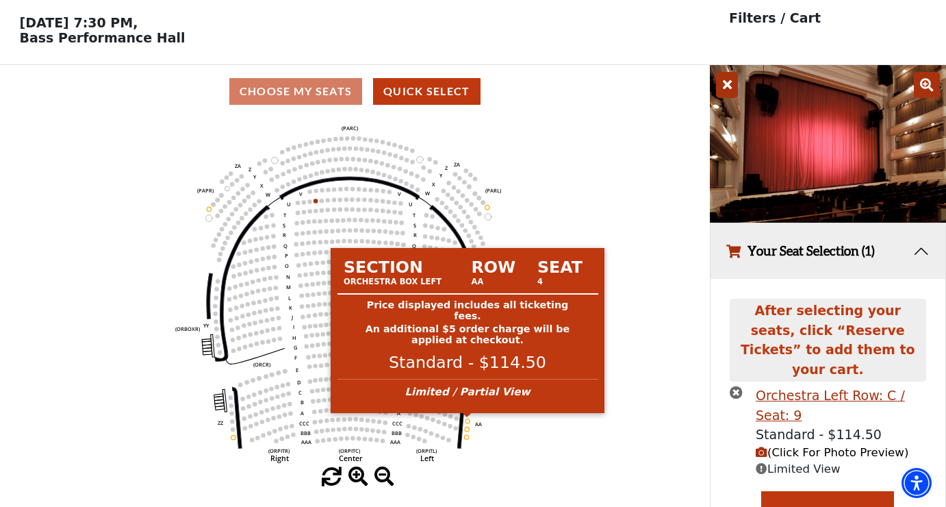
click at [467, 421] on circle at bounding box center [468, 420] width 4 height 4
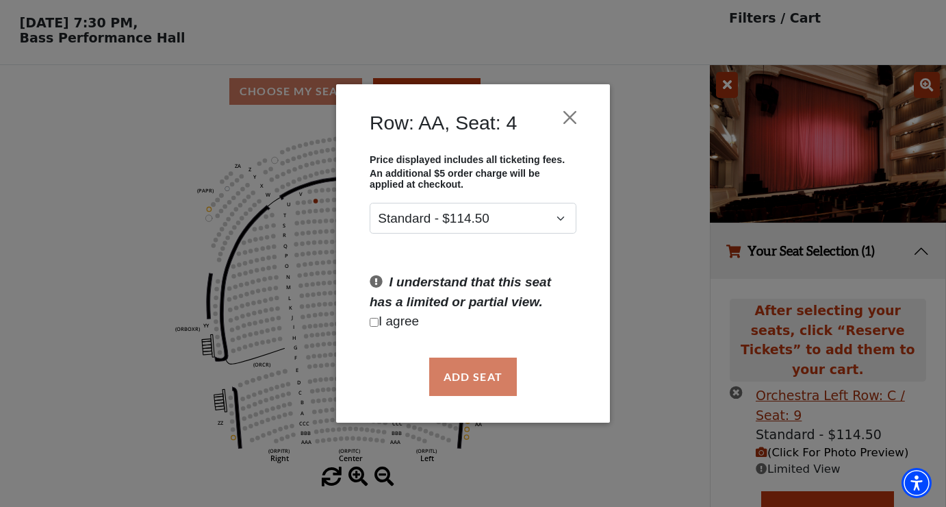
click at [375, 323] on input "Checkbox field" at bounding box center [374, 322] width 9 height 9
checkbox input "true"
click at [466, 374] on button "Add Seat" at bounding box center [473, 377] width 88 height 38
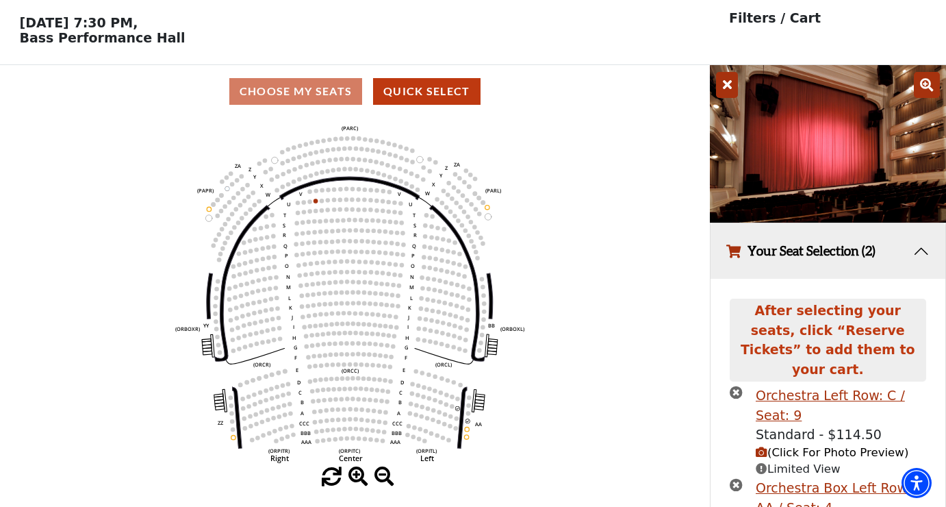
scroll to position [139, 0]
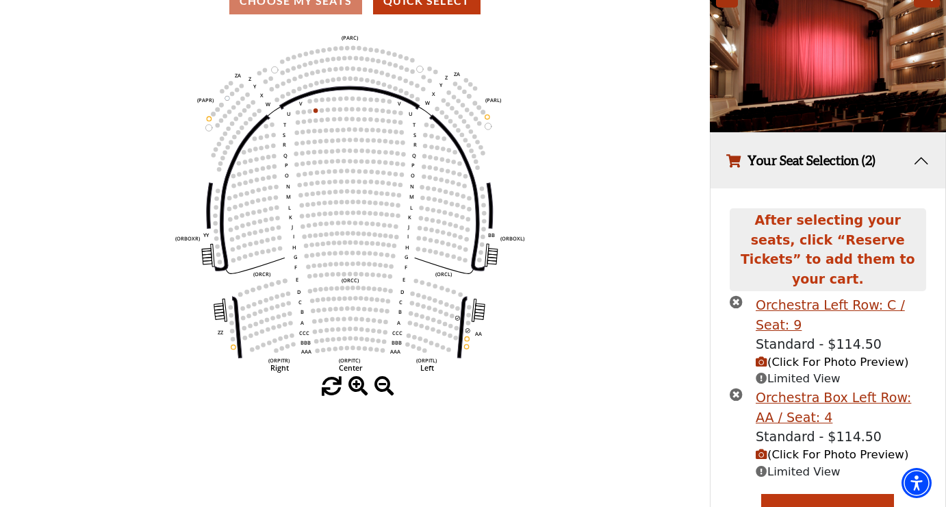
click at [764, 449] on icon "(Click For Photo Preview)" at bounding box center [762, 455] width 12 height 12
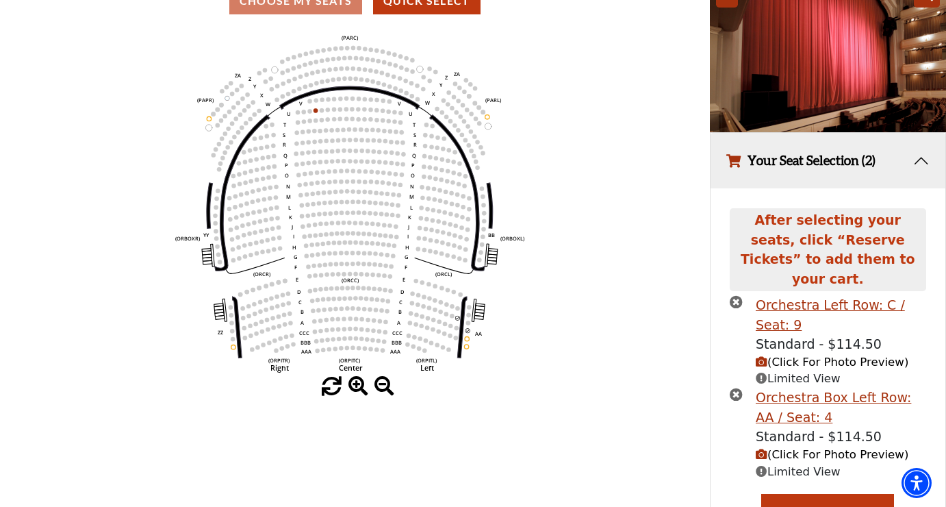
click at [736, 295] on icon "times-circle" at bounding box center [736, 301] width 13 height 13
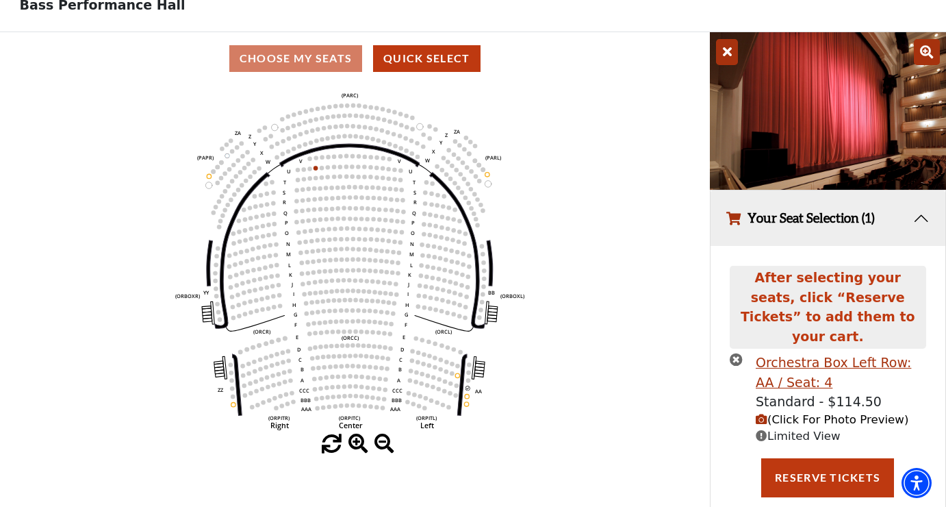
click at [742, 353] on icon "times-circle" at bounding box center [736, 359] width 13 height 13
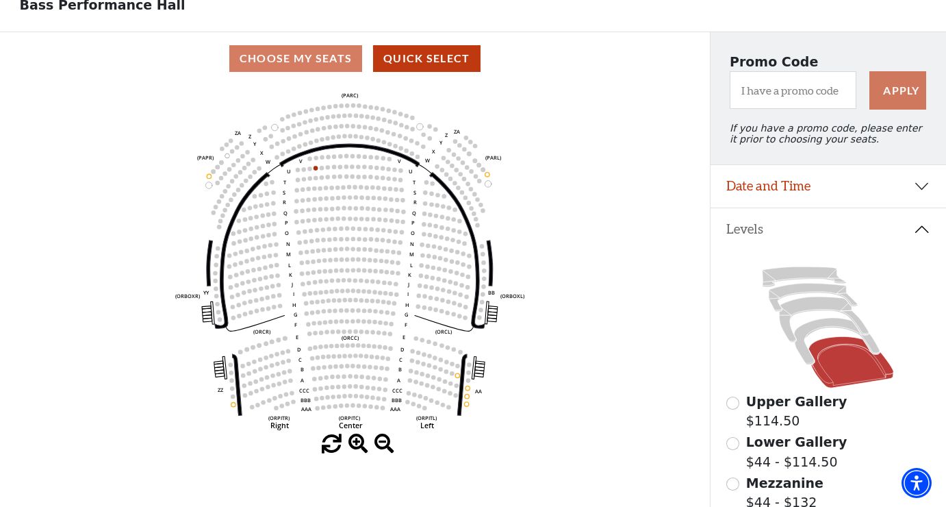
scroll to position [247, 0]
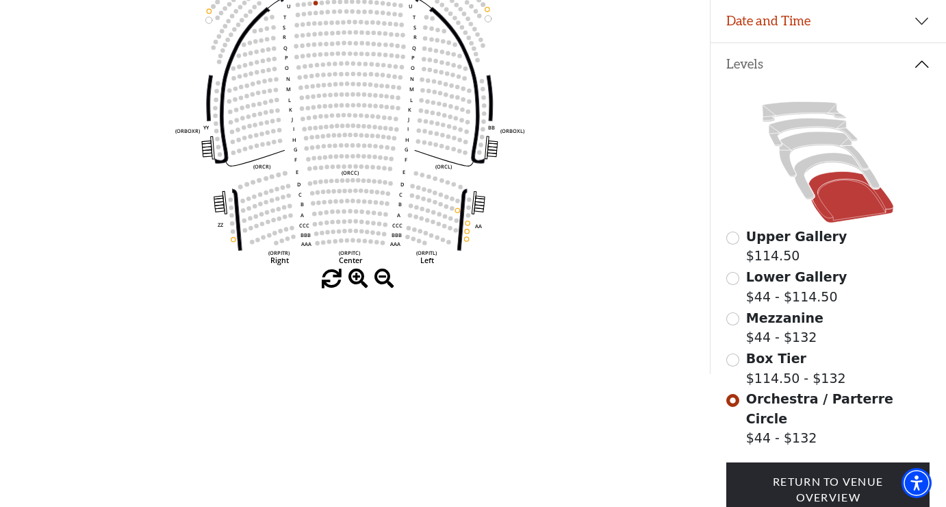
click at [736, 360] on input "Box Tier$114.50 - $132\a" at bounding box center [733, 359] width 13 height 13
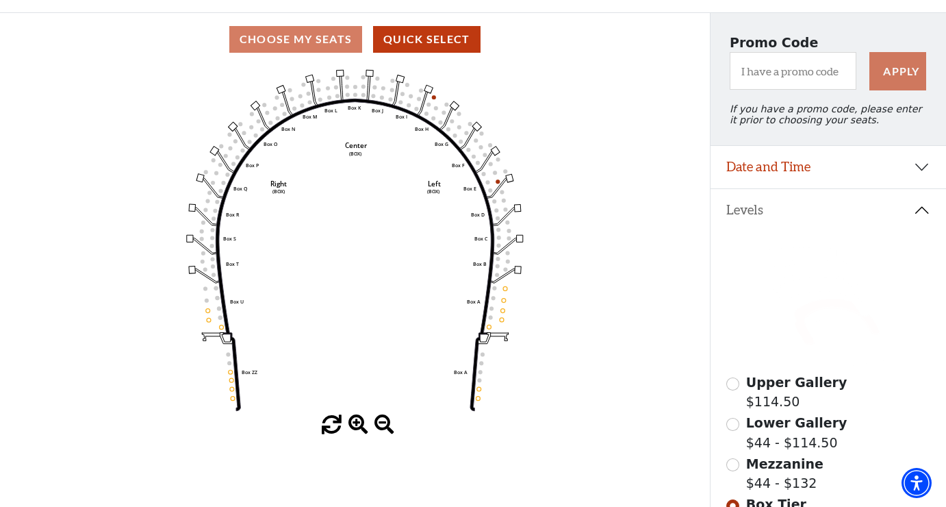
scroll to position [105, 0]
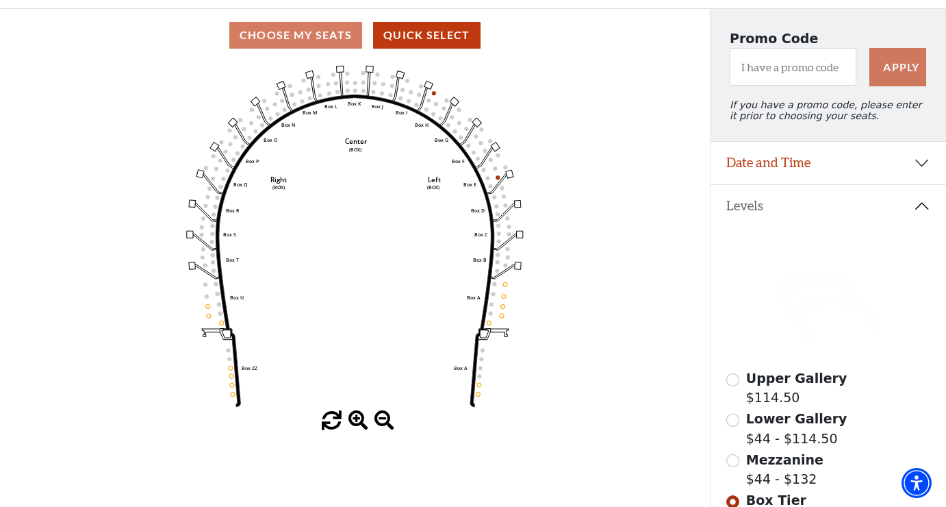
click at [784, 297] on icon at bounding box center [825, 296] width 90 height 45
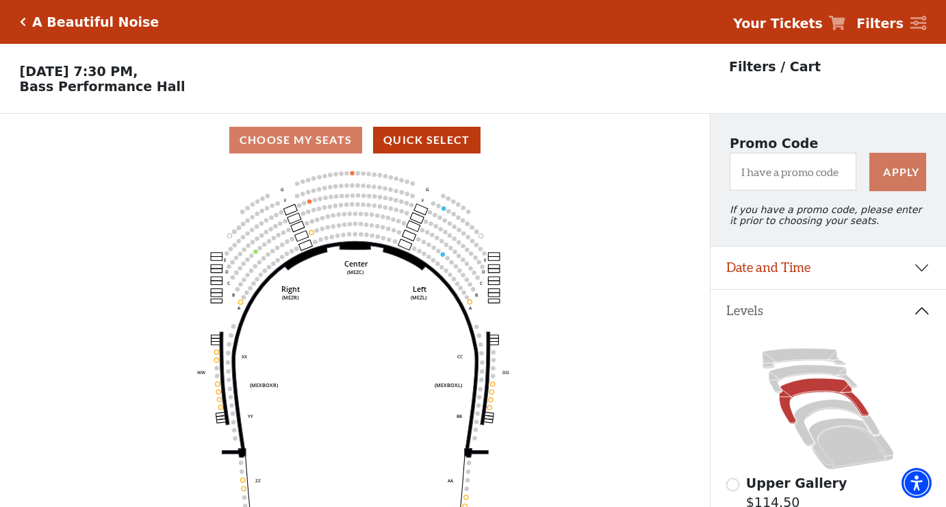
scroll to position [64, 0]
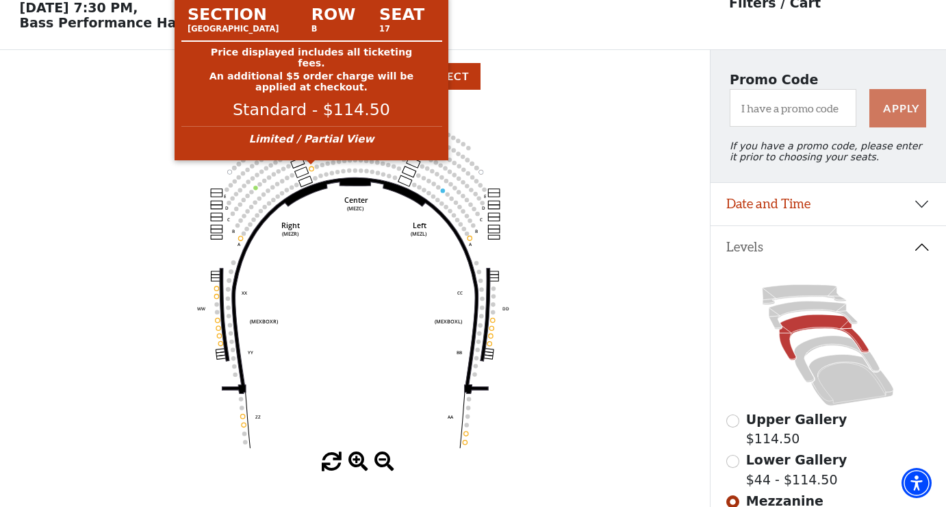
click at [311, 168] on circle at bounding box center [312, 168] width 4 height 4
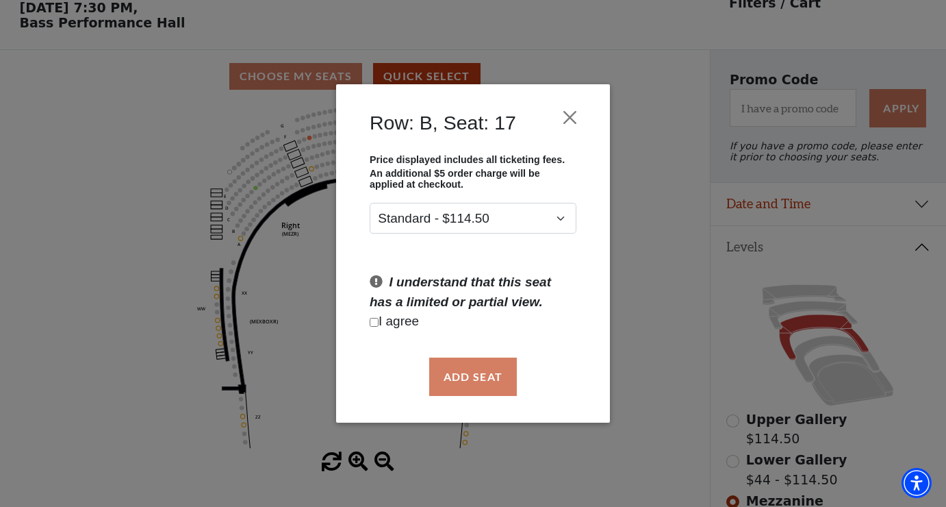
click at [374, 321] on input "Checkbox field" at bounding box center [374, 322] width 9 height 9
checkbox input "true"
click at [460, 367] on button "Add Seat" at bounding box center [473, 377] width 88 height 38
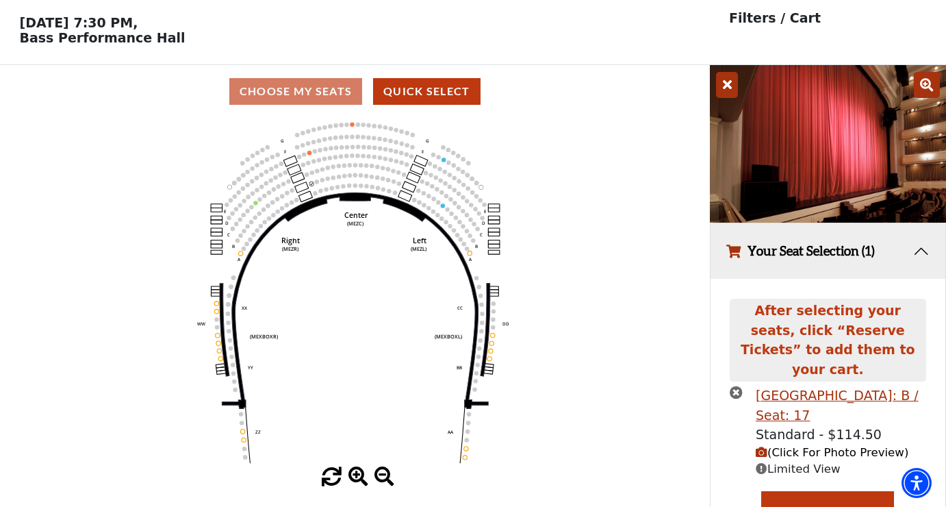
click at [775, 446] on span "(Click For Photo Preview)" at bounding box center [832, 452] width 153 height 13
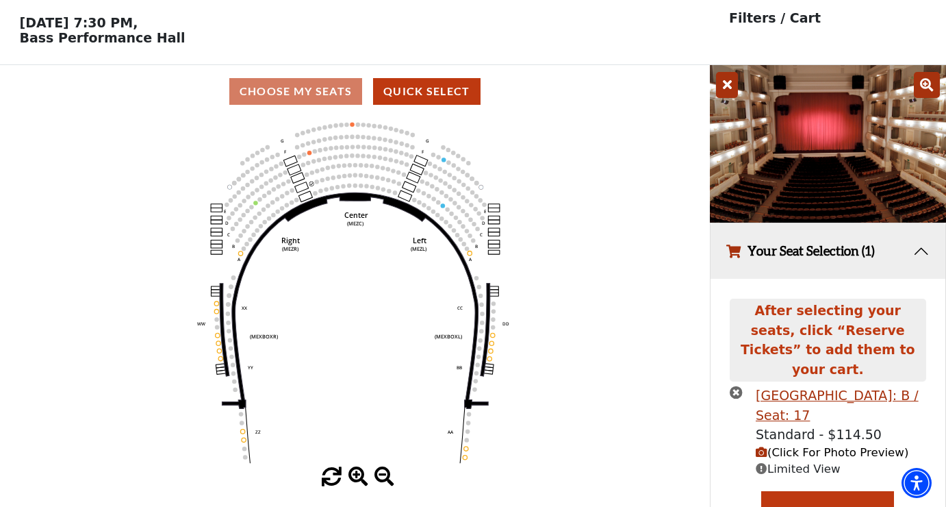
click at [733, 386] on icon "times-circle" at bounding box center [736, 392] width 13 height 13
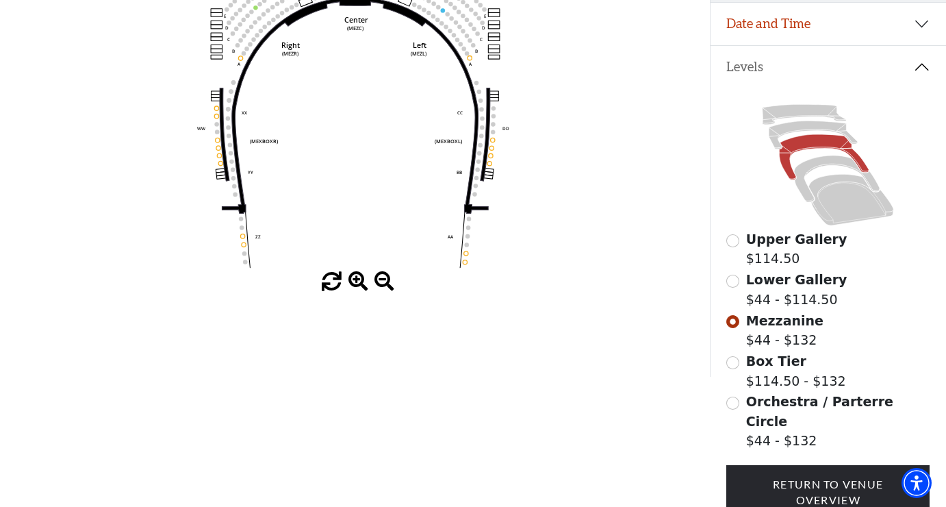
scroll to position [247, 0]
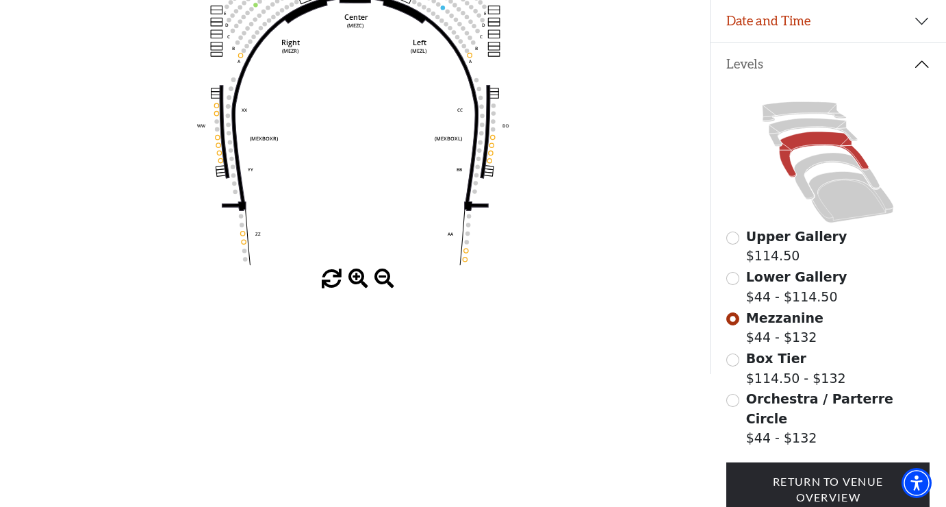
click at [731, 360] on input "Box Tier$114.50 - $132\a" at bounding box center [733, 359] width 13 height 13
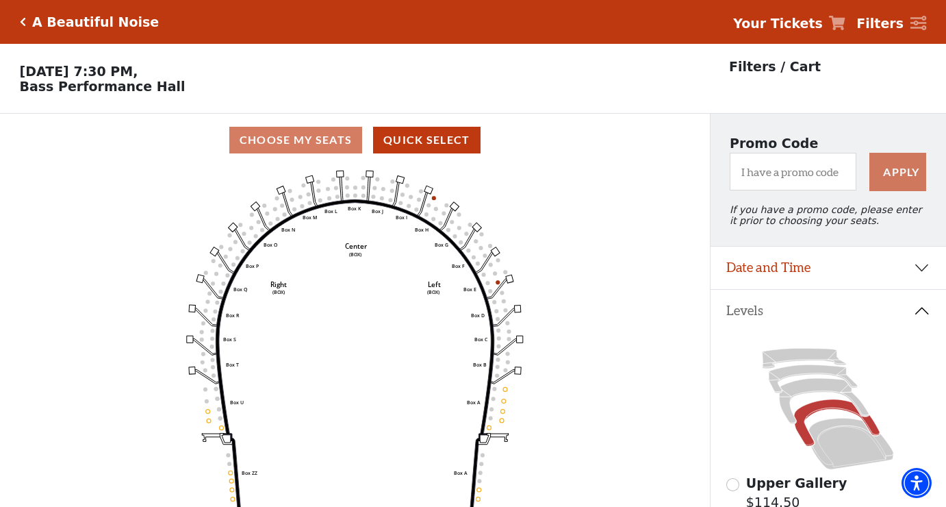
scroll to position [64, 0]
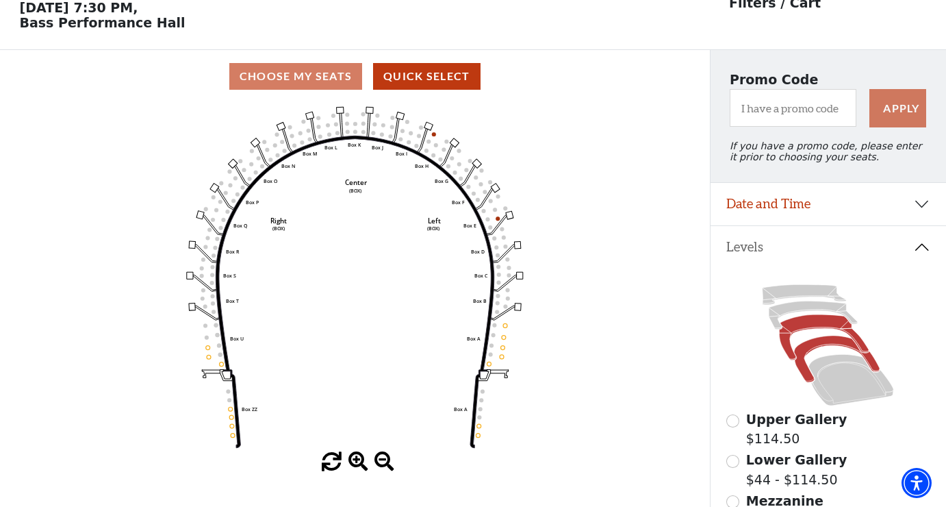
click at [812, 321] on icon at bounding box center [825, 337] width 90 height 45
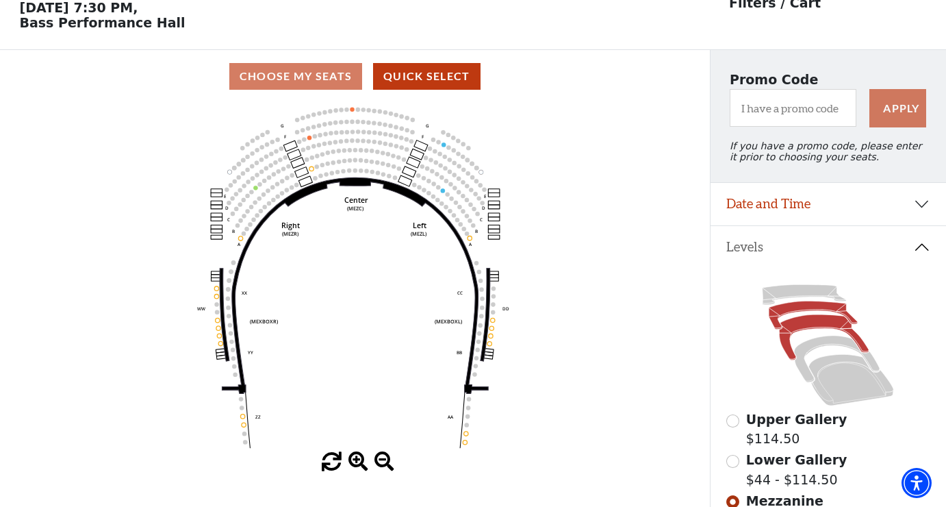
click at [826, 305] on icon at bounding box center [813, 315] width 88 height 28
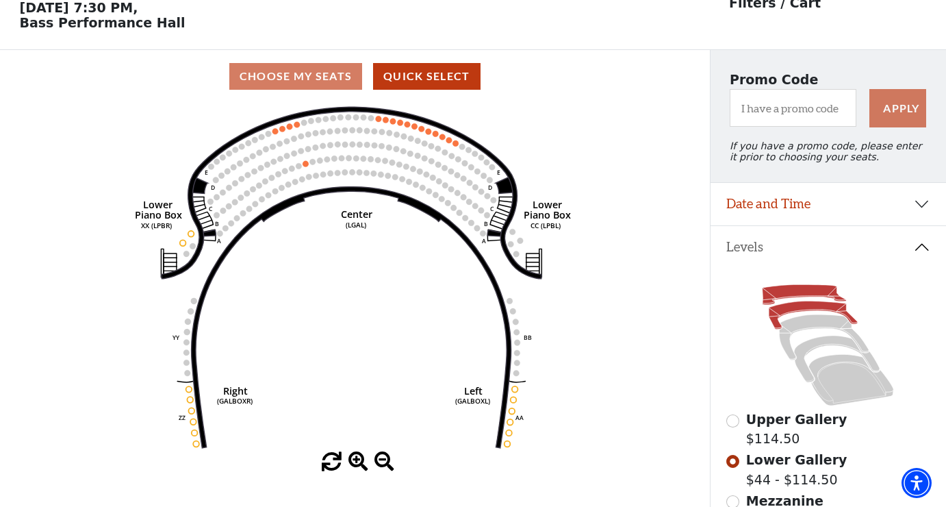
click at [796, 292] on icon at bounding box center [805, 295] width 84 height 20
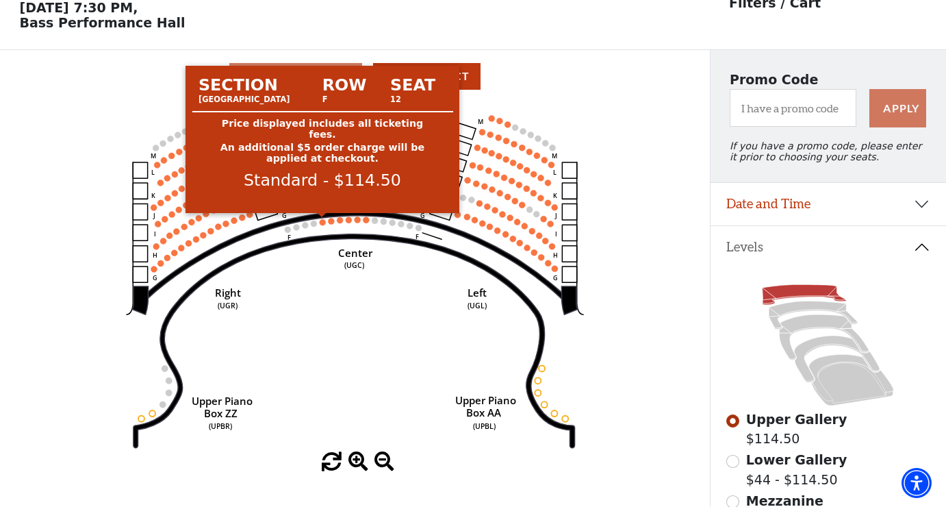
click at [321, 221] on circle at bounding box center [323, 222] width 6 height 6
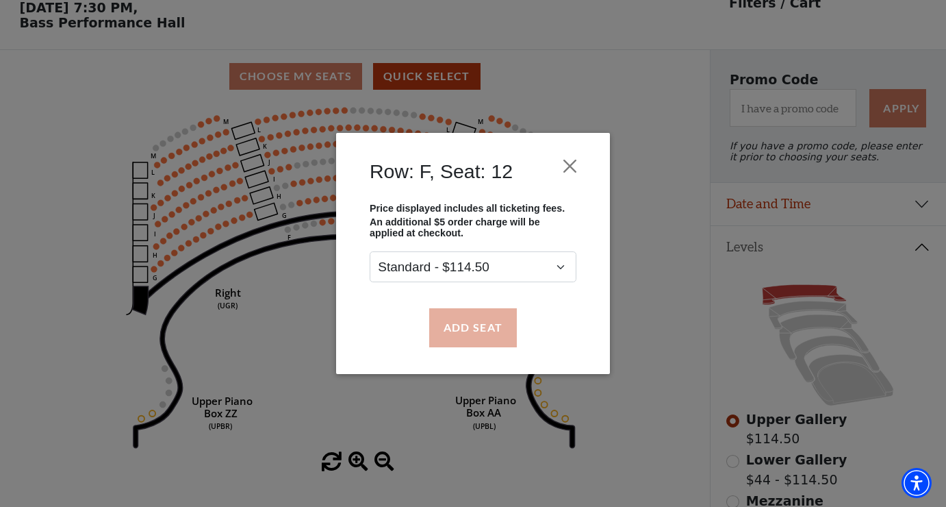
click at [464, 334] on button "Add Seat" at bounding box center [473, 327] width 88 height 38
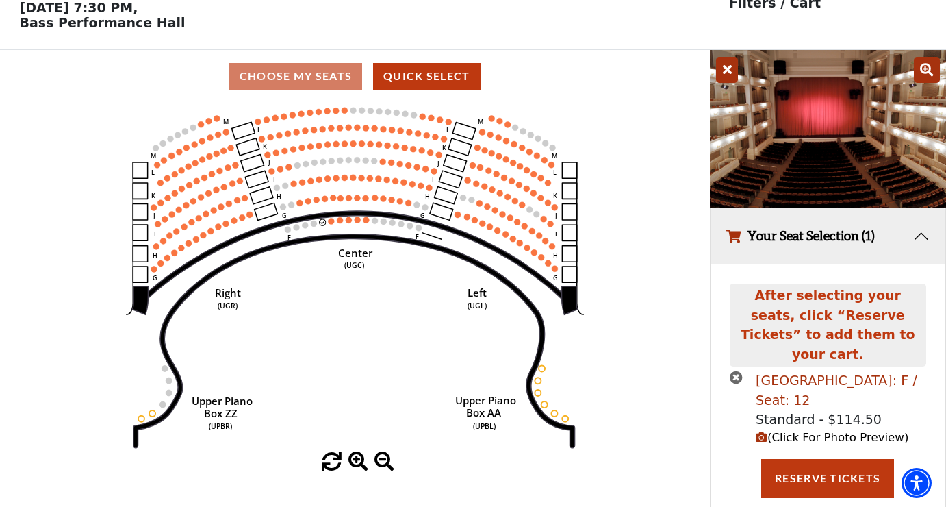
scroll to position [32, 0]
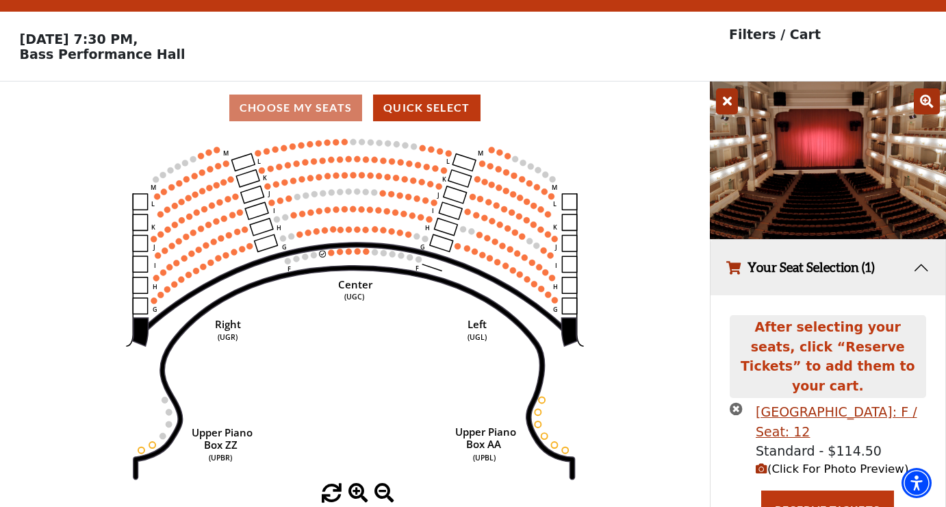
click at [781, 462] on span "(Click For Photo Preview)" at bounding box center [832, 468] width 153 height 13
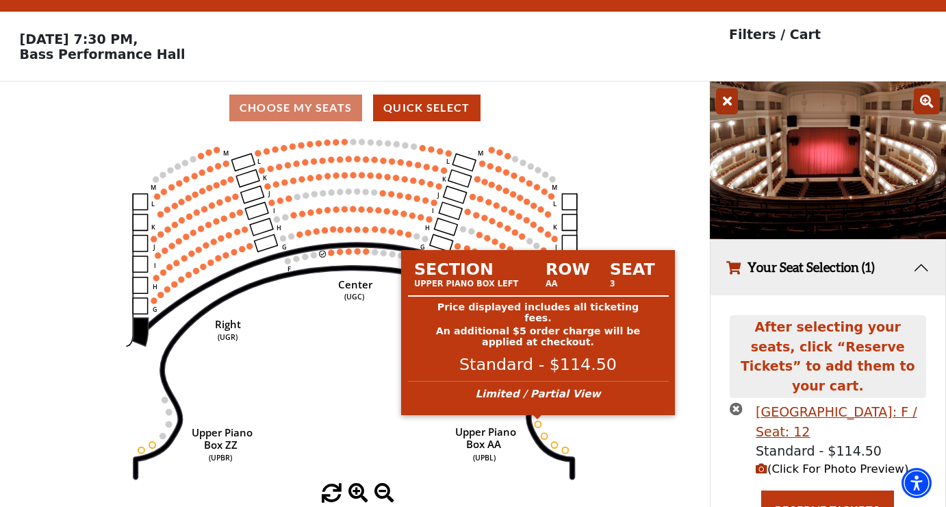
click at [540, 424] on circle at bounding box center [538, 424] width 6 height 6
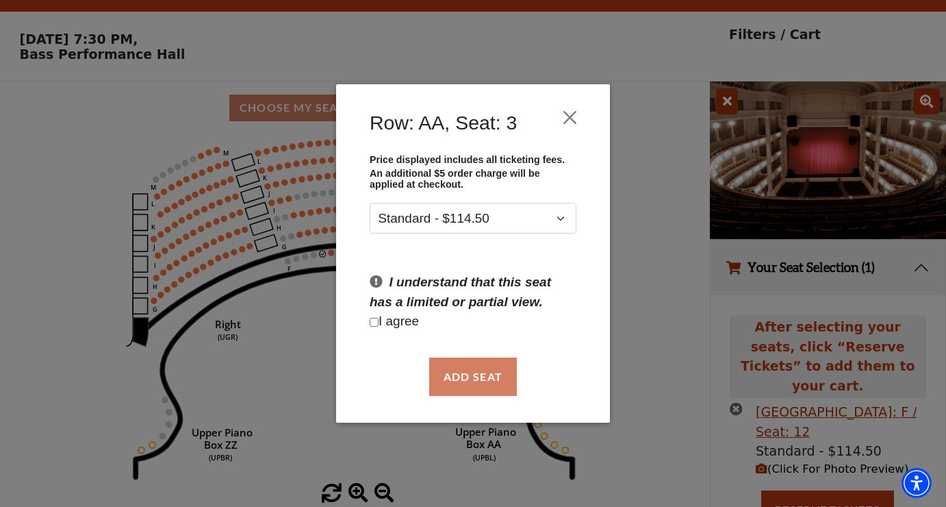
click at [375, 322] on input "Checkbox field" at bounding box center [374, 322] width 9 height 9
checkbox input "true"
click at [471, 380] on button "Add Seat" at bounding box center [473, 377] width 88 height 38
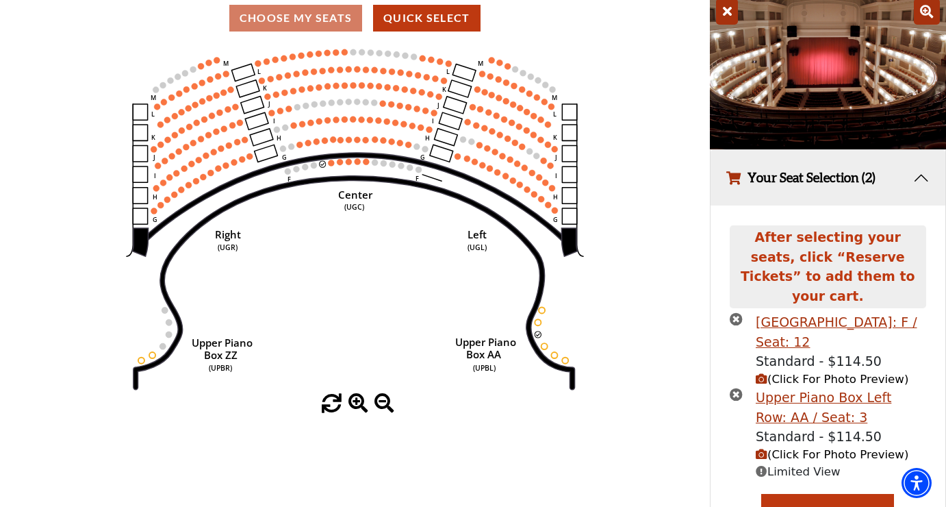
scroll to position [123, 0]
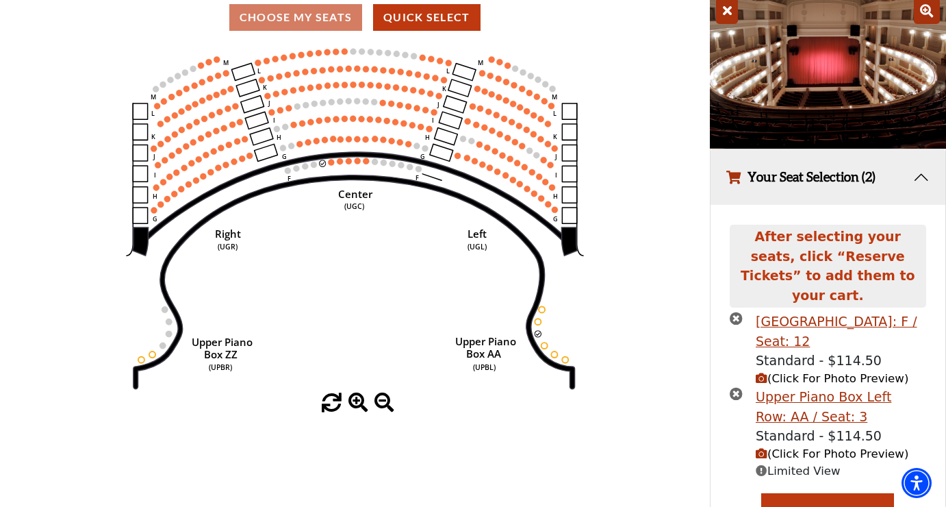
click at [768, 447] on span "(Click For Photo Preview)" at bounding box center [832, 453] width 153 height 13
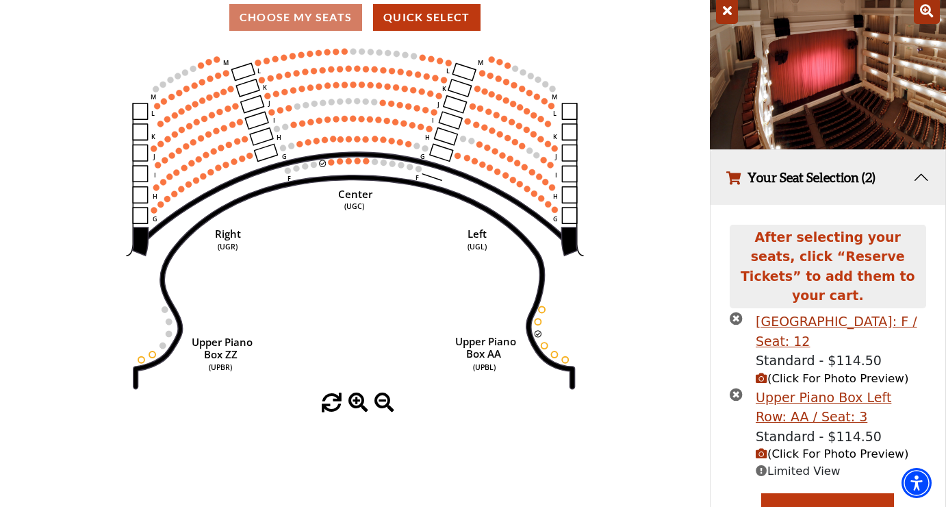
click at [739, 312] on icon "times-circle" at bounding box center [736, 318] width 13 height 13
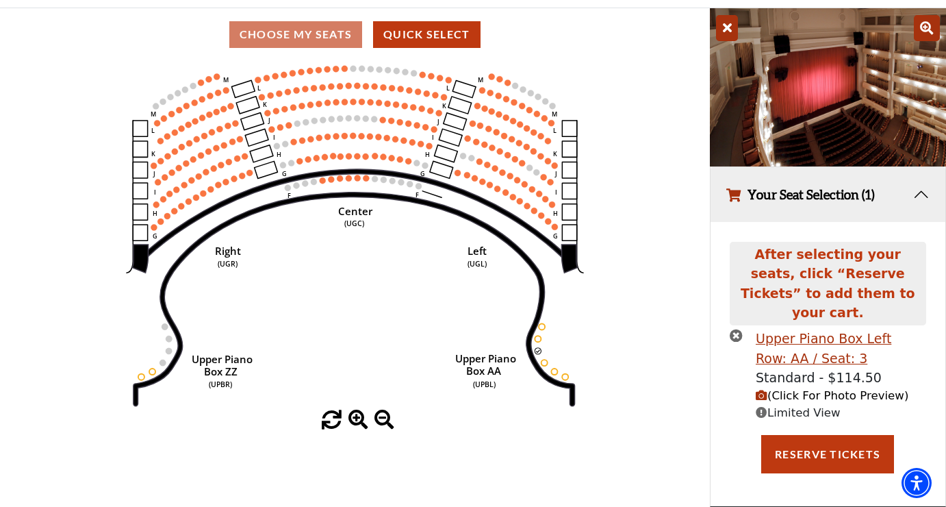
scroll to position [82, 0]
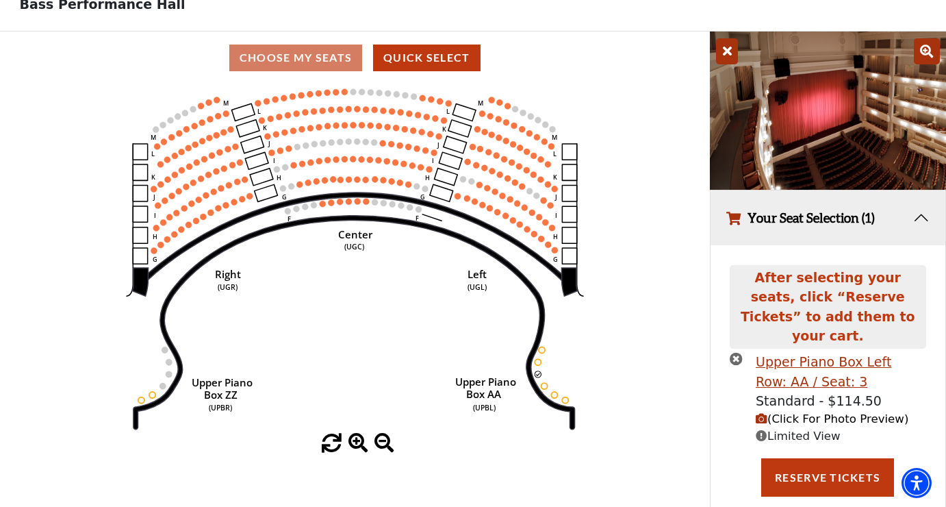
click at [736, 352] on icon "times-circle" at bounding box center [736, 358] width 13 height 13
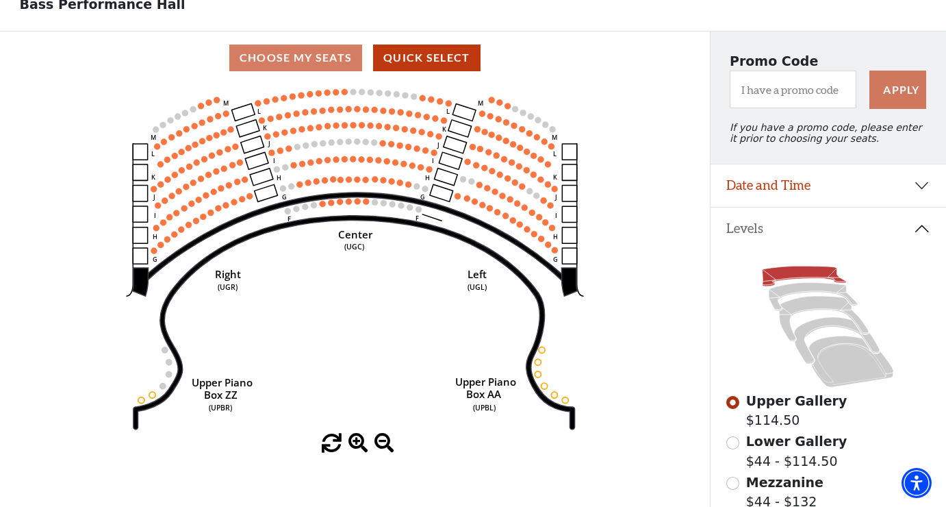
scroll to position [247, 0]
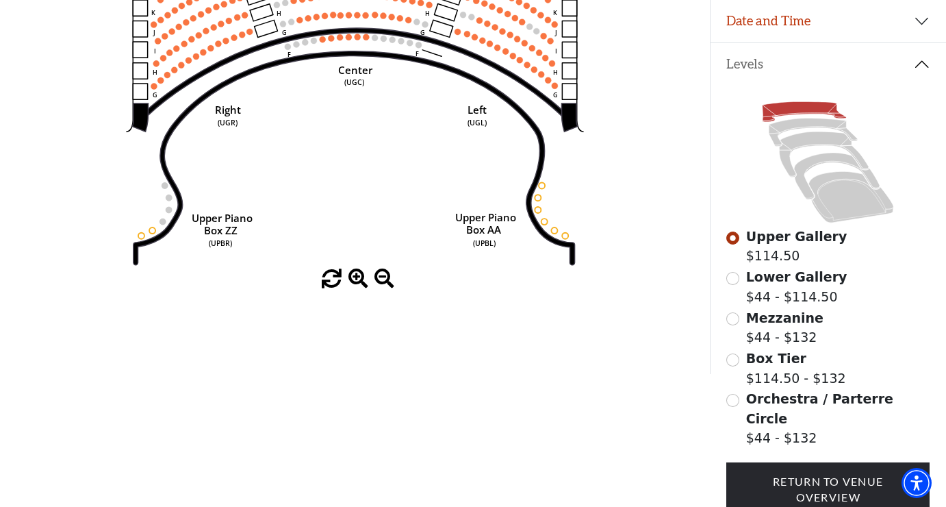
click at [736, 281] on input "Lower Gallery$44 - $114.50\a" at bounding box center [733, 278] width 13 height 13
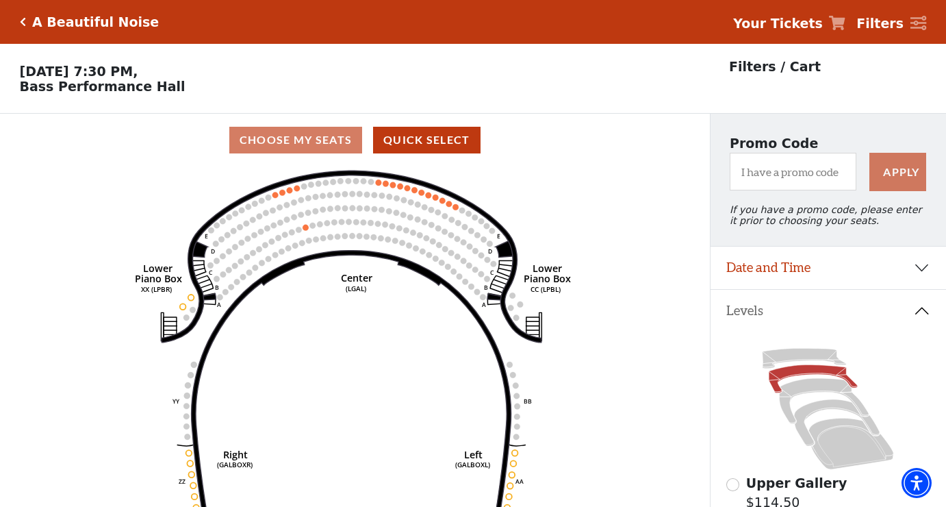
scroll to position [64, 0]
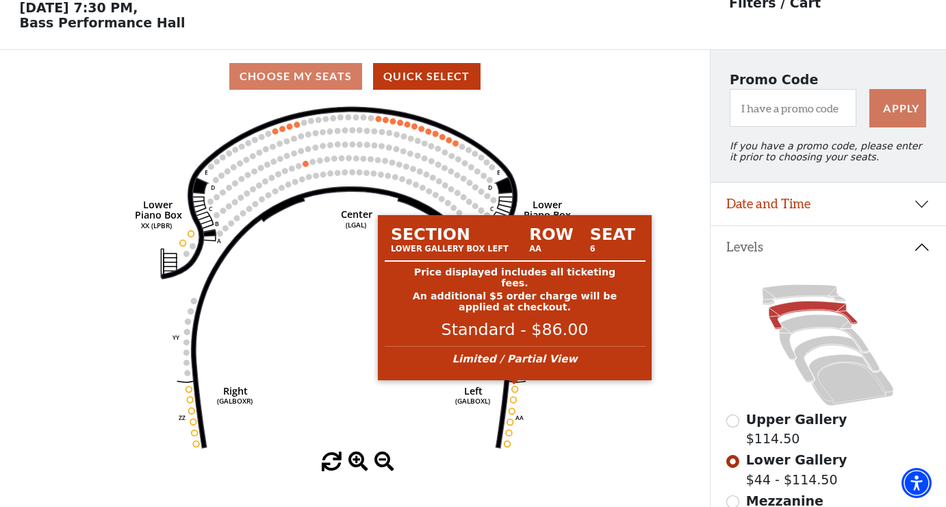
click at [516, 390] on circle at bounding box center [515, 389] width 6 height 6
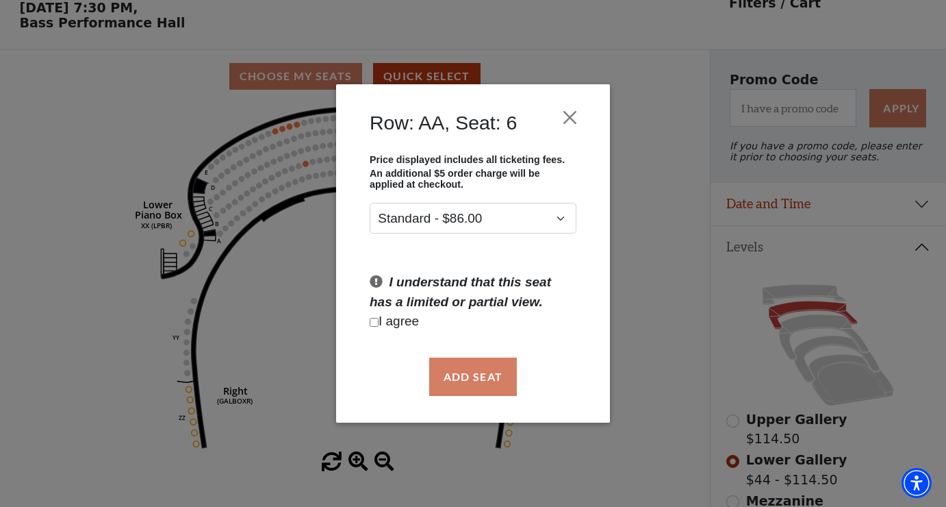
click at [377, 323] on input "Checkbox field" at bounding box center [374, 322] width 9 height 9
checkbox input "true"
click at [467, 375] on button "Add Seat" at bounding box center [473, 377] width 88 height 38
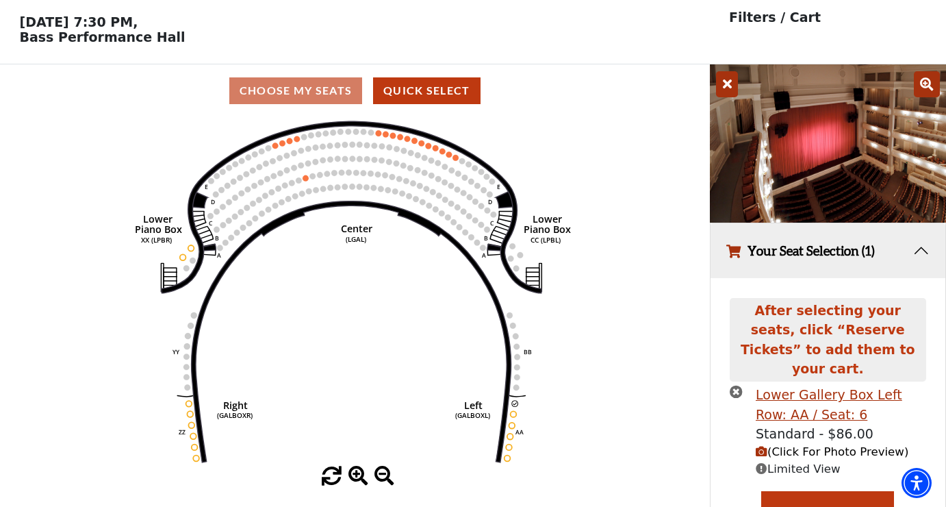
click at [738, 385] on icon "times-circle" at bounding box center [736, 391] width 13 height 13
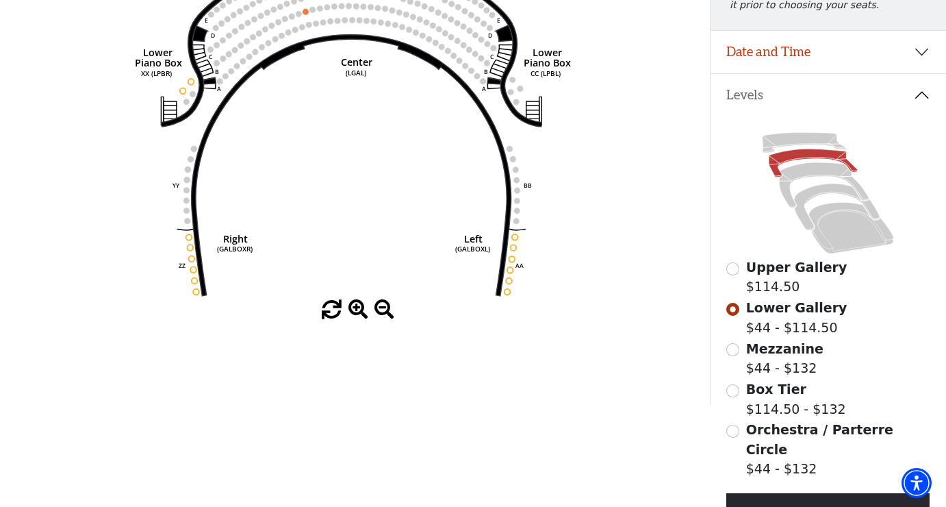
scroll to position [247, 0]
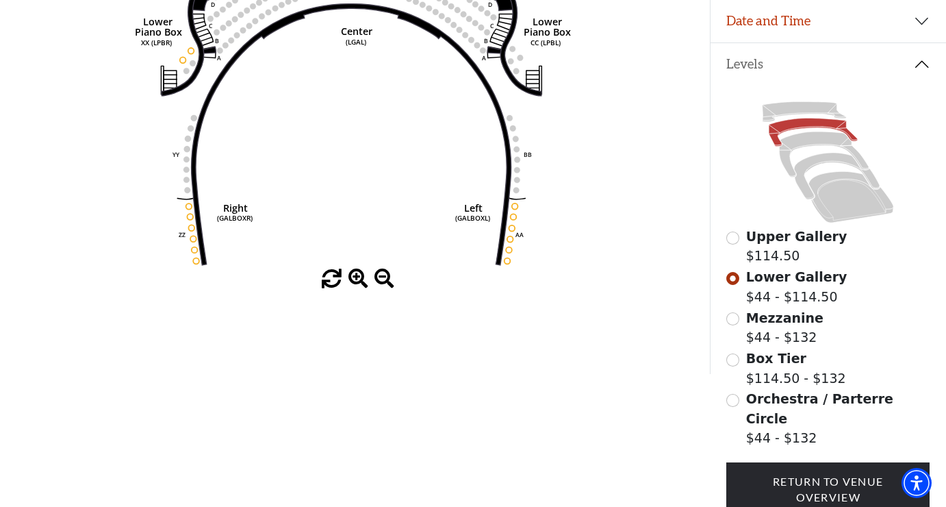
click at [739, 316] on input "Mezzanine$44 - $132\a" at bounding box center [733, 318] width 13 height 13
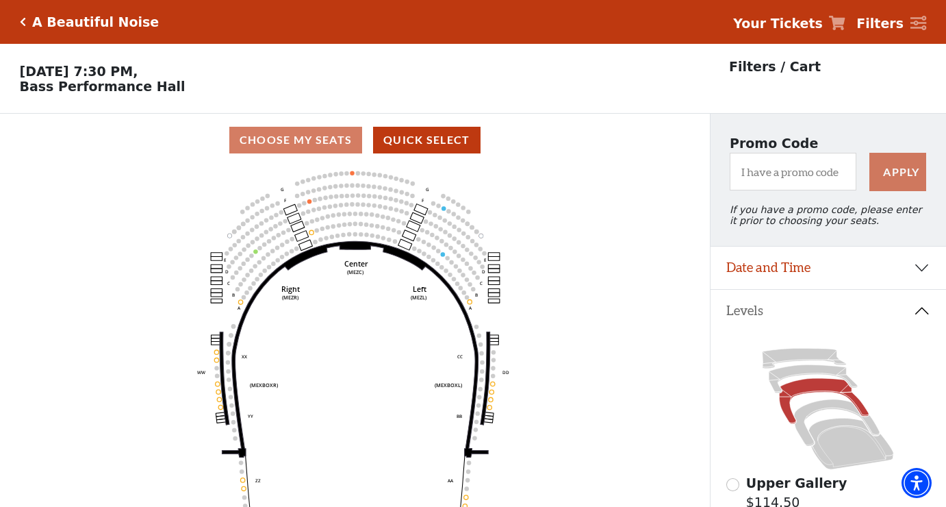
scroll to position [64, 0]
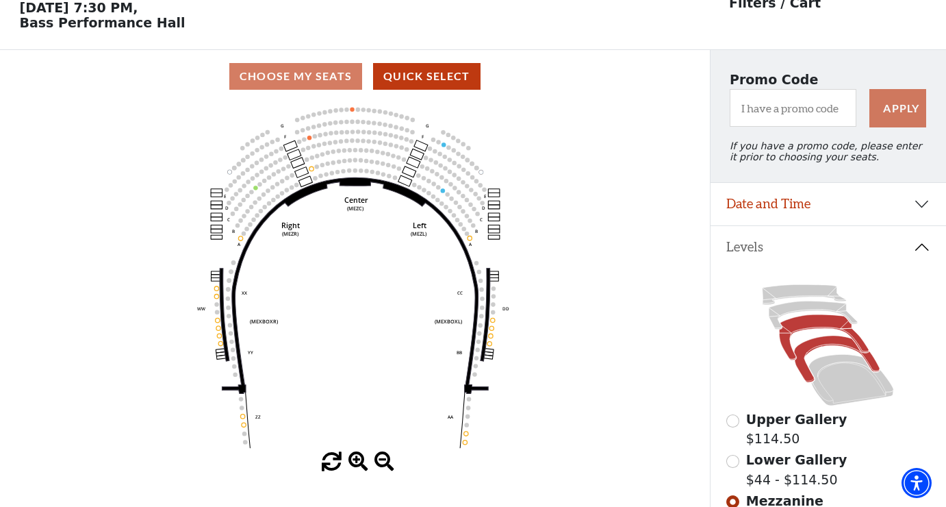
click at [807, 368] on icon at bounding box center [837, 359] width 86 height 47
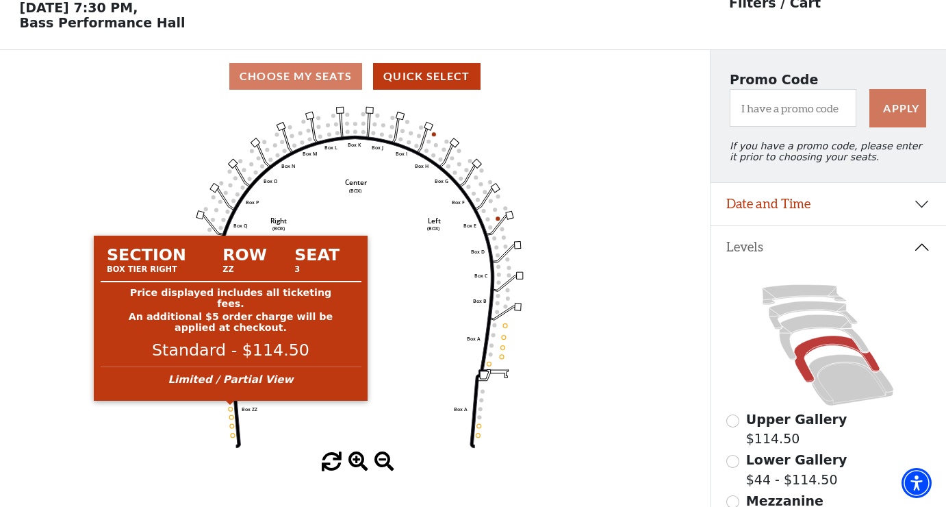
click at [232, 410] on icon "Left (BOX) Right (BOX) Center (BOX) Box ZZ Box U Box T Box S Box R Box Q Box P …" at bounding box center [355, 277] width 639 height 349
click at [231, 408] on circle at bounding box center [231, 409] width 4 height 4
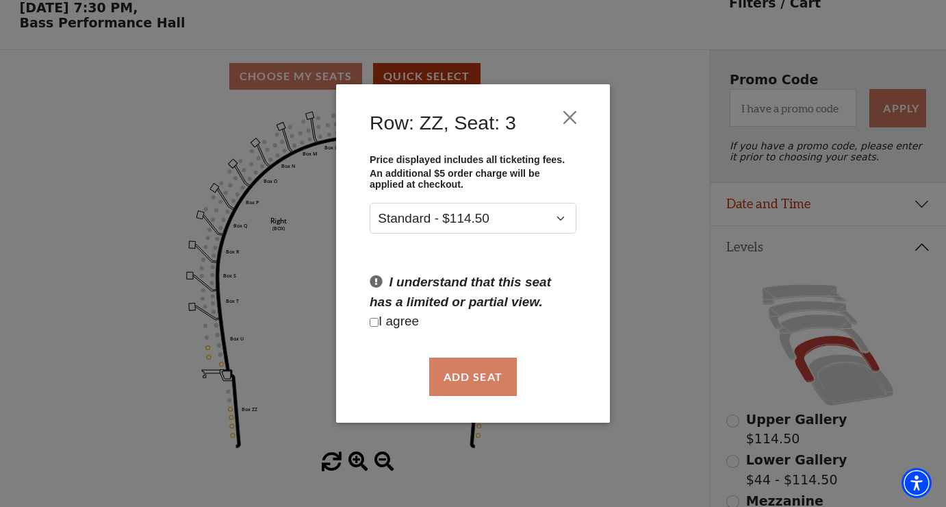
click at [376, 323] on input "Checkbox field" at bounding box center [374, 322] width 9 height 9
checkbox input "true"
click at [480, 382] on button "Add Seat" at bounding box center [473, 377] width 88 height 38
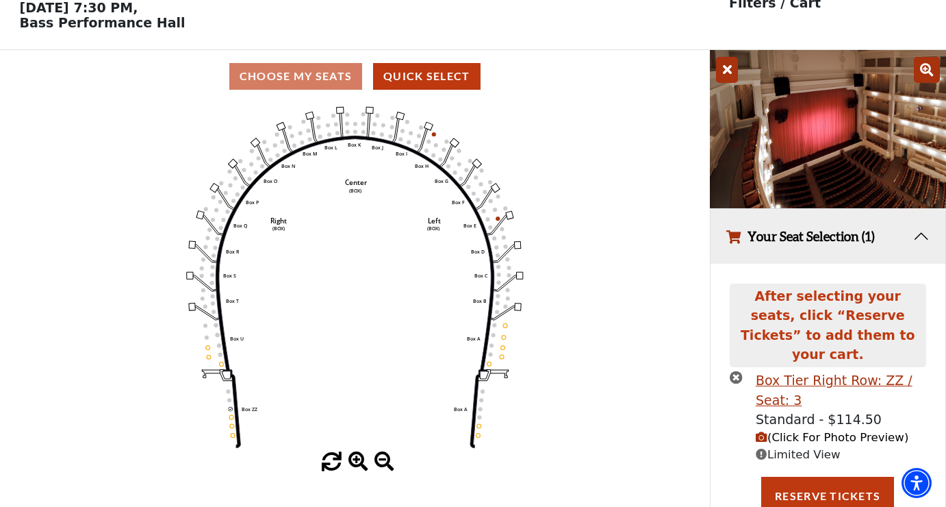
scroll to position [49, 0]
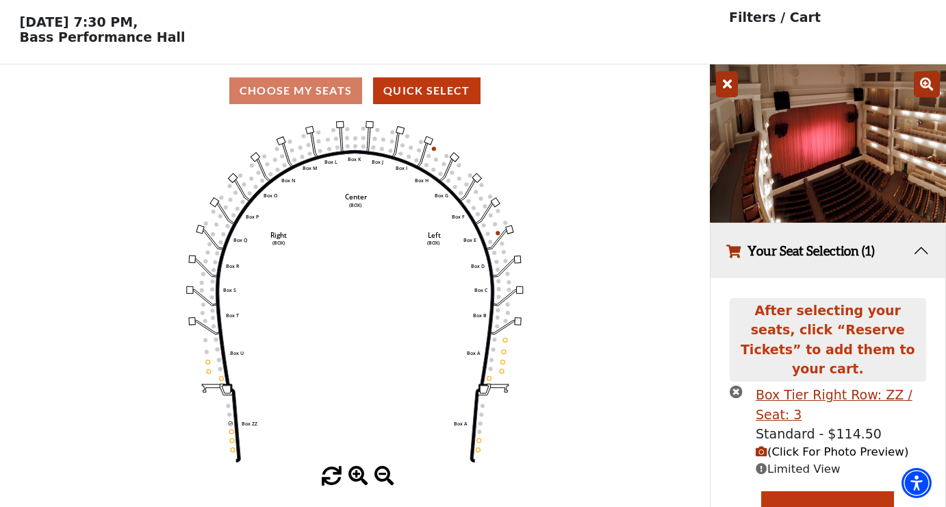
click at [760, 446] on icon "button" at bounding box center [762, 452] width 12 height 12
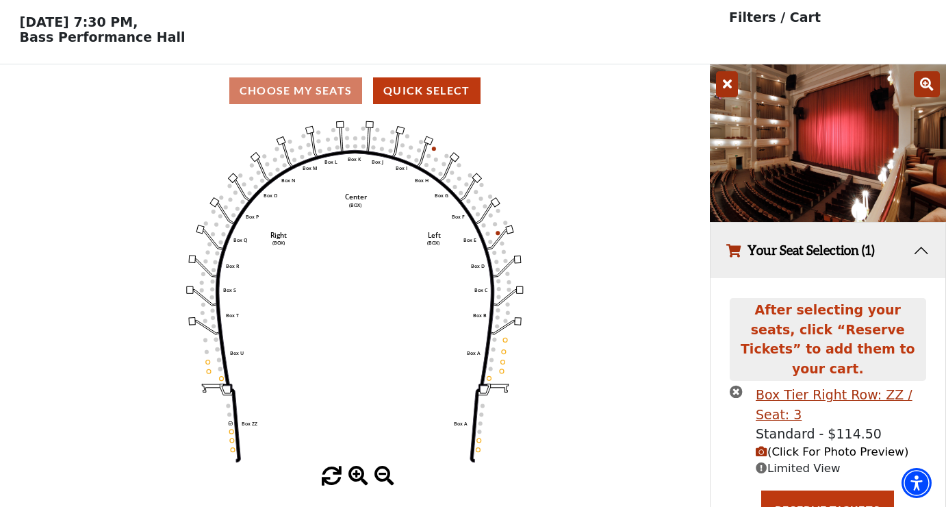
click at [231, 434] on icon "Left (BOX) Right (BOX) Center (BOX) Box ZZ Box U Box T Box S Box R Box Q Box P …" at bounding box center [355, 291] width 639 height 349
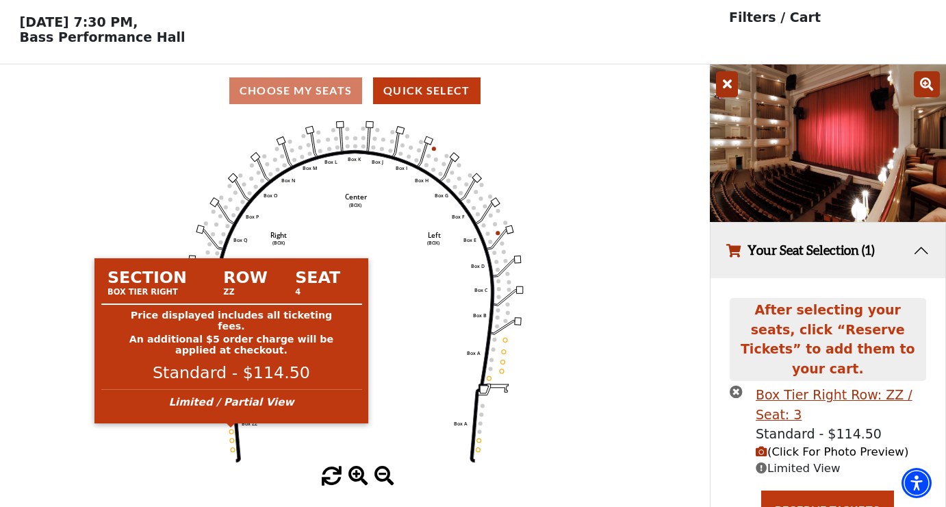
click at [234, 431] on circle at bounding box center [231, 431] width 4 height 4
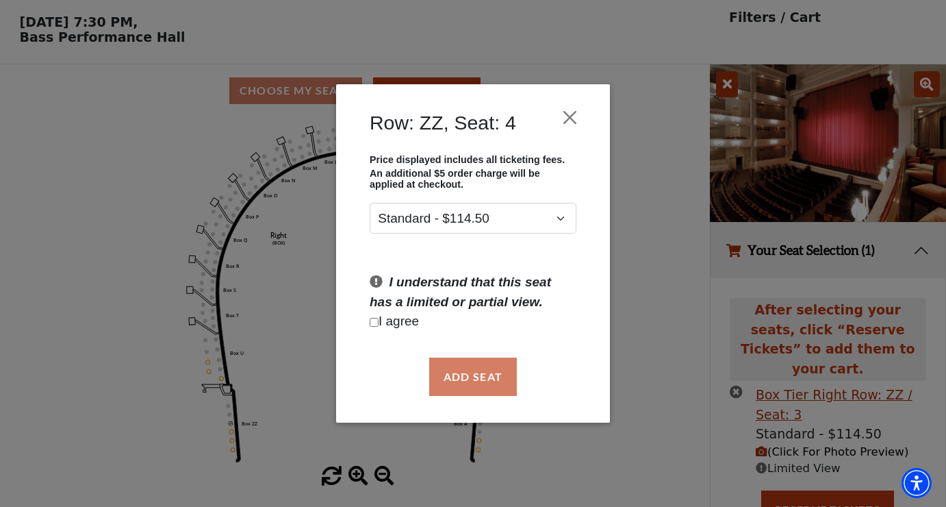
click at [374, 321] on input "Checkbox field" at bounding box center [374, 322] width 9 height 9
checkbox input "true"
click at [473, 386] on button "Add Seat" at bounding box center [473, 377] width 88 height 38
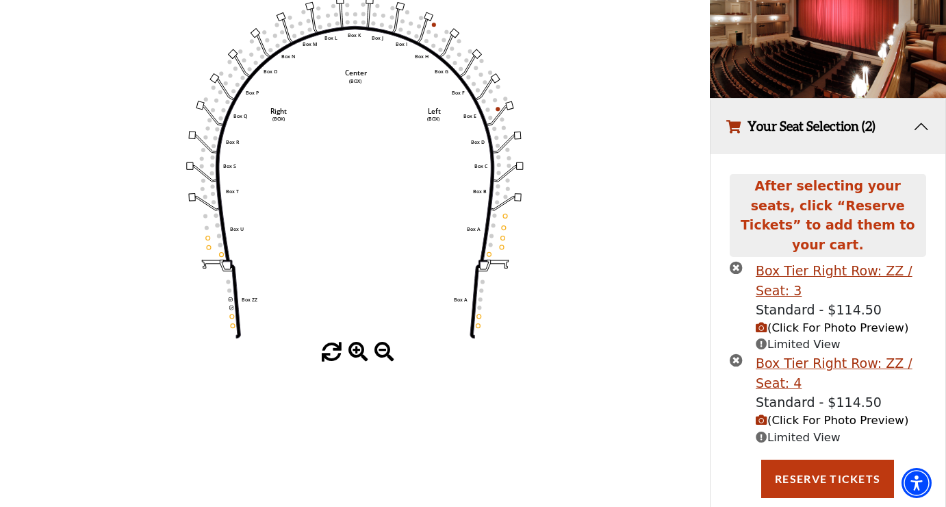
scroll to position [172, 0]
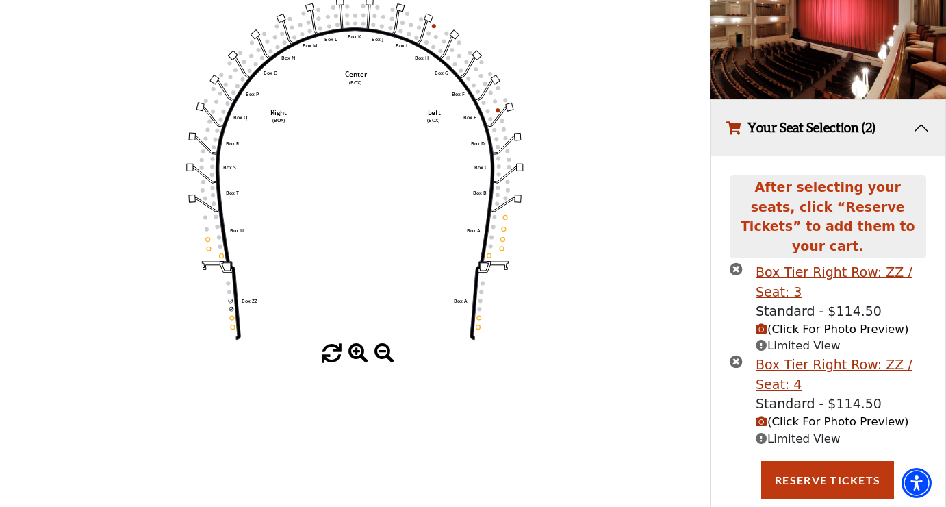
click at [777, 415] on span "(Click For Photo Preview)" at bounding box center [832, 421] width 153 height 13
click at [776, 323] on span "(Click For Photo Preview)" at bounding box center [832, 329] width 153 height 13
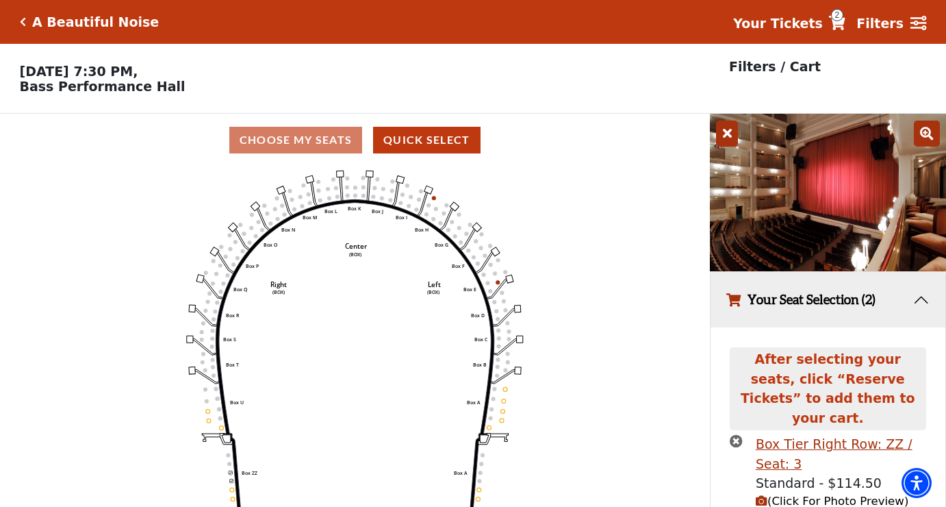
scroll to position [9, 0]
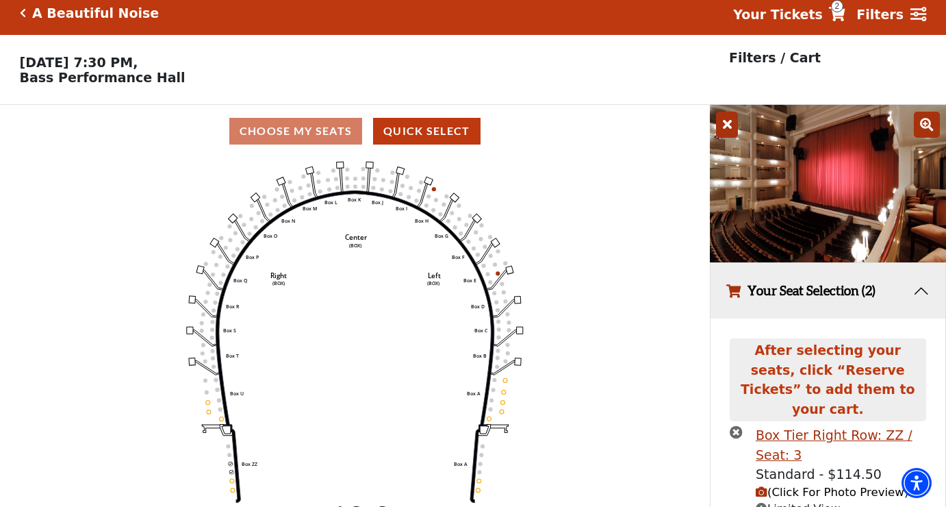
click at [931, 123] on icon at bounding box center [927, 125] width 26 height 26
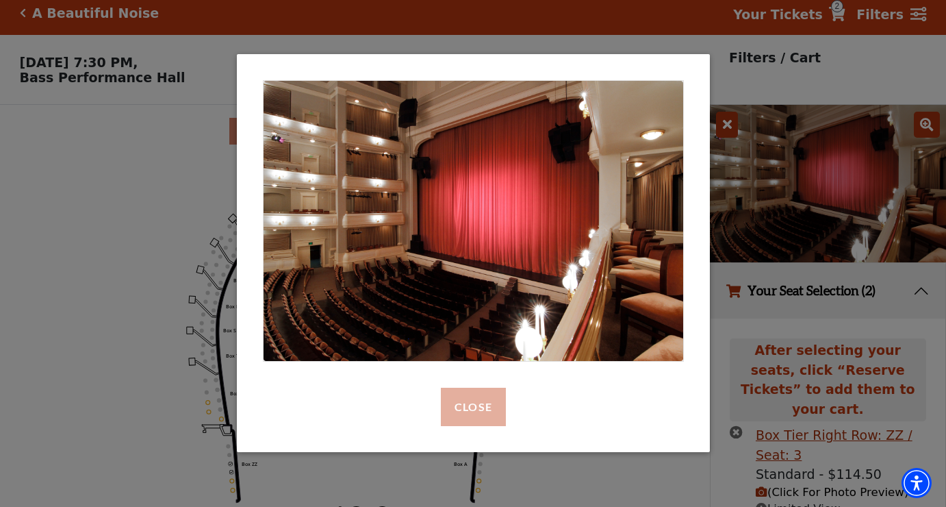
click at [478, 406] on button "Close" at bounding box center [472, 407] width 65 height 38
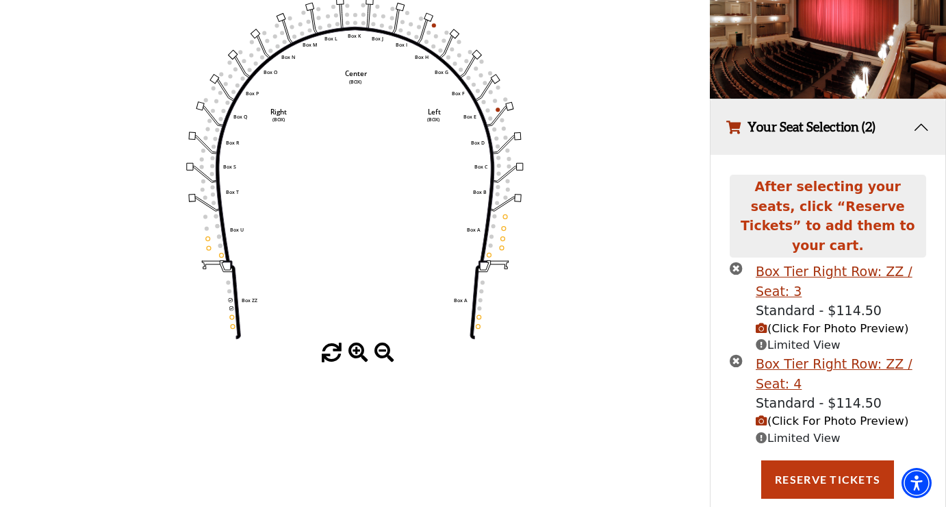
scroll to position [172, 0]
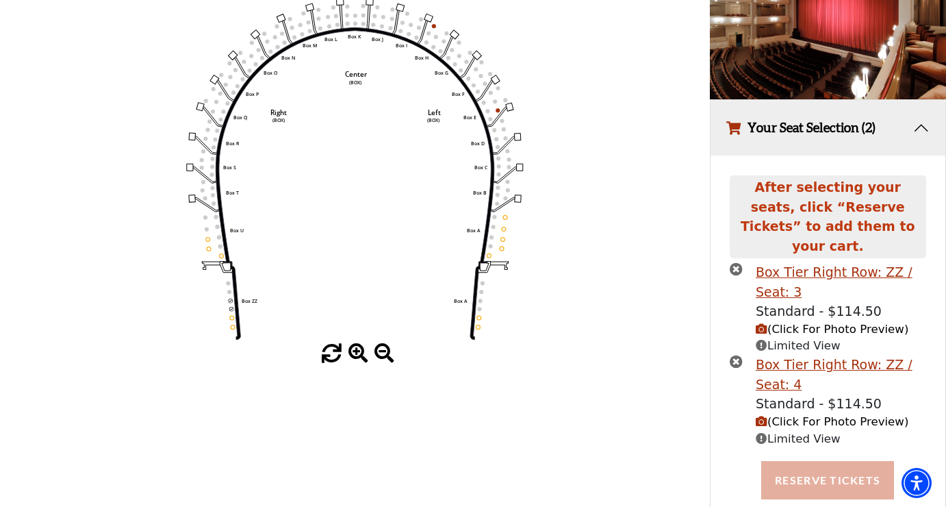
click at [820, 461] on button "Reserve Tickets" at bounding box center [828, 480] width 133 height 38
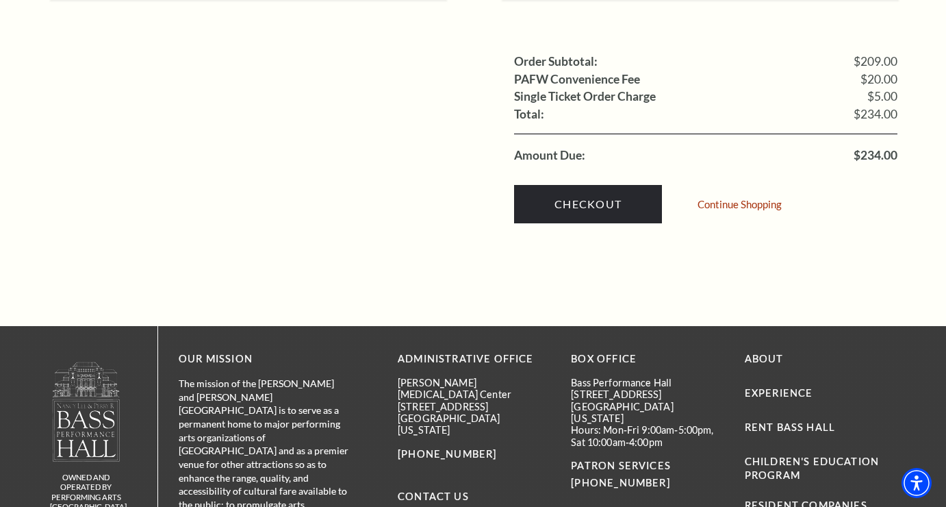
scroll to position [1401, 0]
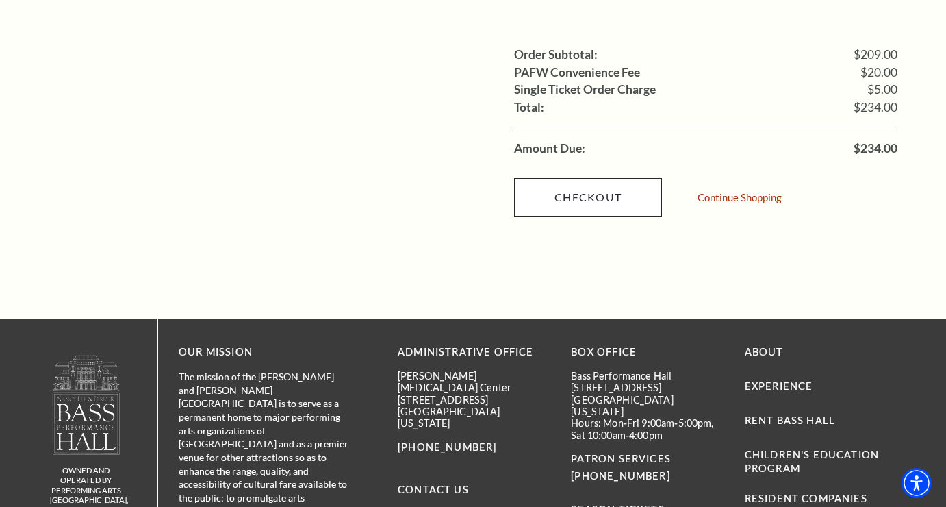
click at [575, 178] on link "Checkout" at bounding box center [588, 197] width 148 height 38
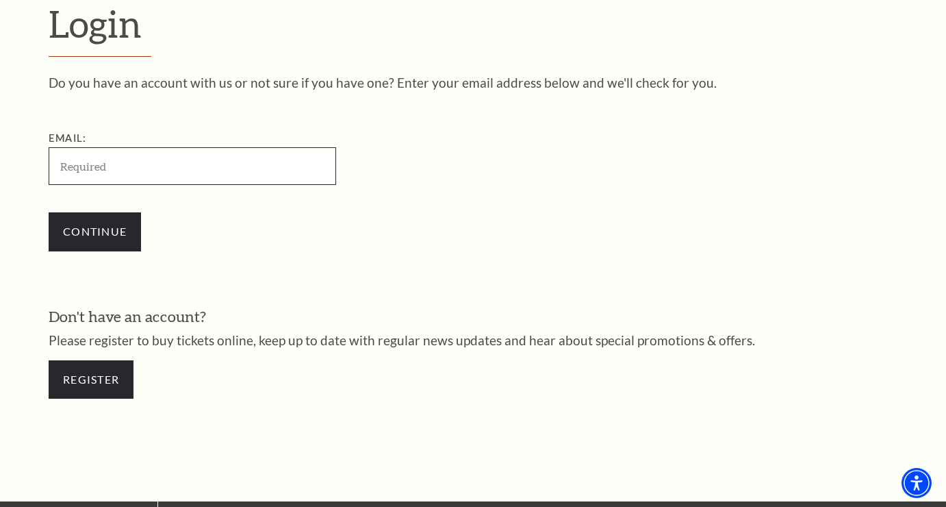
type input "robert.beck@me.com"
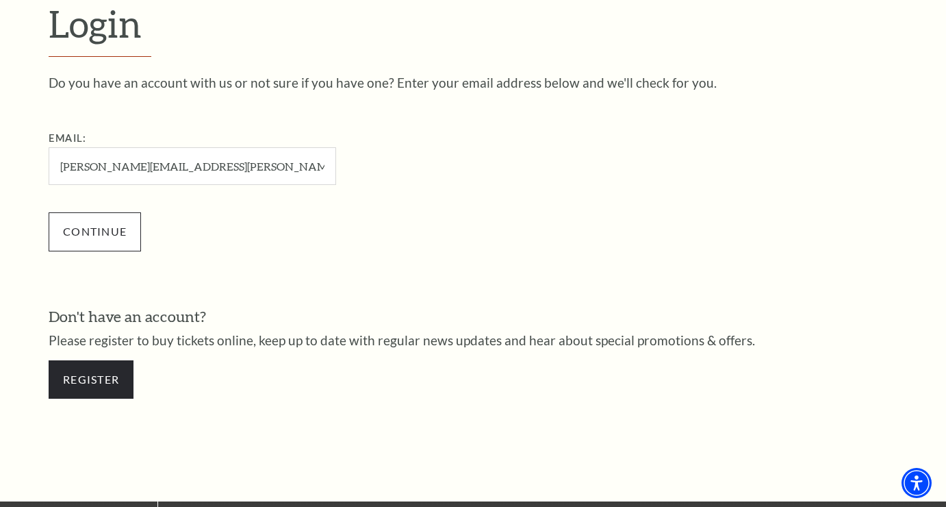
click at [120, 234] on input "Continue" at bounding box center [95, 231] width 92 height 38
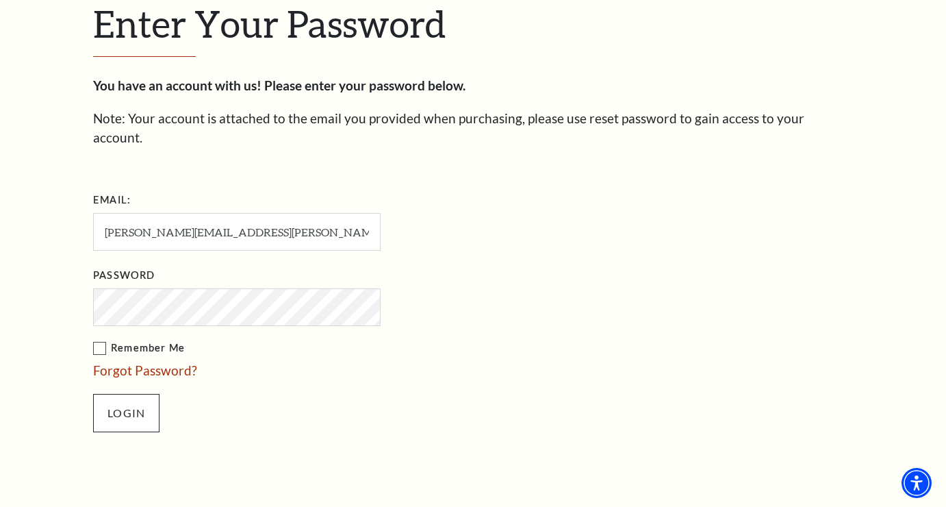
click at [133, 394] on input "Login" at bounding box center [126, 413] width 66 height 38
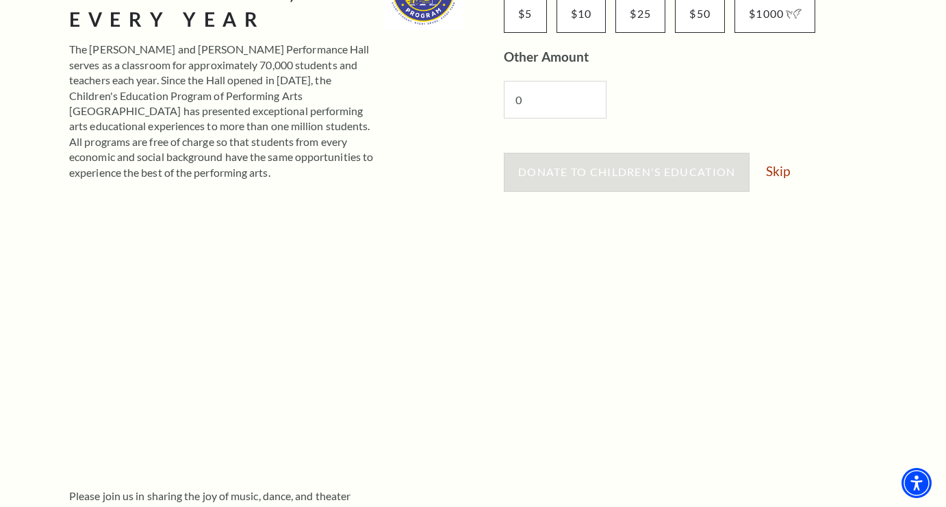
scroll to position [351, 0]
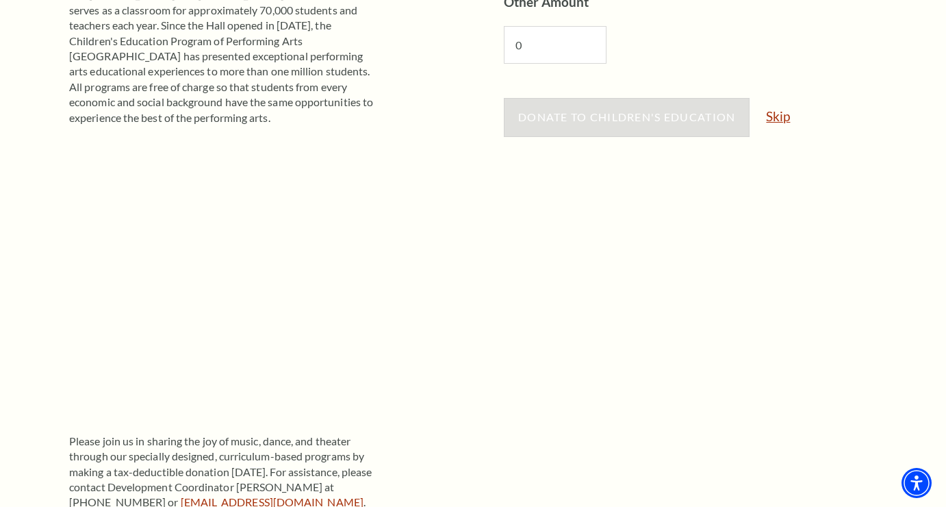
click at [784, 116] on link "Skip" at bounding box center [778, 116] width 24 height 13
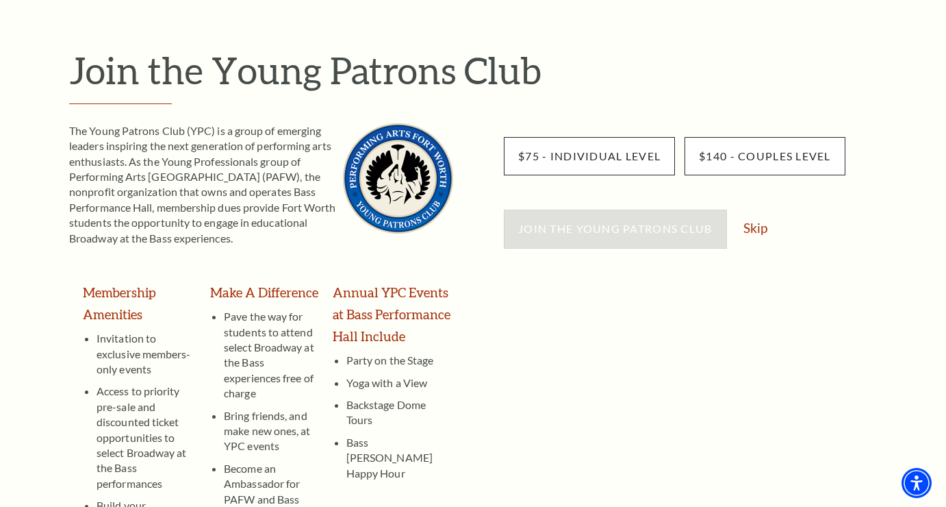
scroll to position [140, 0]
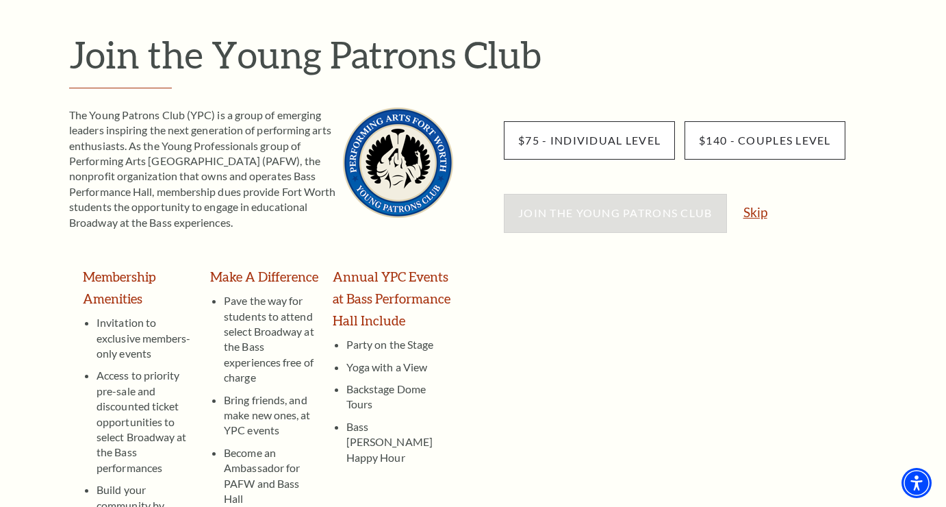
click at [758, 208] on link "Skip" at bounding box center [756, 211] width 24 height 13
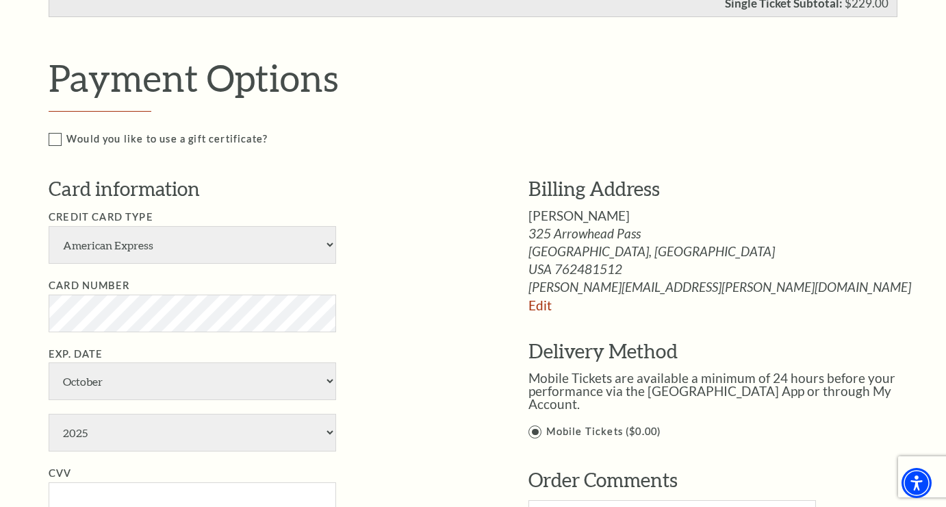
scroll to position [607, 0]
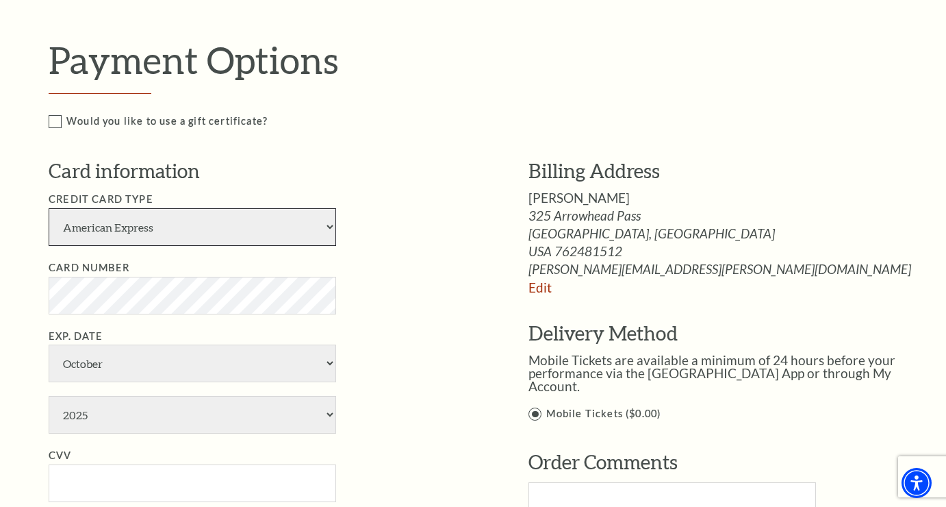
select select "25"
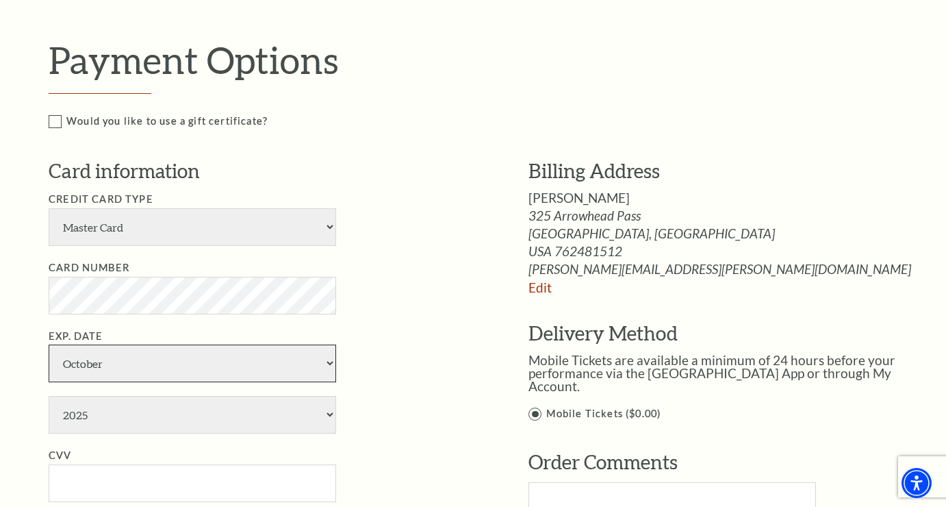
select select "4"
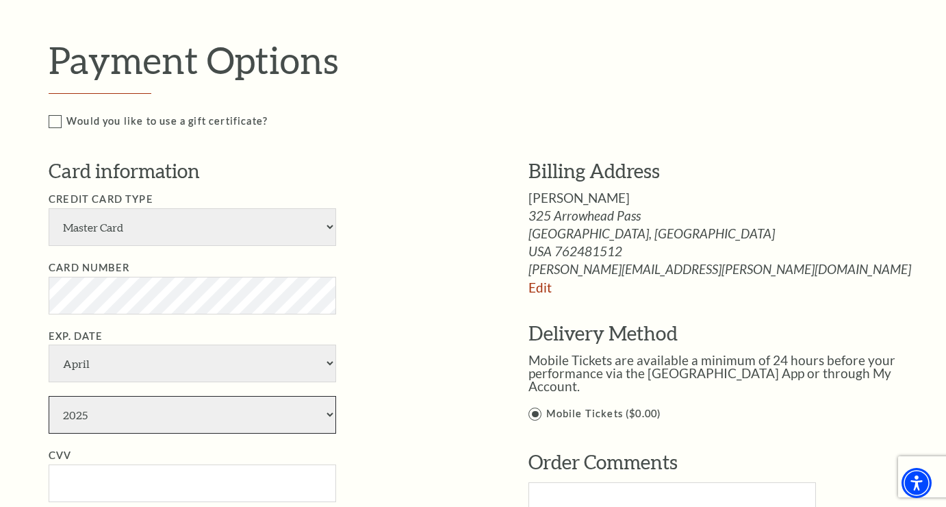
select select "2028"
type input "[PERSON_NAME]"
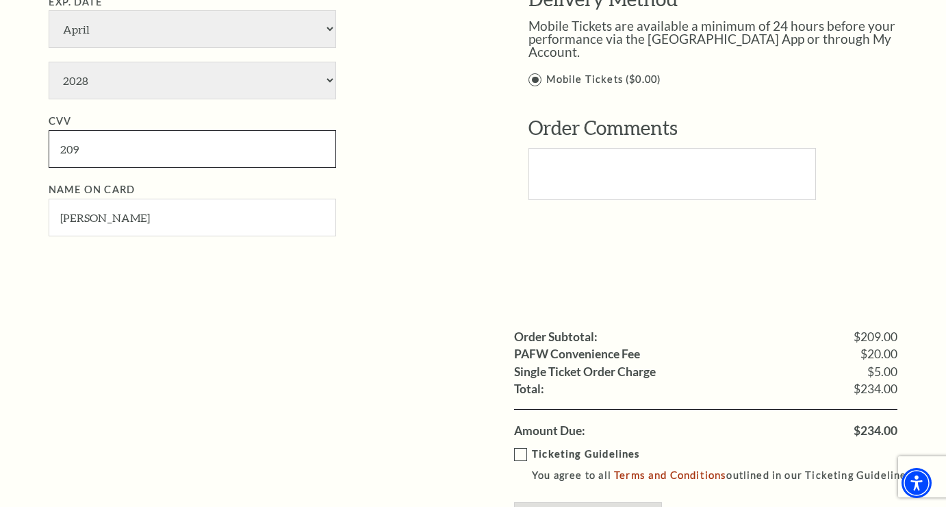
scroll to position [941, 0]
type input "209"
click at [516, 446] on label "Ticketing Guidelines You agree to all Terms and Conditions outlined in our Tick…" at bounding box center [720, 465] width 413 height 38
click at [0, 0] on input "Ticketing Guidelines You agree to all Terms and Conditions outlined in our Tick…" at bounding box center [0, 0] width 0 height 0
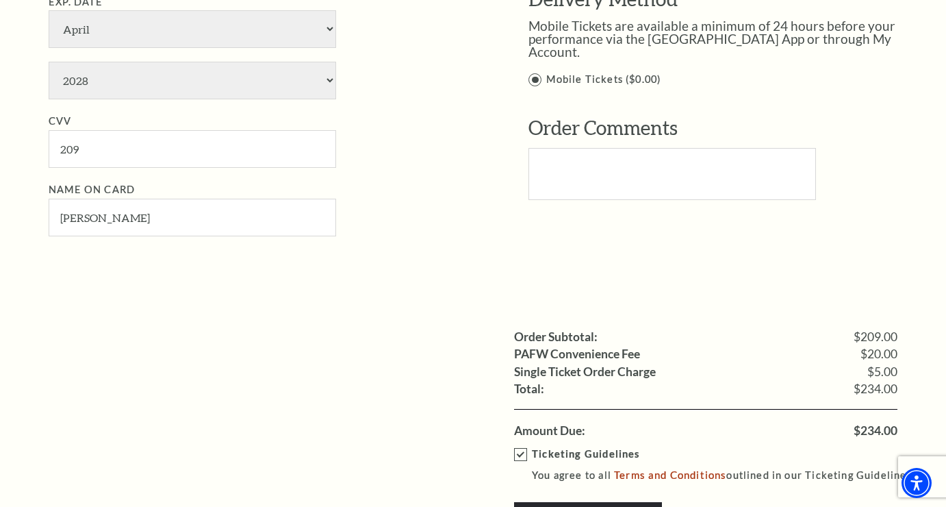
scroll to position [953, 0]
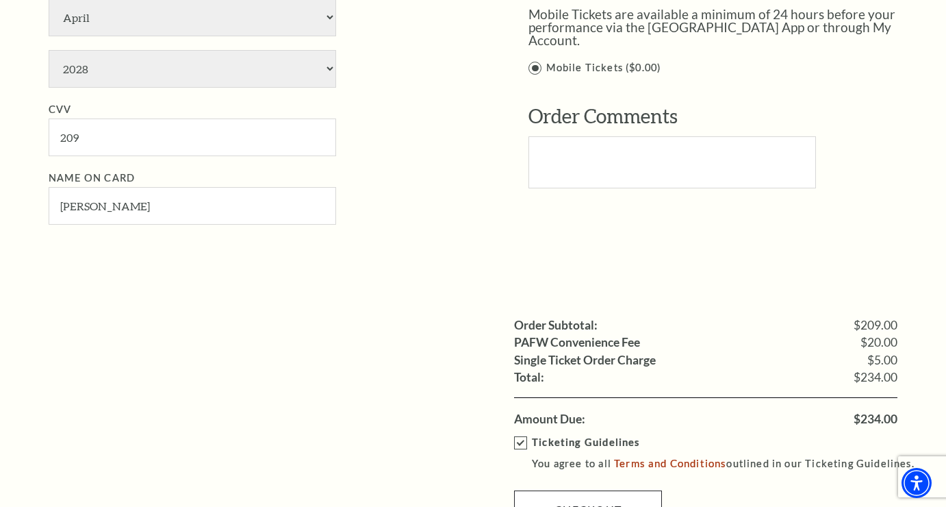
click at [609, 490] on link "Checkout" at bounding box center [588, 509] width 148 height 38
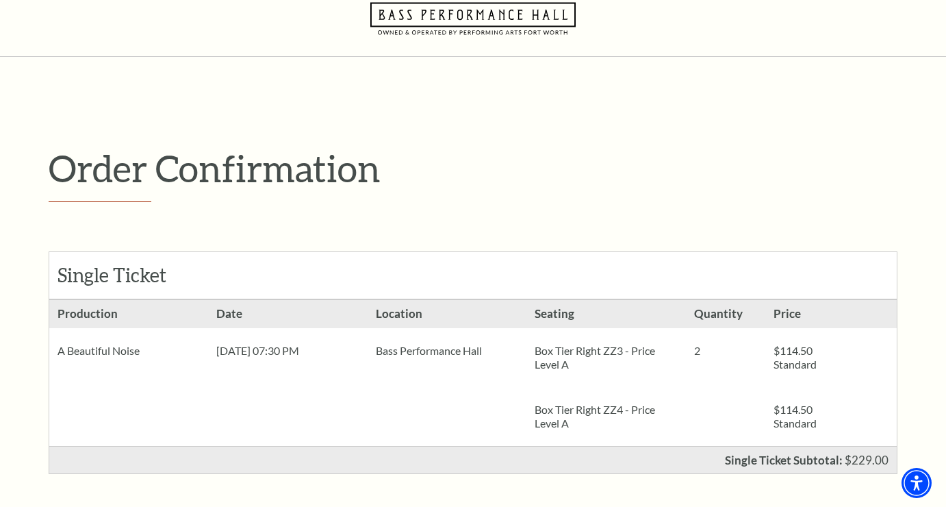
scroll to position [404, 0]
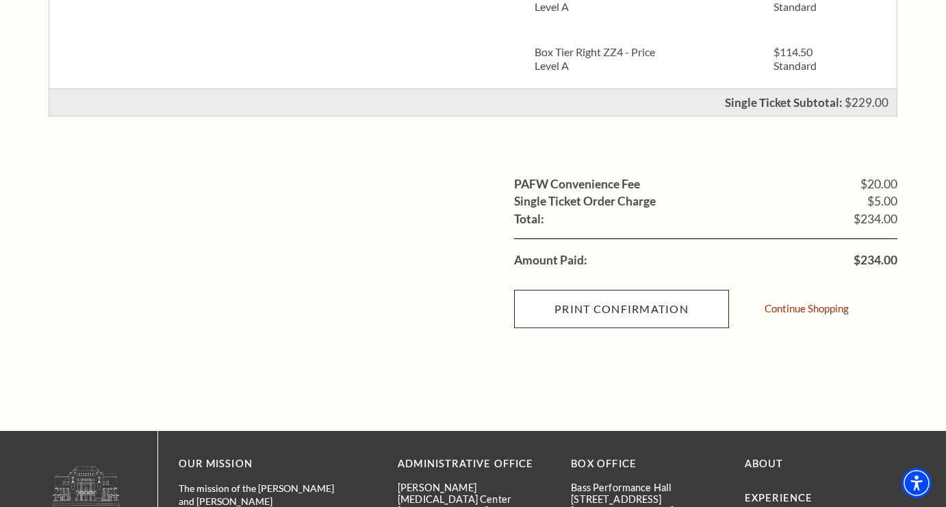
click at [633, 308] on input "Print Confirmation" at bounding box center [621, 309] width 215 height 38
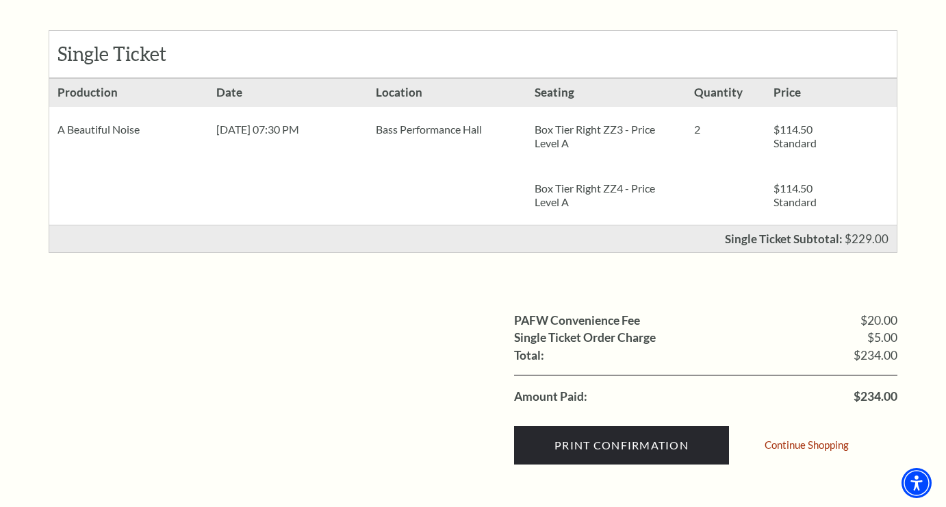
scroll to position [289, 0]
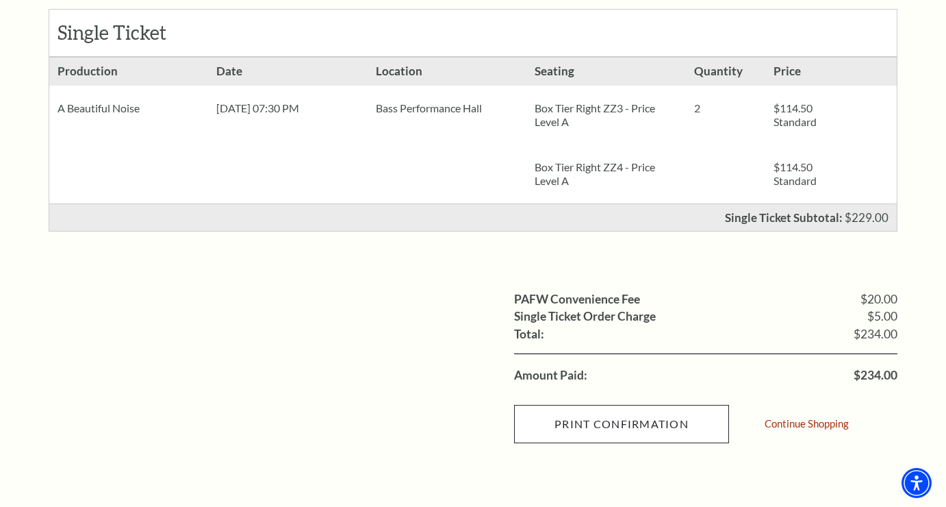
click at [655, 412] on input "Print Confirmation" at bounding box center [621, 424] width 215 height 38
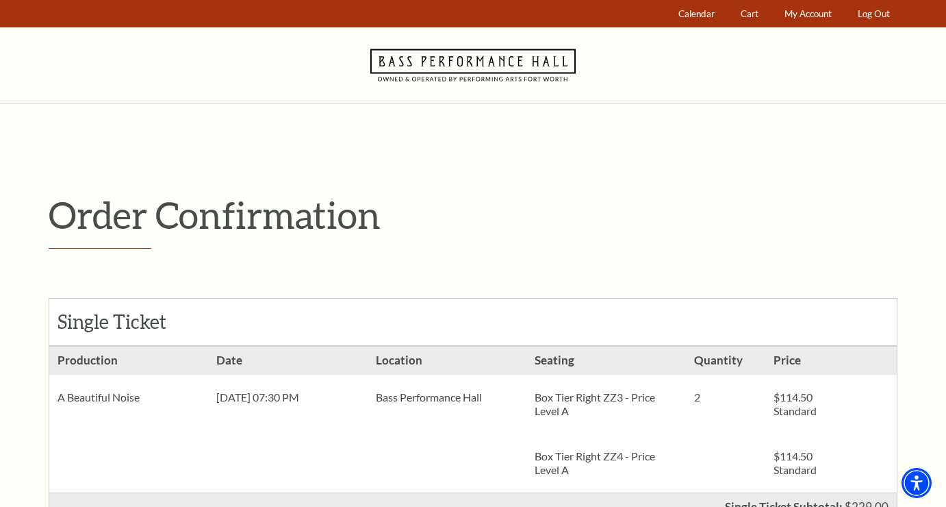
scroll to position [0, 0]
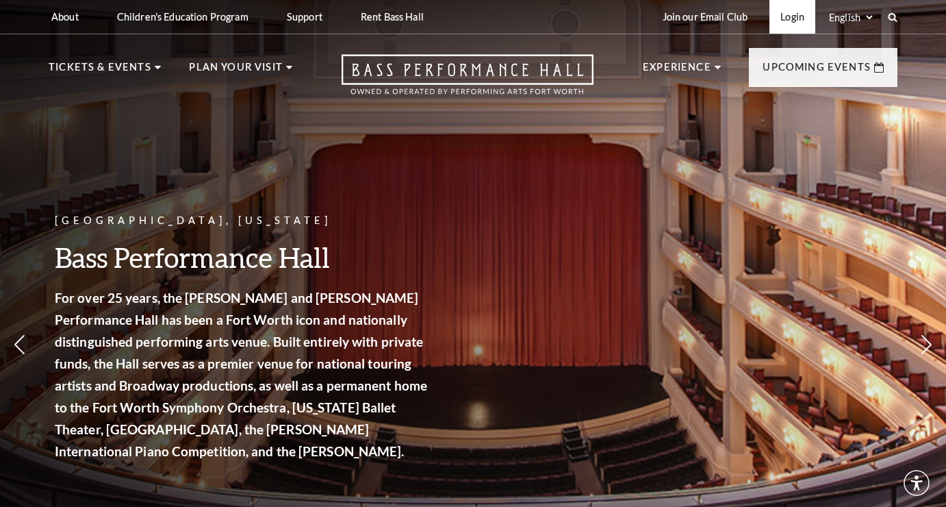
click at [786, 18] on link "Login" at bounding box center [793, 17] width 46 height 34
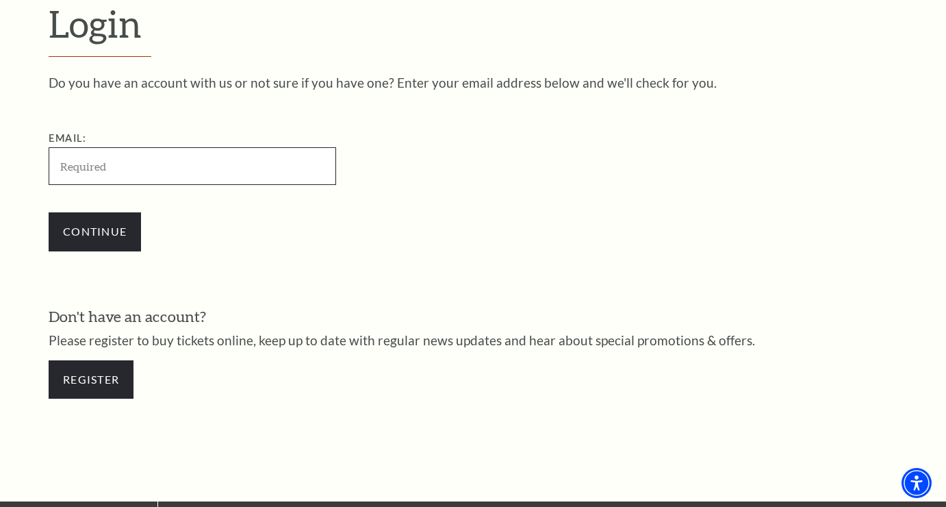
type input "robert.beck@me.com"
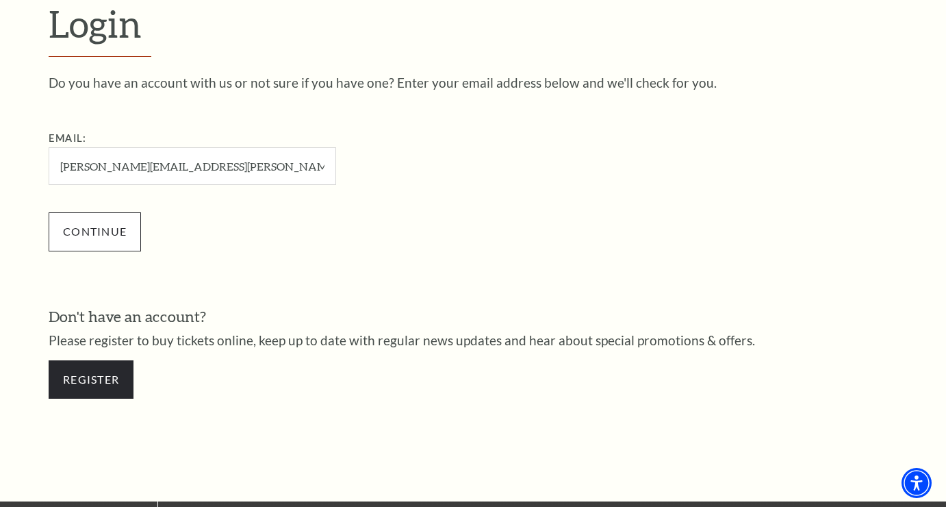
click at [116, 223] on input "Continue" at bounding box center [95, 231] width 92 height 38
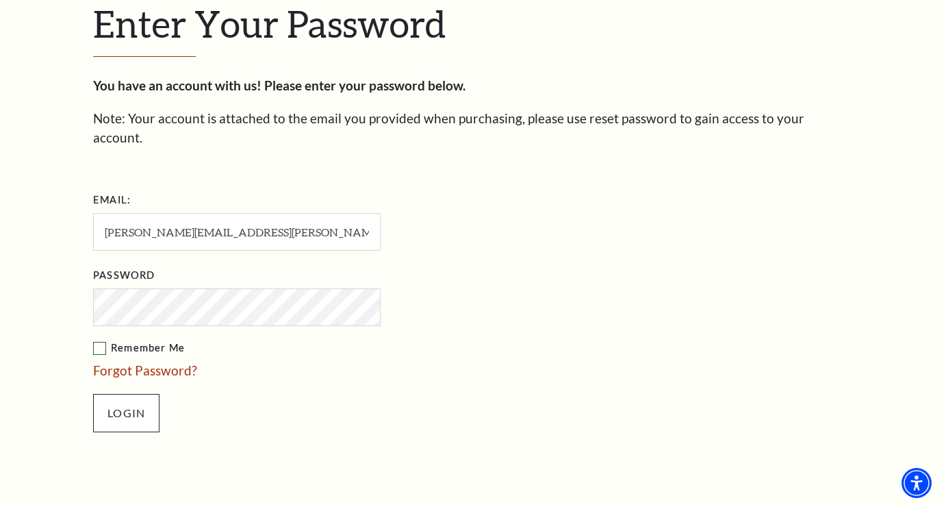
click at [136, 399] on input "Login" at bounding box center [126, 413] width 66 height 38
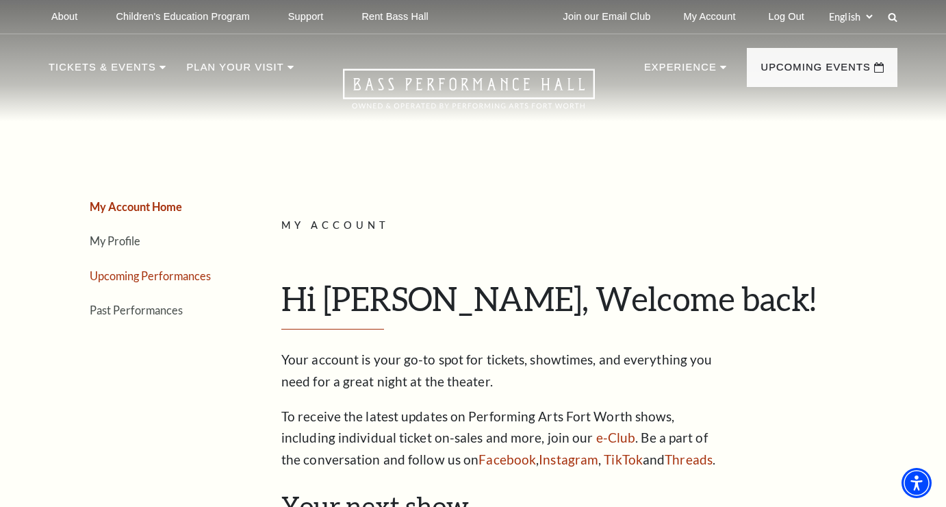
click at [175, 275] on link "Upcoming Performances" at bounding box center [150, 275] width 121 height 13
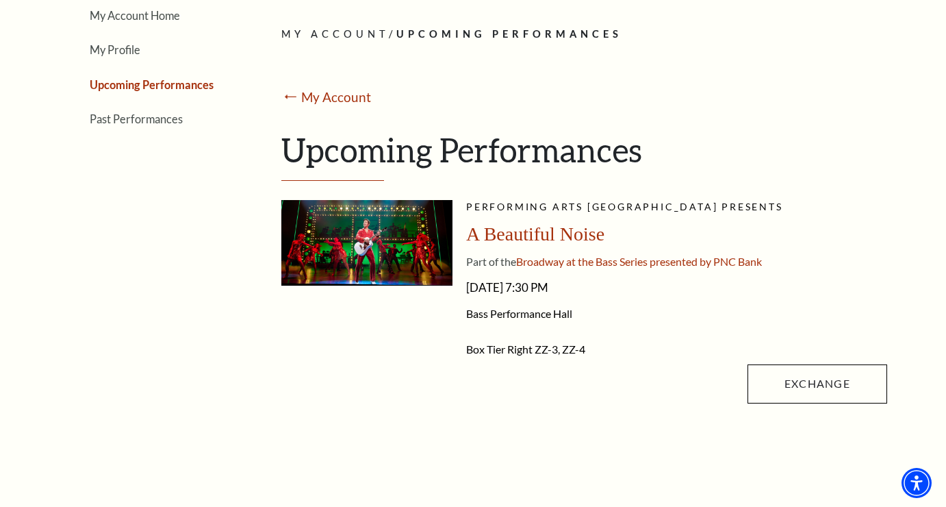
scroll to position [192, 0]
click at [523, 345] on span "Box Tier Right" at bounding box center [499, 348] width 66 height 13
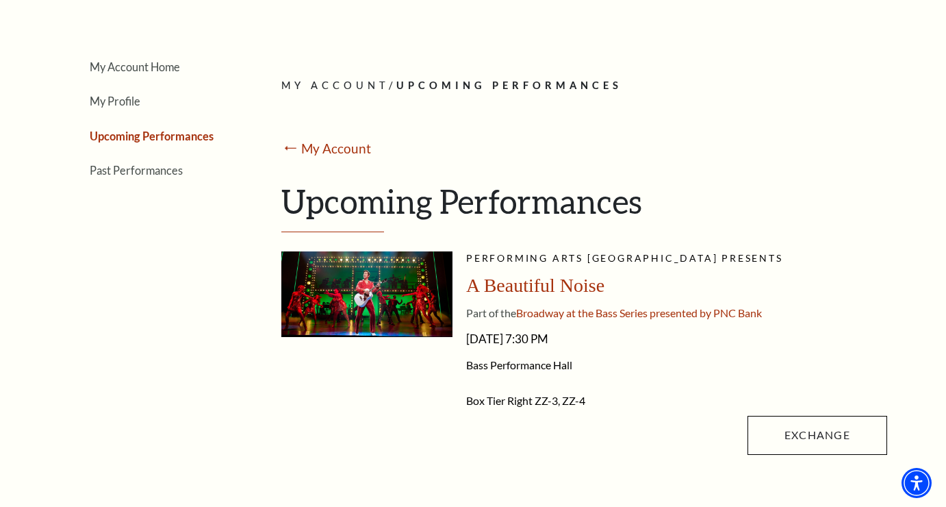
scroll to position [140, 0]
click at [569, 97] on div "My Account / Upcoming Performances ⭠ My Account Upcoming Performances" at bounding box center [584, 154] width 606 height 155
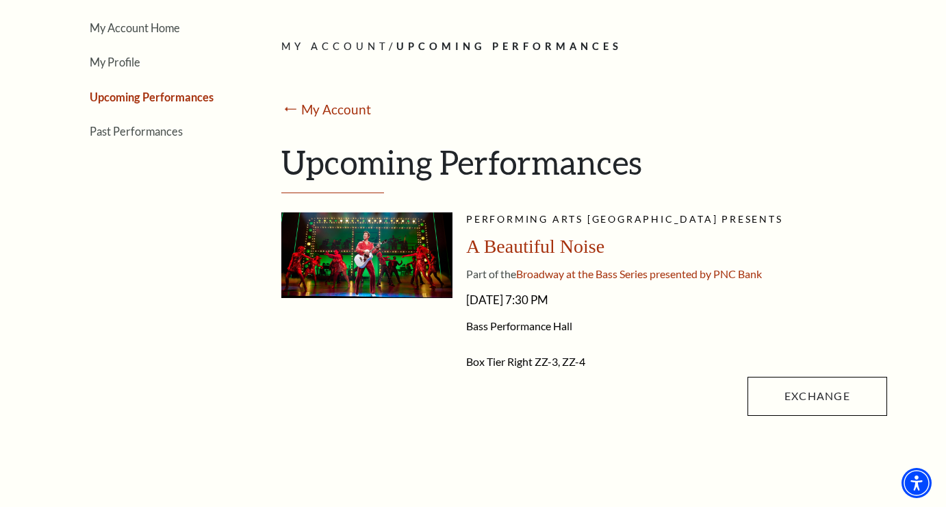
scroll to position [179, 0]
click at [507, 247] on span "A Beautiful Noise" at bounding box center [535, 246] width 138 height 21
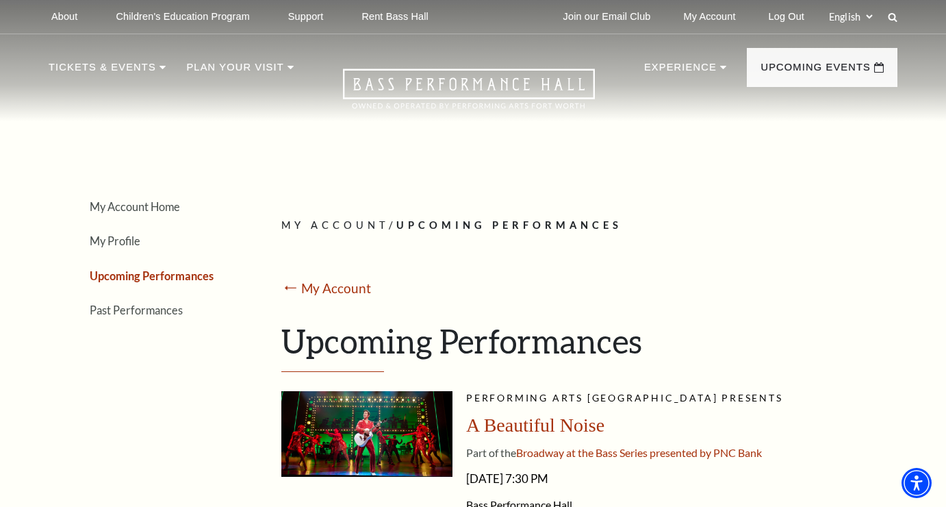
scroll to position [0, 0]
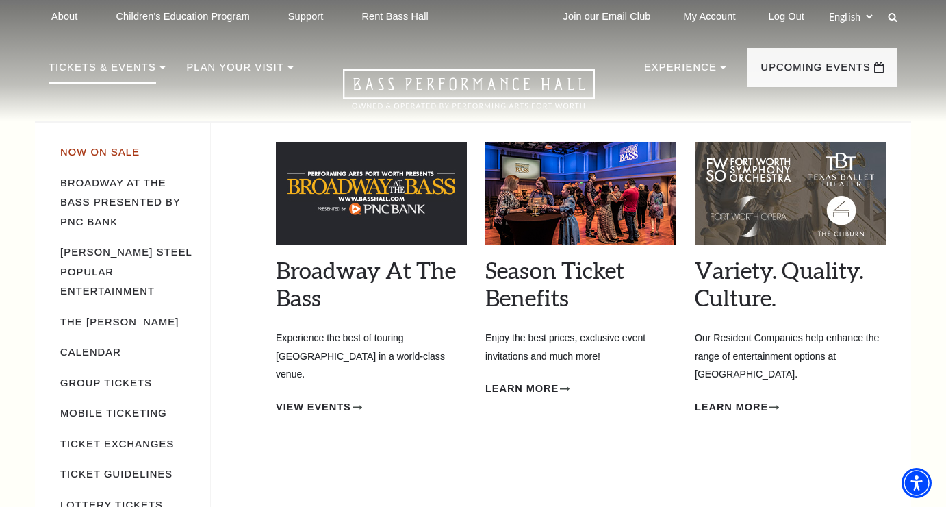
click at [115, 147] on link "Now On Sale" at bounding box center [99, 152] width 79 height 11
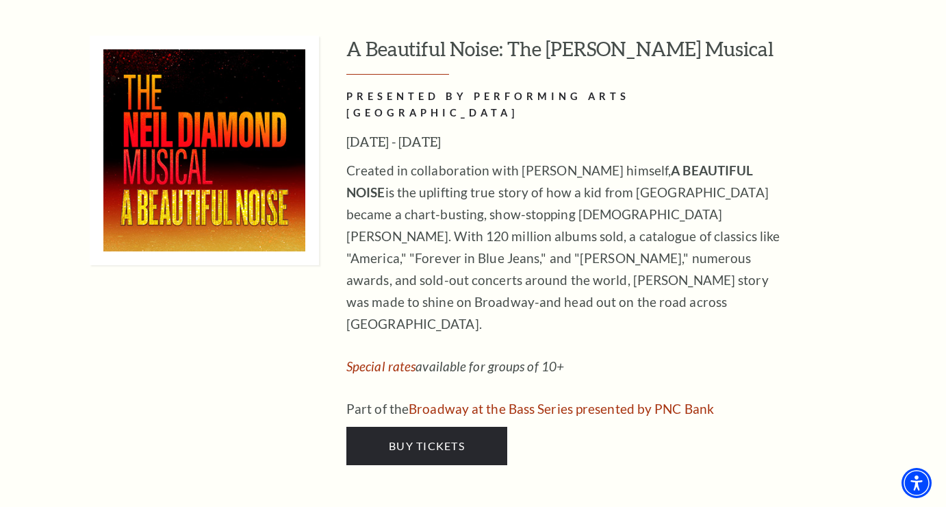
scroll to position [2674, 0]
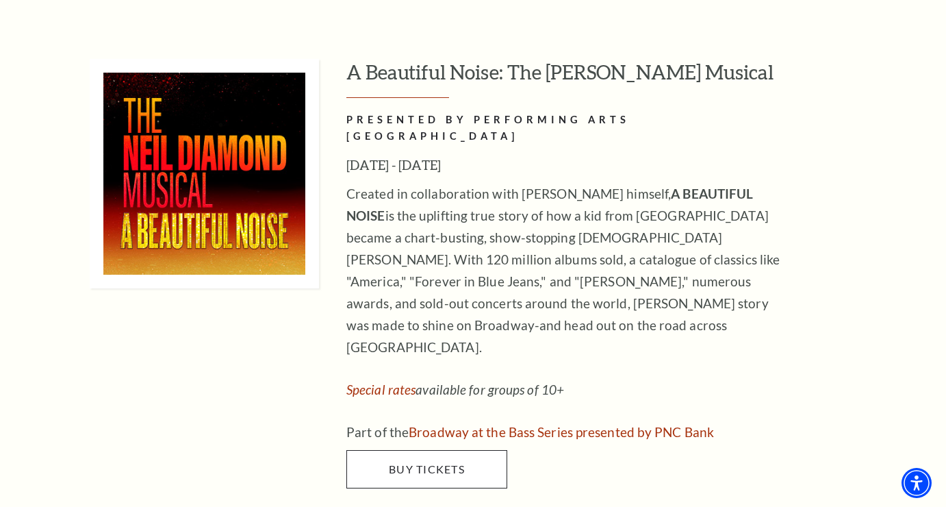
click at [404, 450] on link "Buy Tickets" at bounding box center [427, 469] width 161 height 38
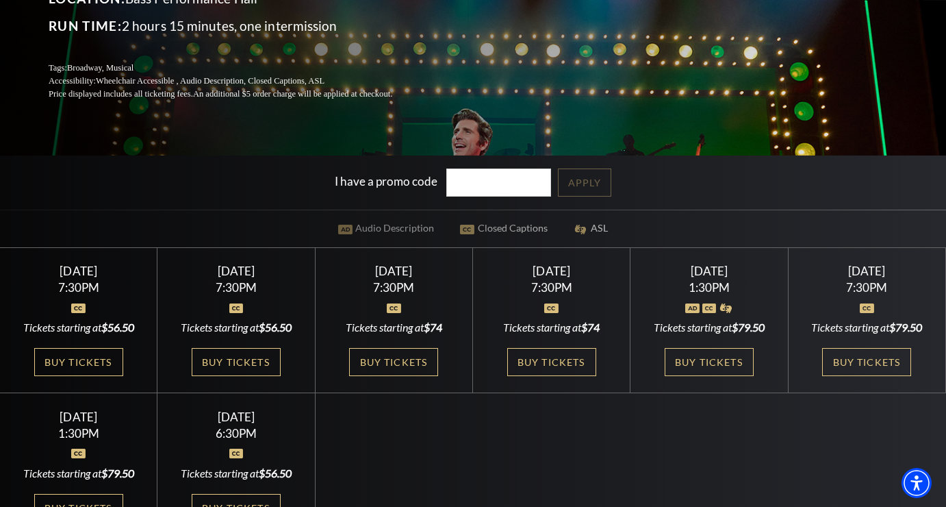
scroll to position [274, 0]
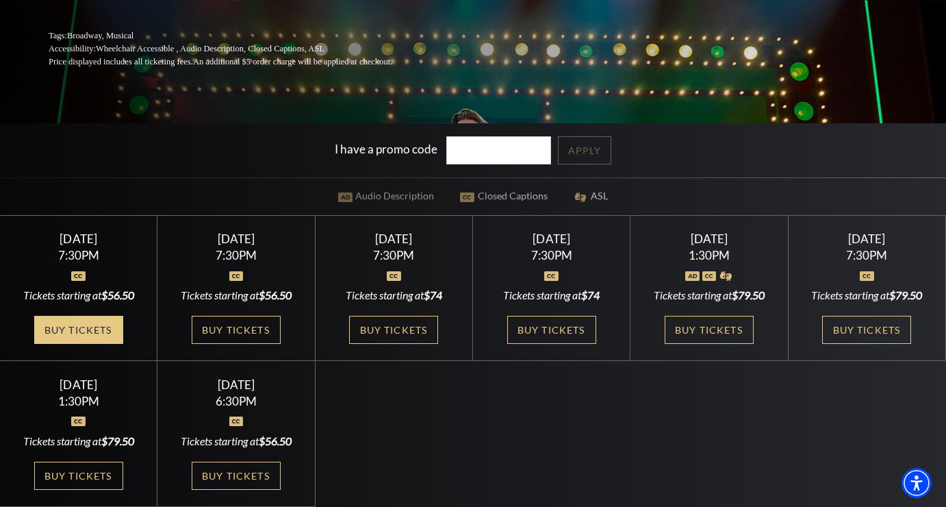
click at [85, 324] on link "Buy Tickets" at bounding box center [78, 330] width 89 height 28
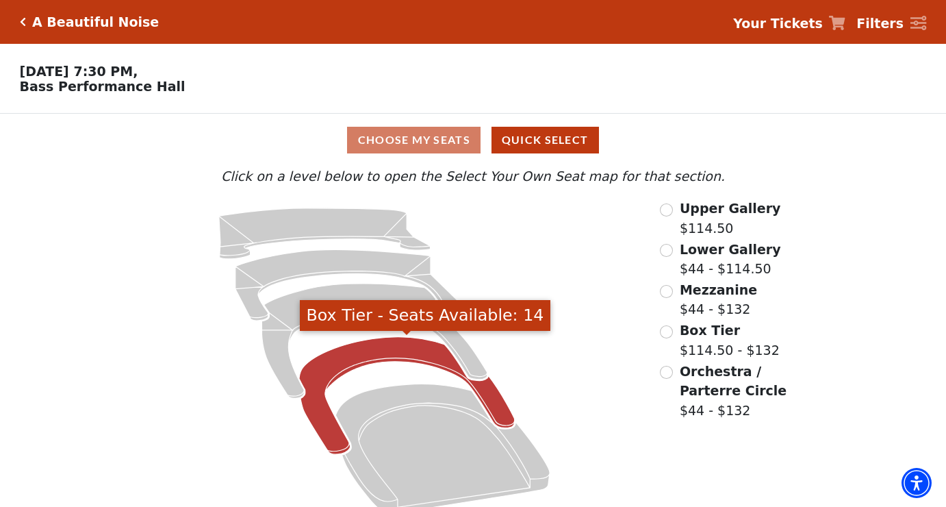
click at [421, 351] on icon "Box Tier - Seats Available: 14" at bounding box center [407, 396] width 216 height 118
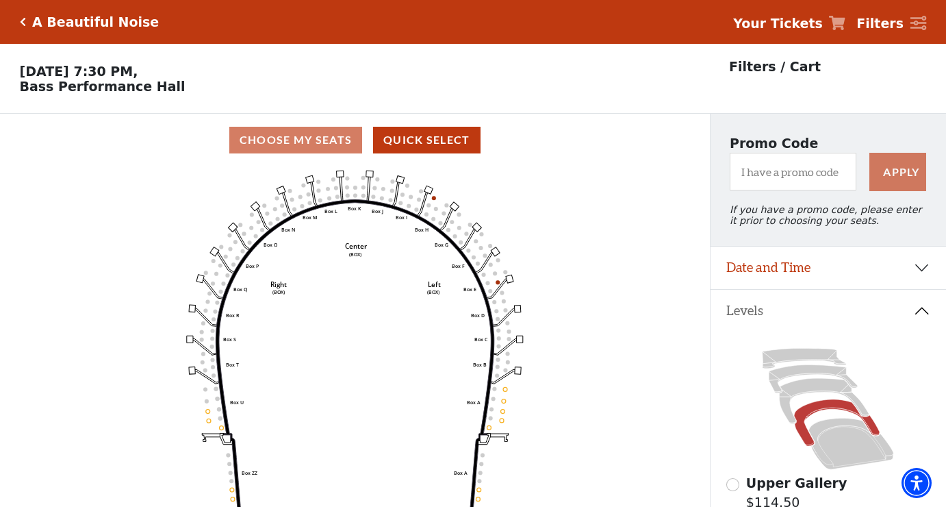
scroll to position [64, 0]
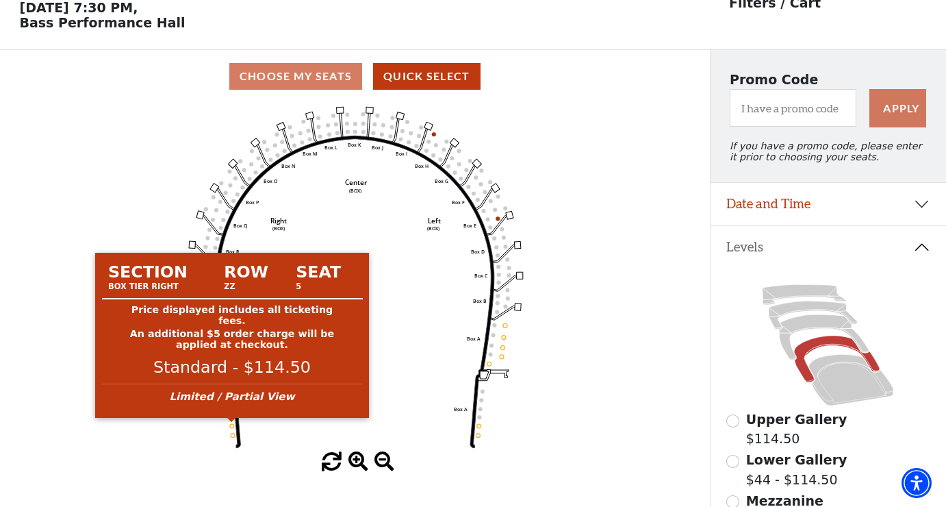
click at [233, 424] on circle at bounding box center [232, 426] width 4 height 4
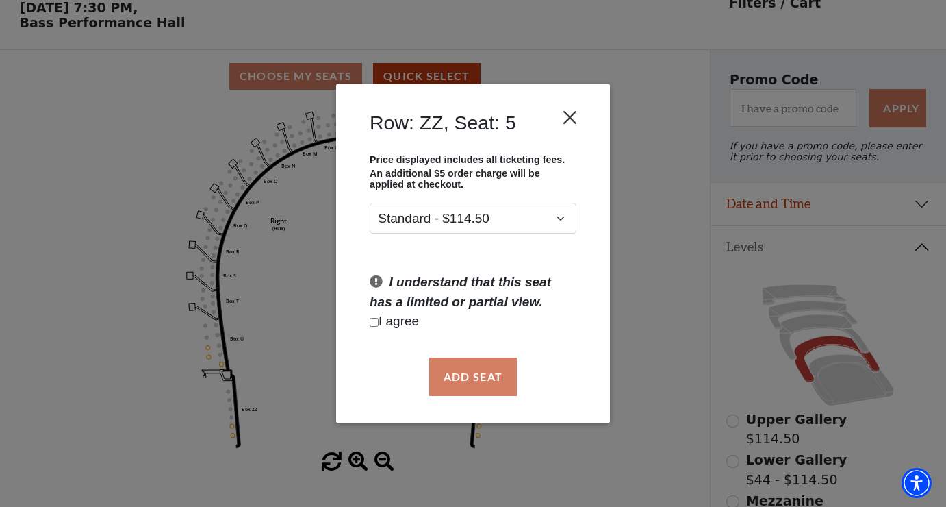
click at [575, 120] on button "Close" at bounding box center [570, 117] width 26 height 26
